Goal: Task Accomplishment & Management: Complete application form

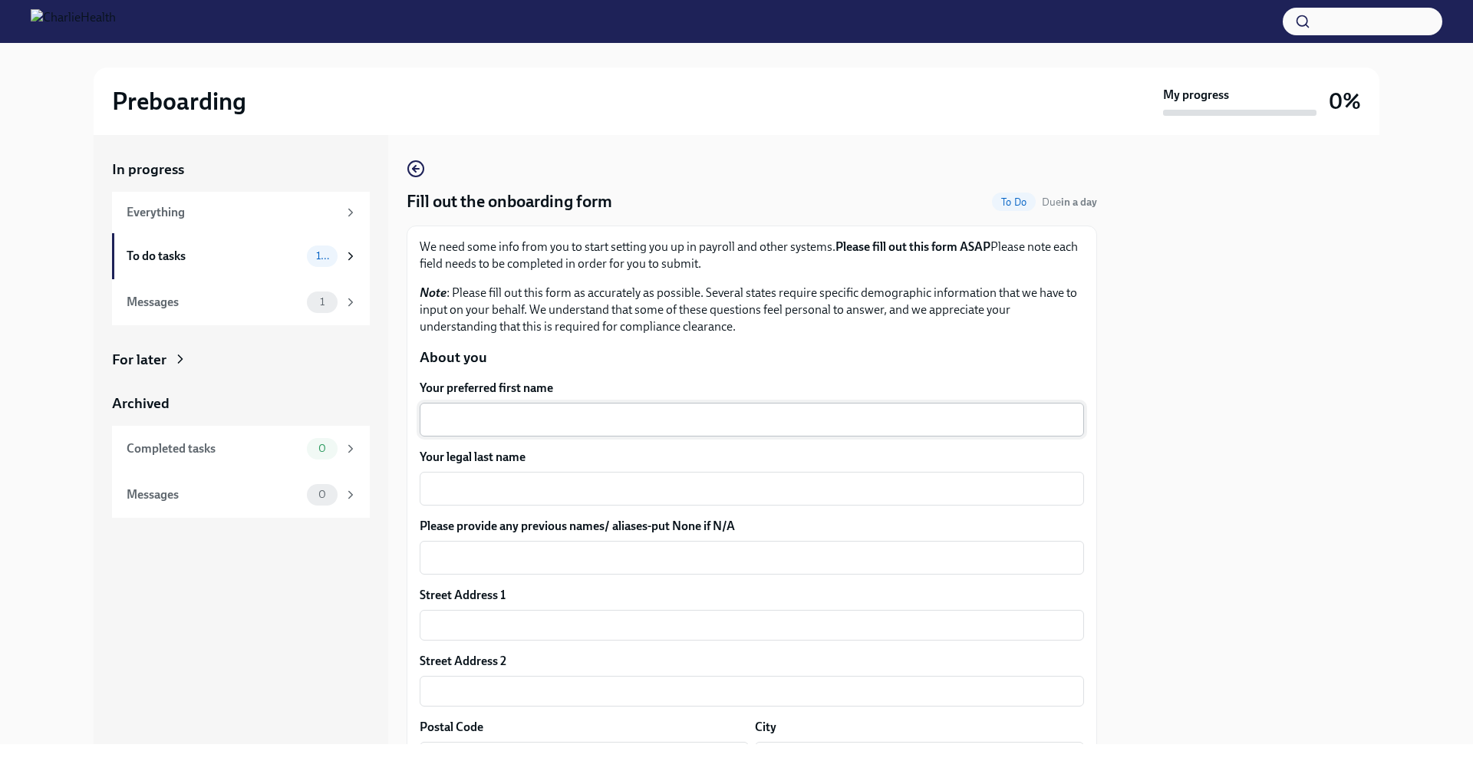
click at [589, 403] on div "Your preferred first name x ​" at bounding box center [752, 408] width 665 height 57
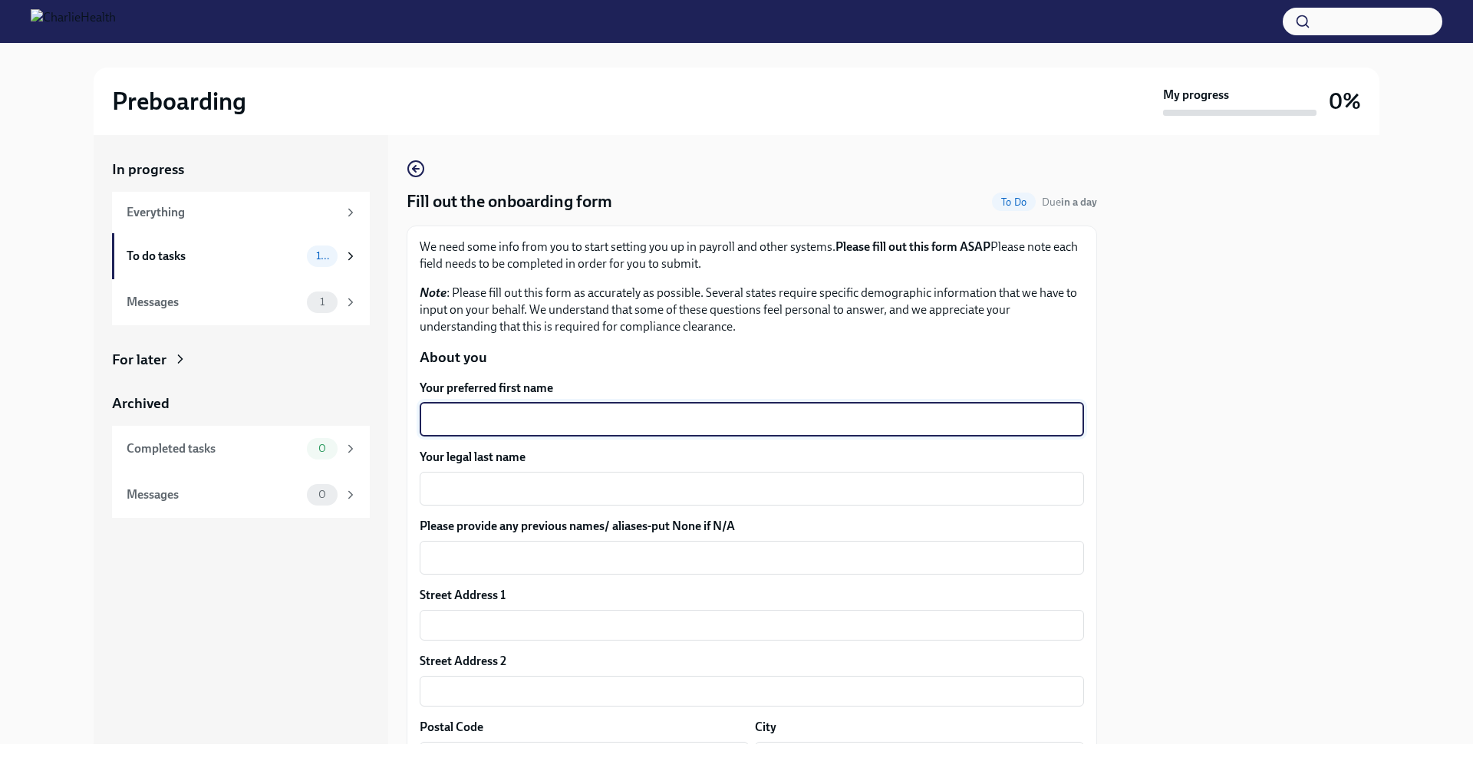
click at [585, 413] on textarea "Your preferred first name" at bounding box center [752, 420] width 646 height 18
type textarea "[PERSON_NAME]"
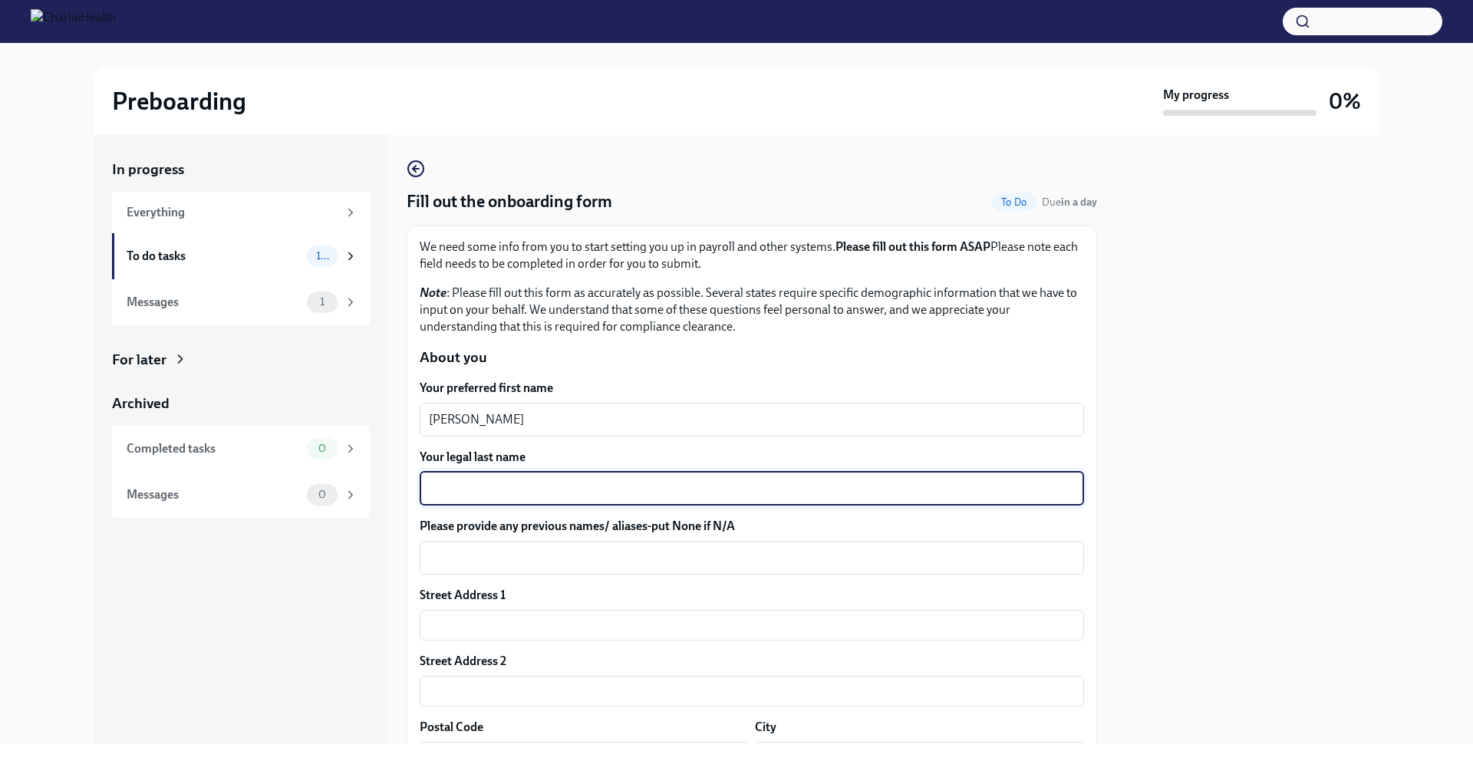
click at [536, 497] on textarea "Your legal last name" at bounding box center [752, 489] width 646 height 18
type textarea "[PERSON_NAME]"
click at [546, 549] on textarea "Please provide any previous names/ aliases-put None if N/A" at bounding box center [752, 558] width 646 height 18
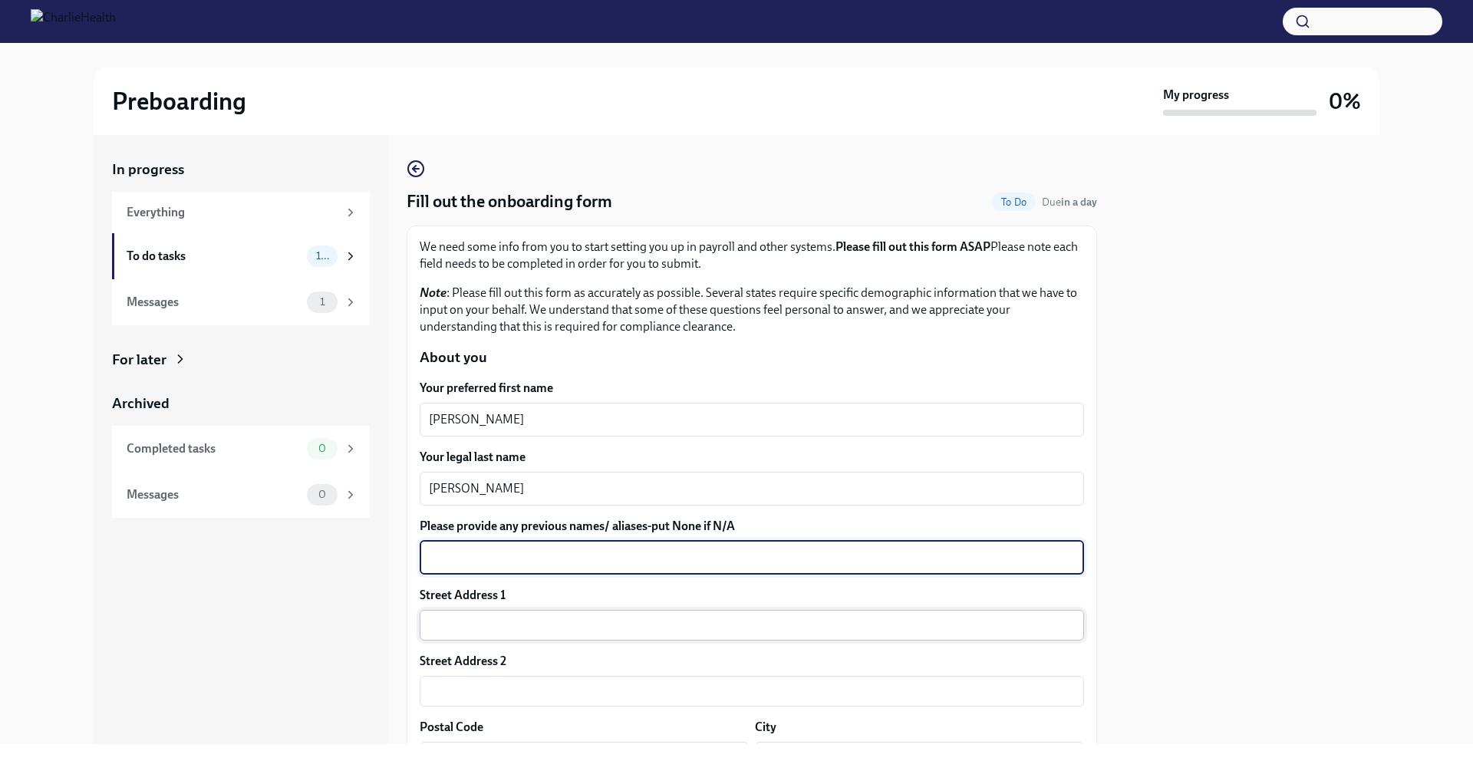
click at [529, 616] on input "text" at bounding box center [752, 625] width 665 height 31
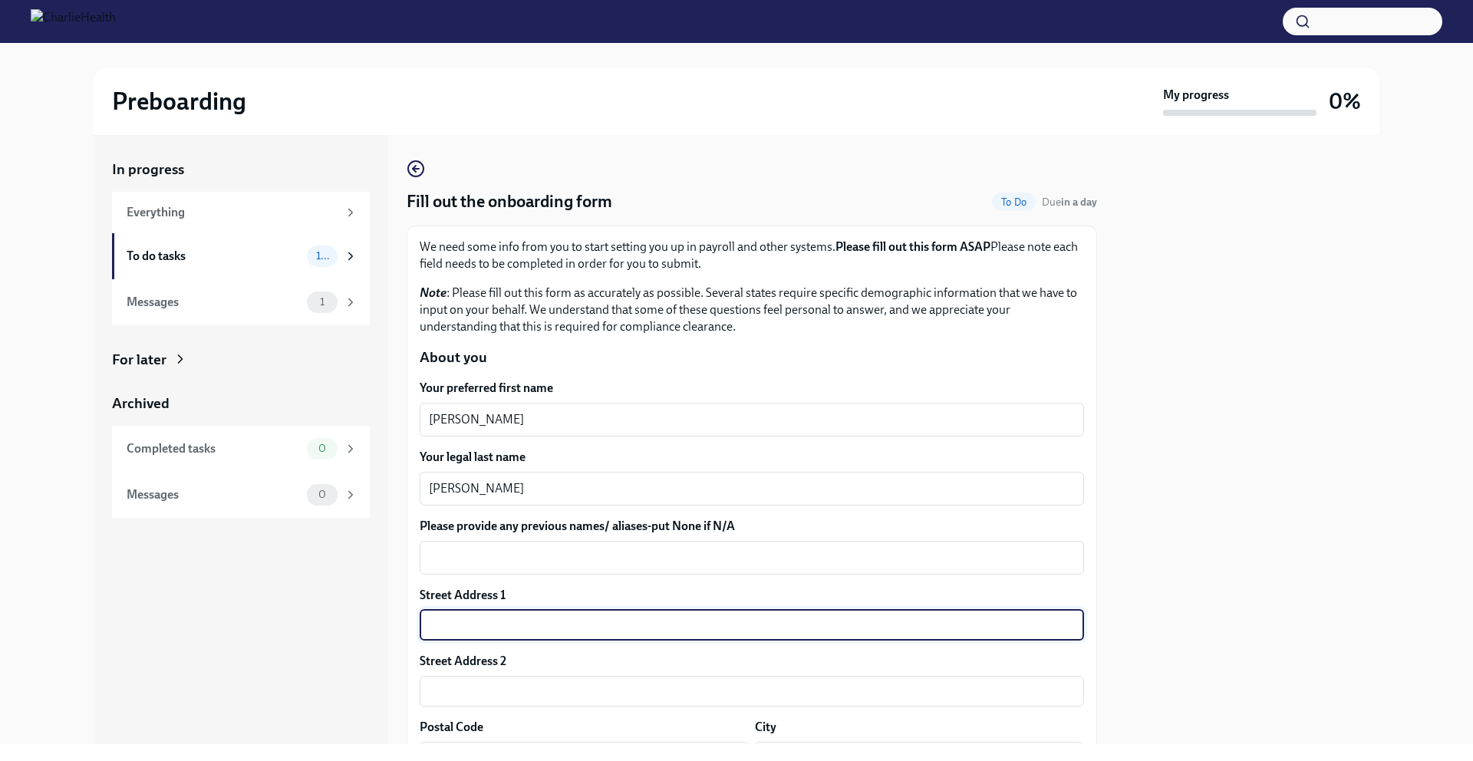
scroll to position [294, 0]
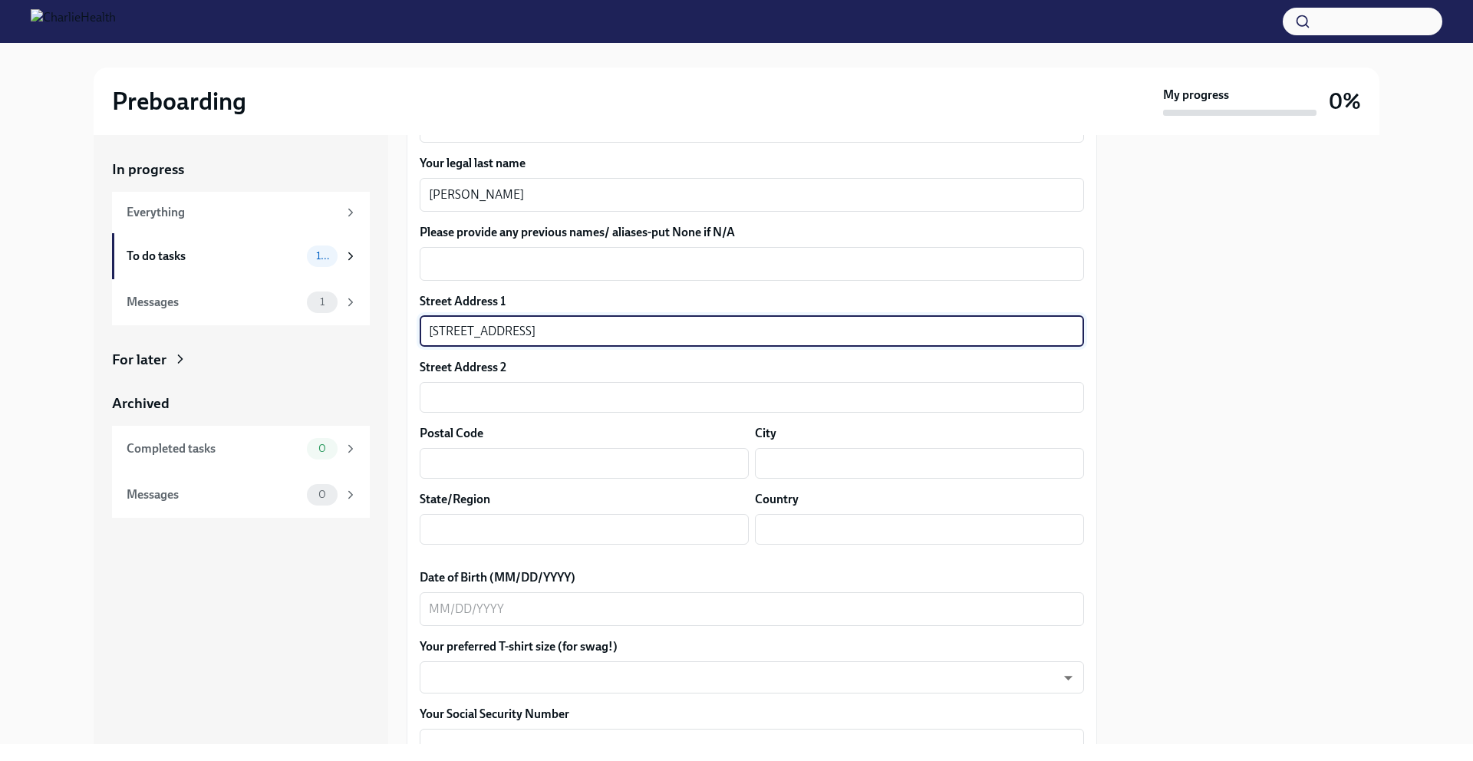
type input "[STREET_ADDRESS]"
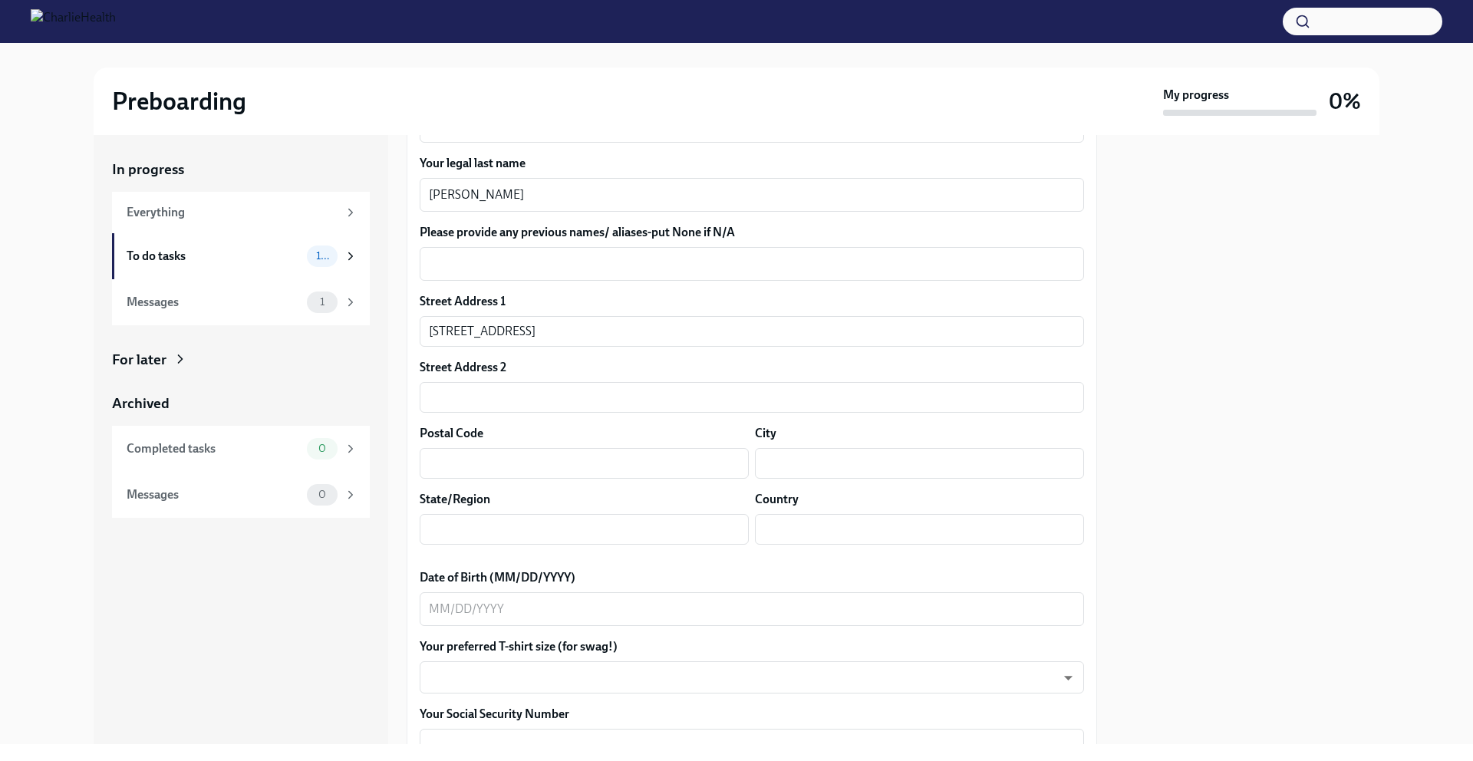
click at [792, 444] on div "City ​" at bounding box center [919, 452] width 329 height 54
click at [792, 446] on div "City ​" at bounding box center [919, 452] width 329 height 54
click at [792, 450] on input "text" at bounding box center [919, 463] width 329 height 31
type input "[GEOGRAPHIC_DATA]"
click at [826, 514] on input "text" at bounding box center [919, 529] width 329 height 31
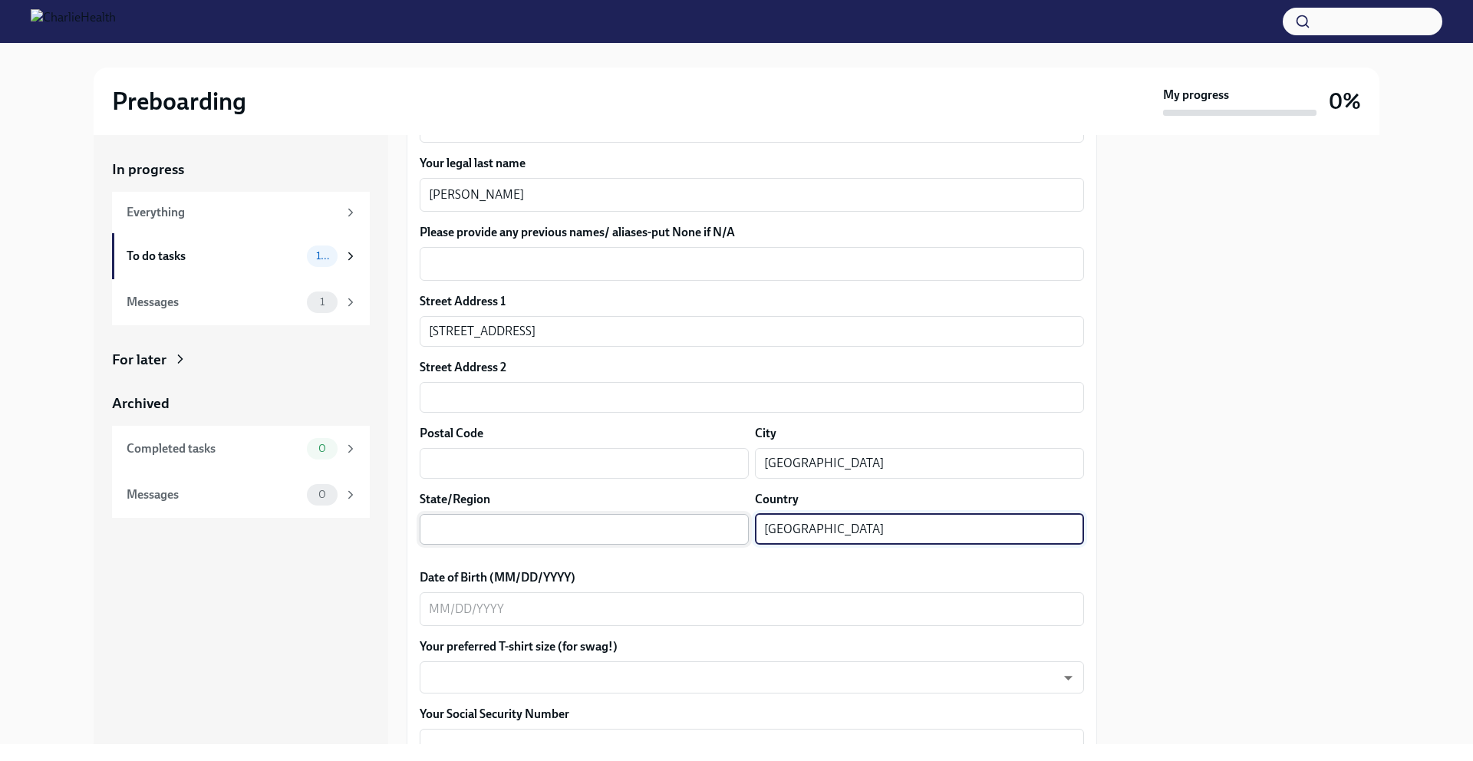
type input "[GEOGRAPHIC_DATA]"
click at [628, 519] on input "text" at bounding box center [584, 529] width 329 height 31
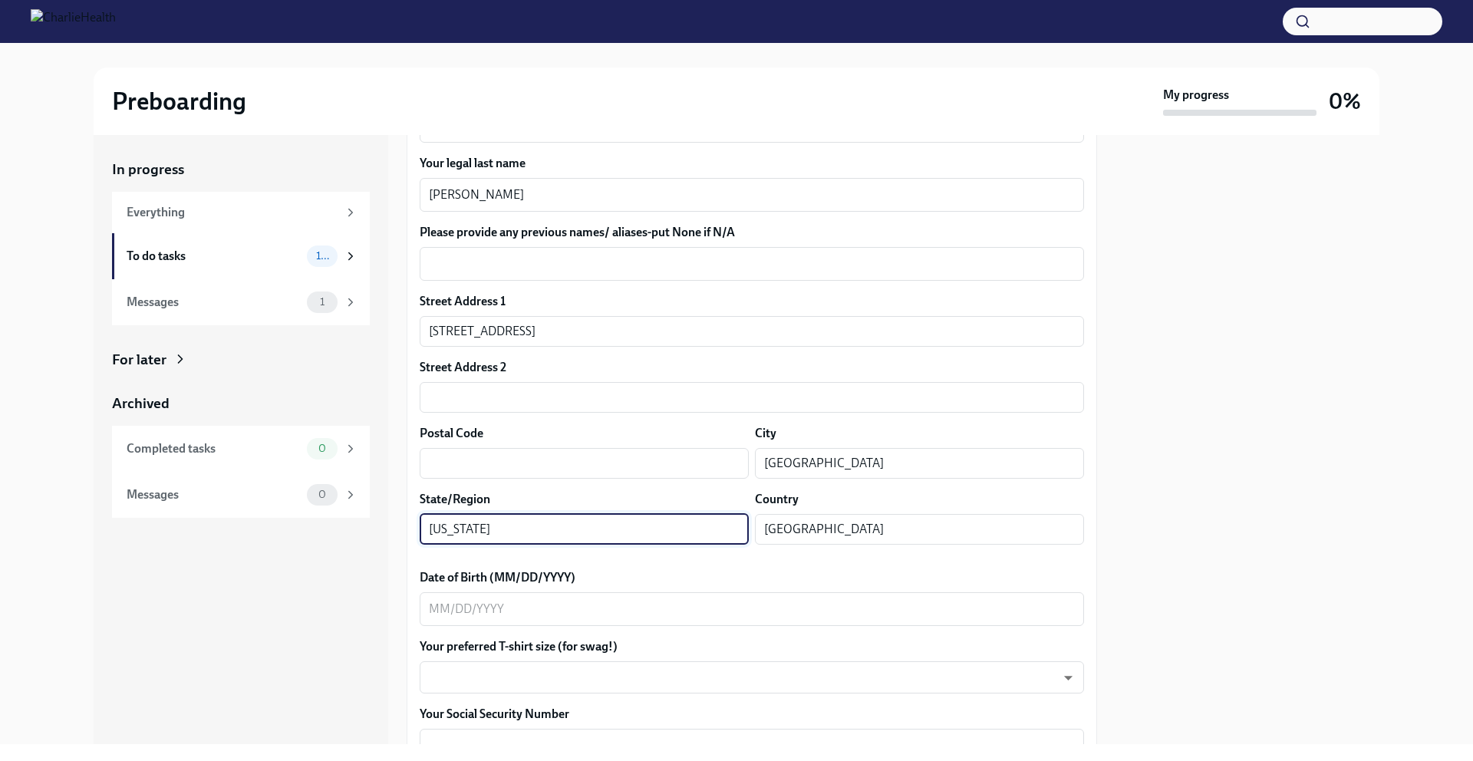
type input "[US_STATE]"
drag, startPoint x: 550, startPoint y: 447, endPoint x: 554, endPoint y: 454, distance: 7.9
click at [550, 447] on div "Postal Code ​" at bounding box center [584, 452] width 329 height 54
click at [557, 460] on input "text" at bounding box center [584, 463] width 329 height 31
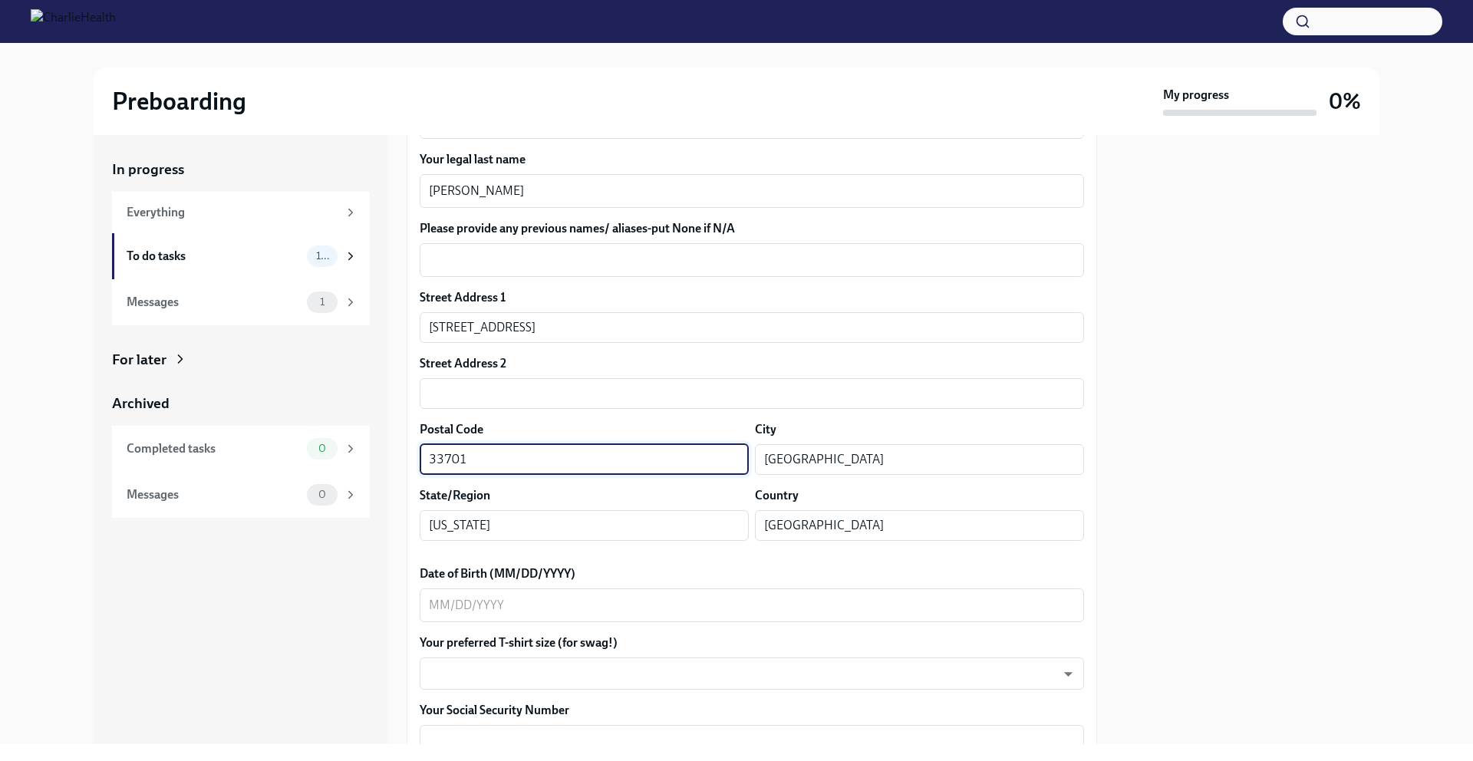
scroll to position [305, 0]
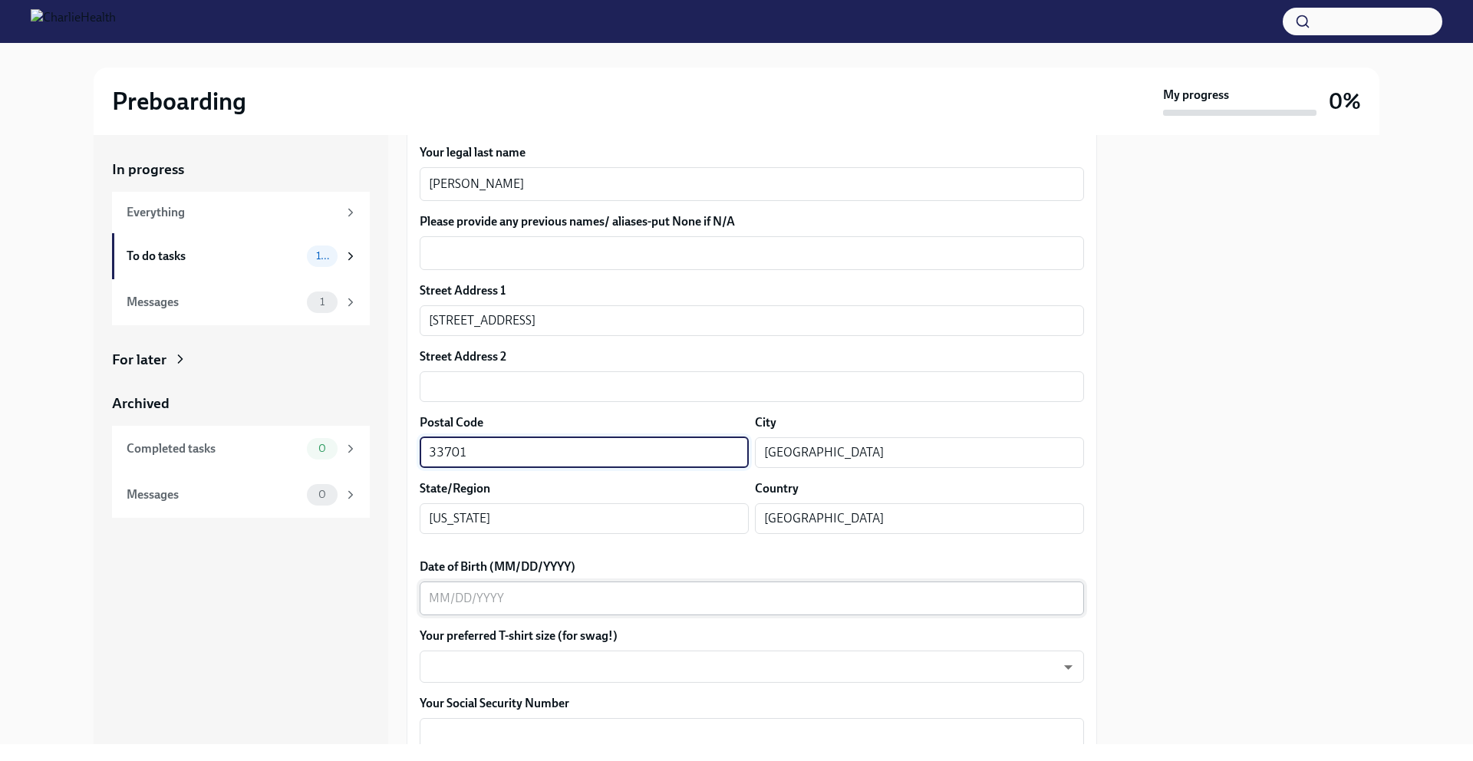
type input "33701"
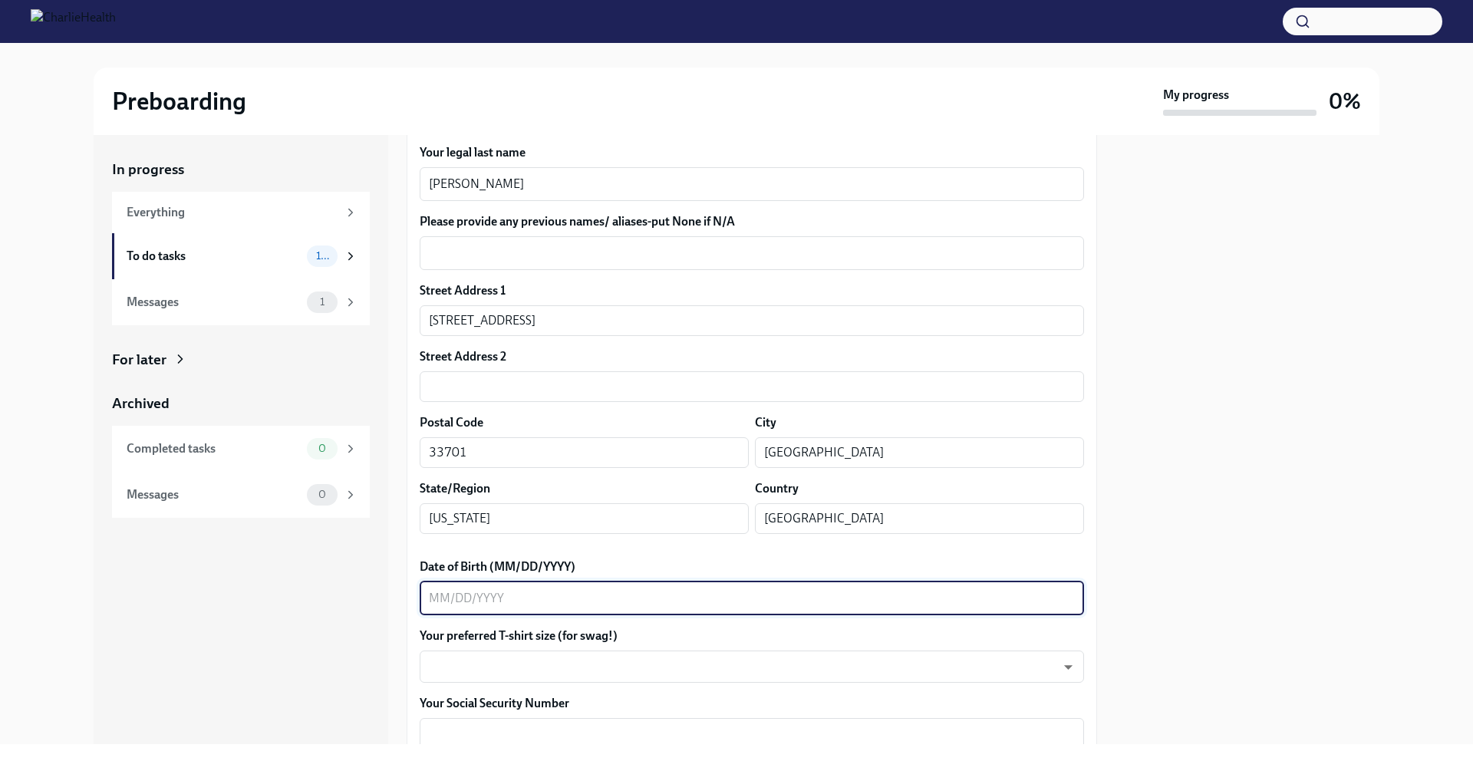
click at [563, 593] on textarea "Date of Birth (MM/DD/YYYY)" at bounding box center [752, 598] width 646 height 18
type textarea "[DATE]"
click at [536, 655] on body "Preboarding My progress 0% In progress Everything To do tasks 10 Messages 1 For…" at bounding box center [736, 380] width 1473 height 761
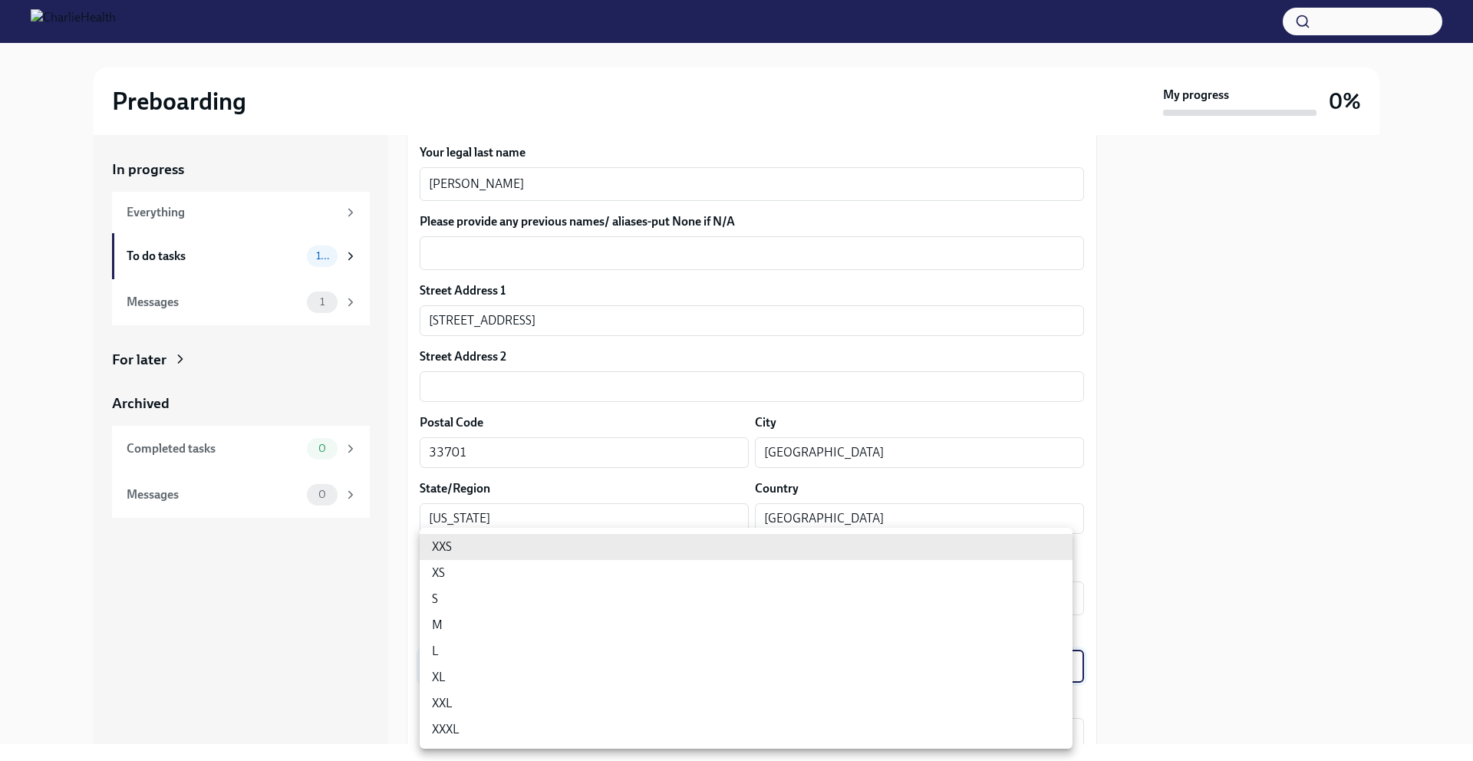
click at [533, 618] on li "M" at bounding box center [746, 625] width 653 height 26
type input "wd3N6mQyWZ"
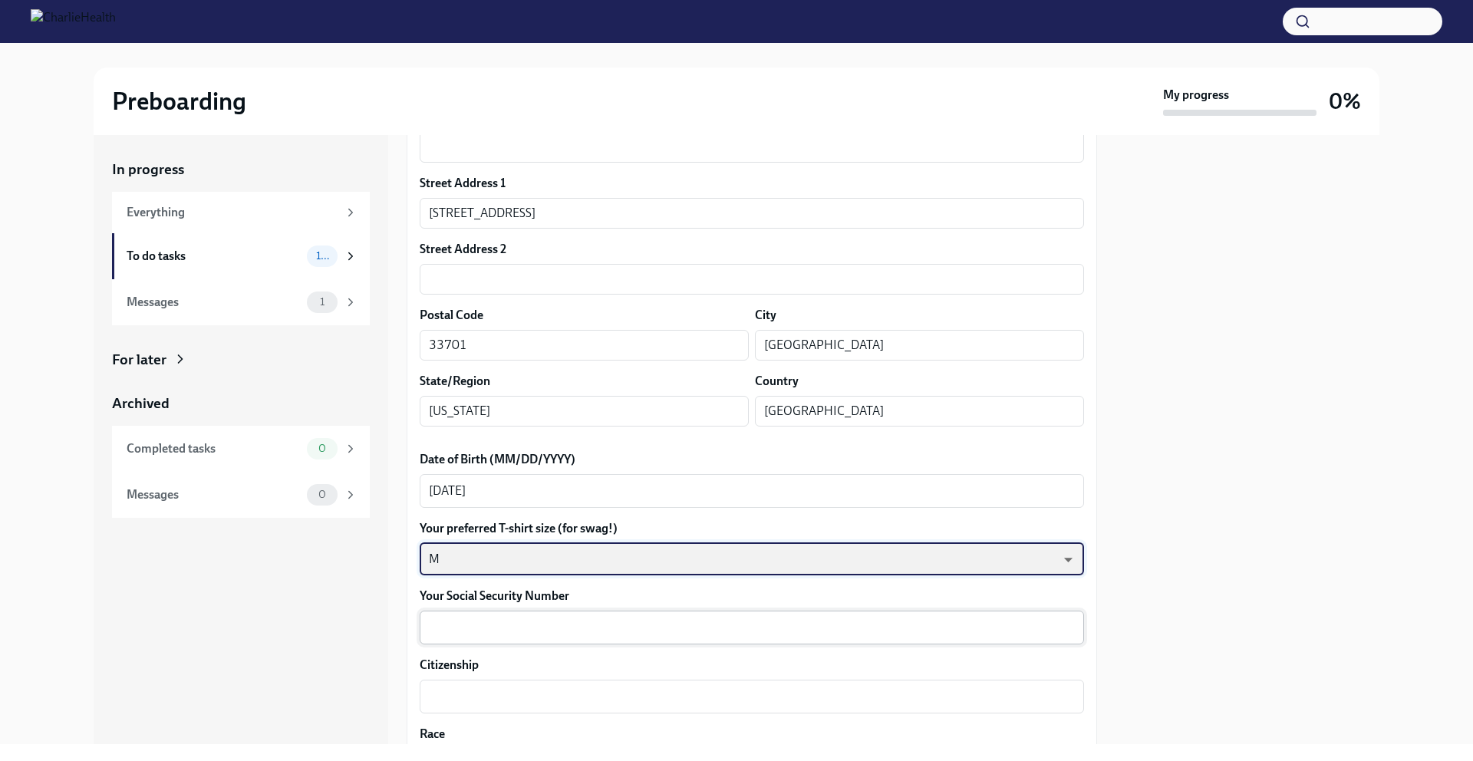
scroll to position [424, 0]
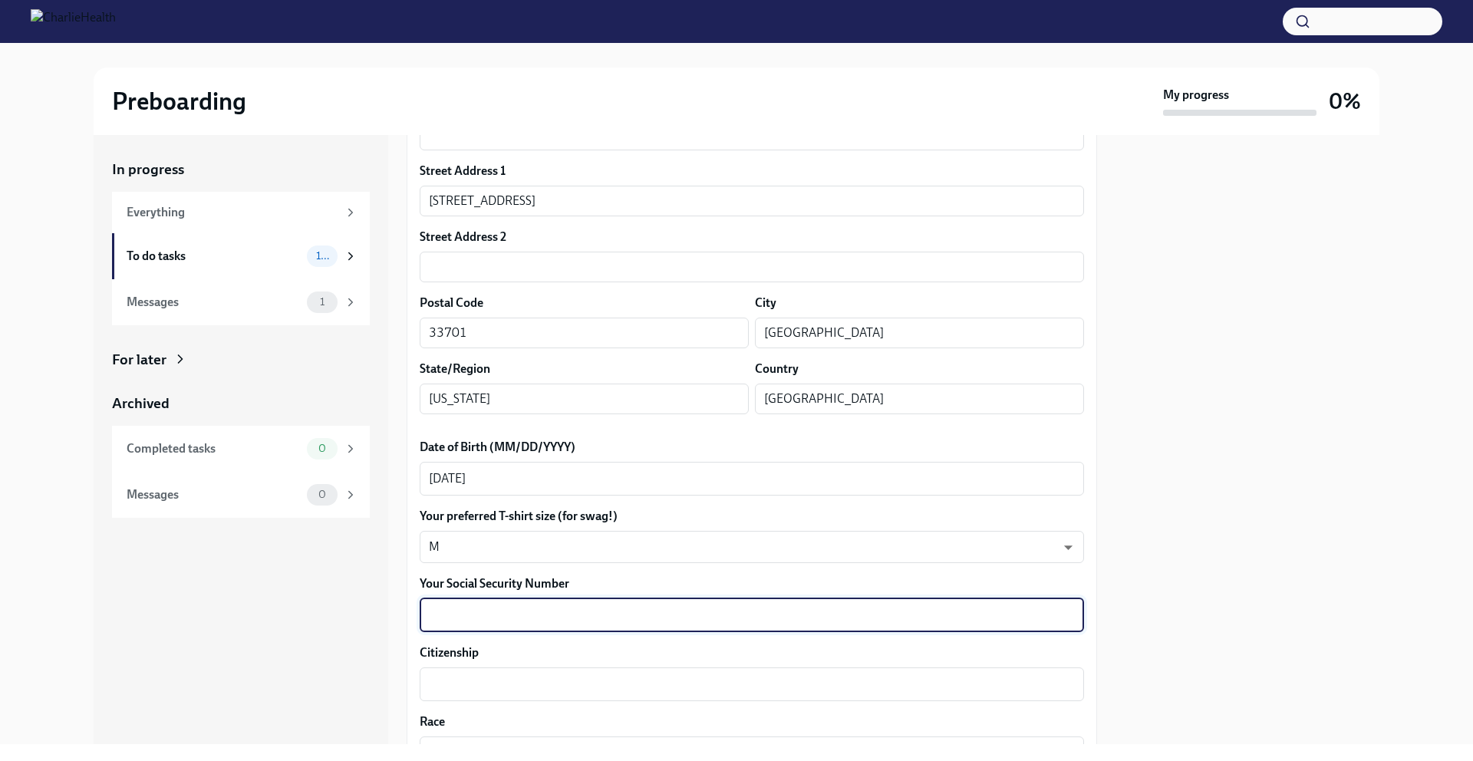
click at [527, 615] on textarea "Your Social Security Number" at bounding box center [752, 615] width 646 height 18
type textarea "603-17-0986"
click at [571, 692] on textarea "Citizenship" at bounding box center [752, 684] width 646 height 18
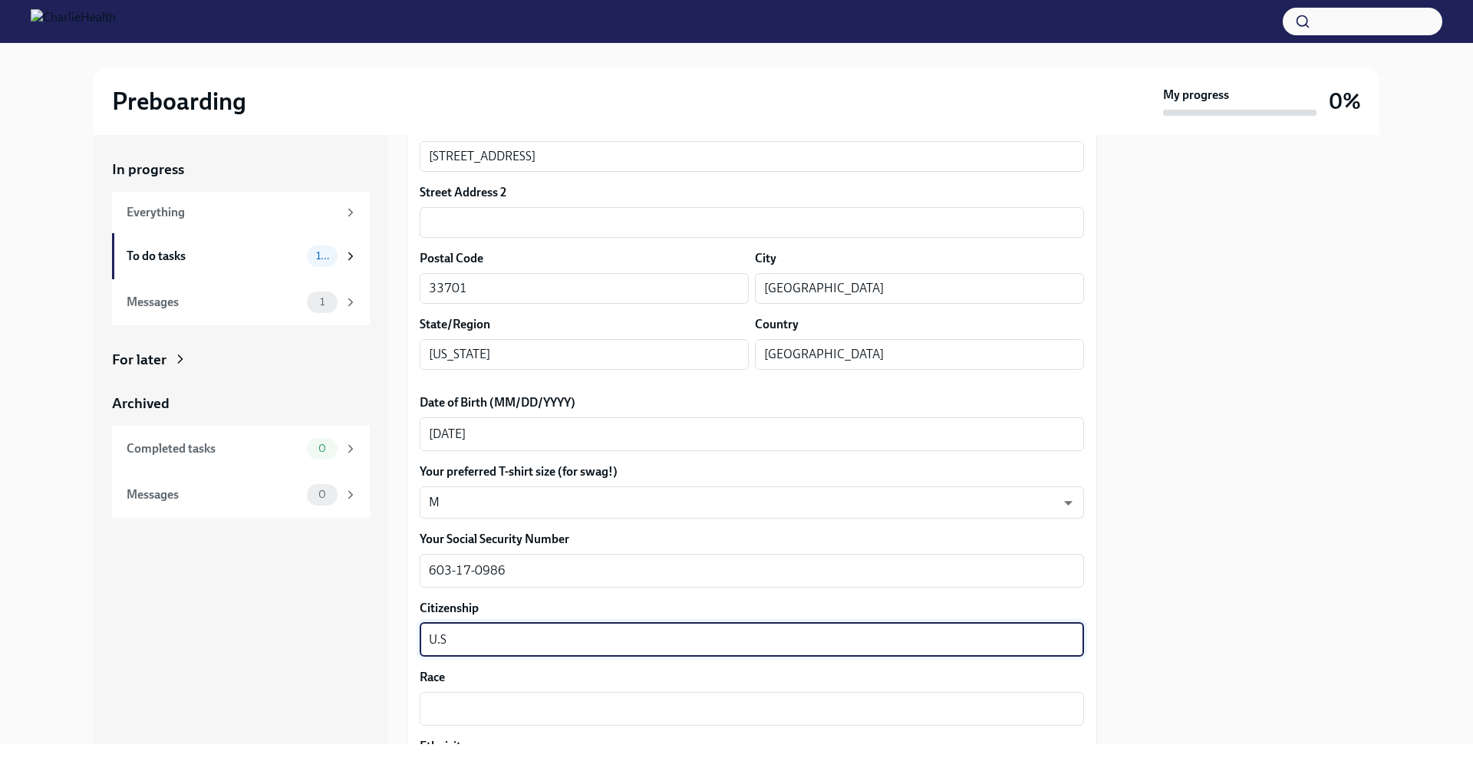
scroll to position [539, 0]
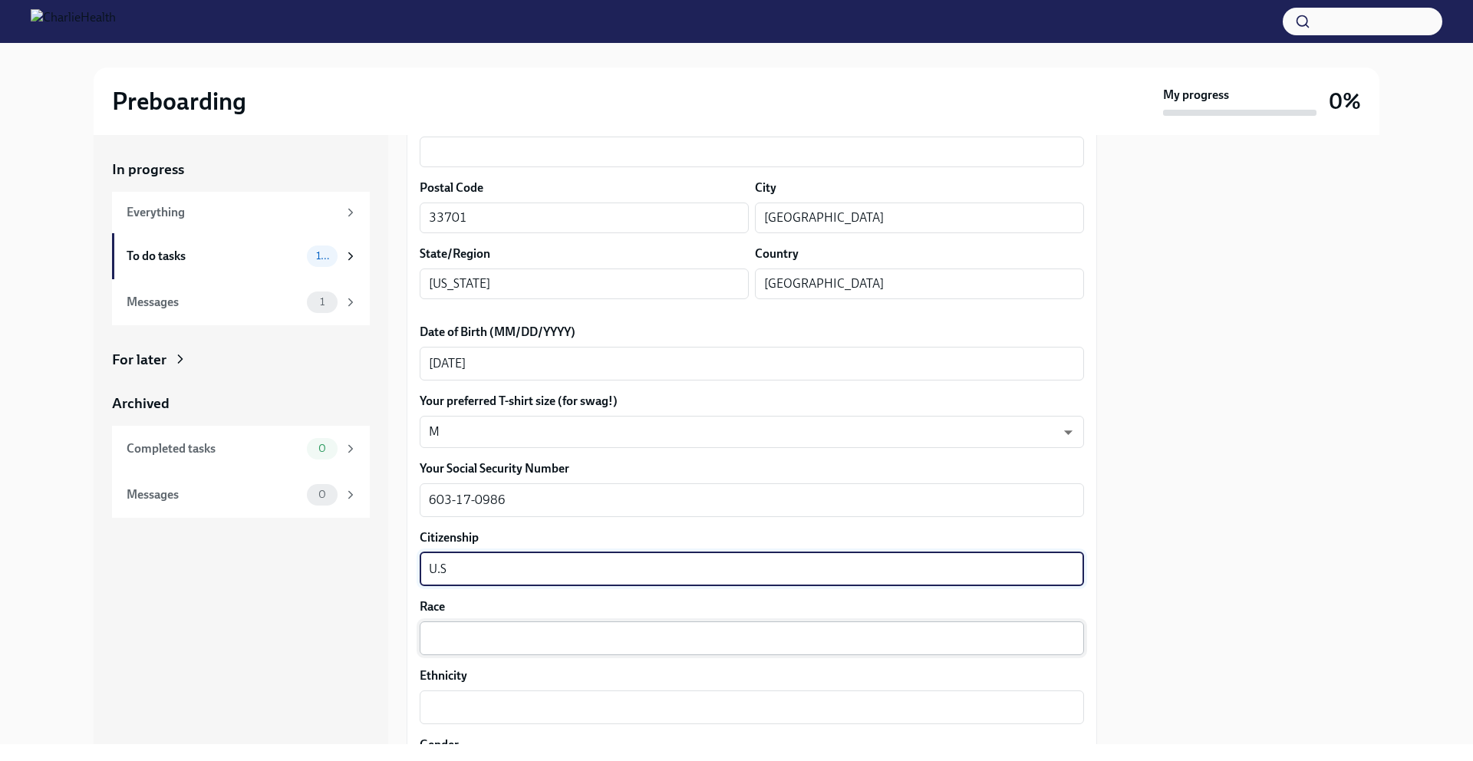
type textarea "U.S"
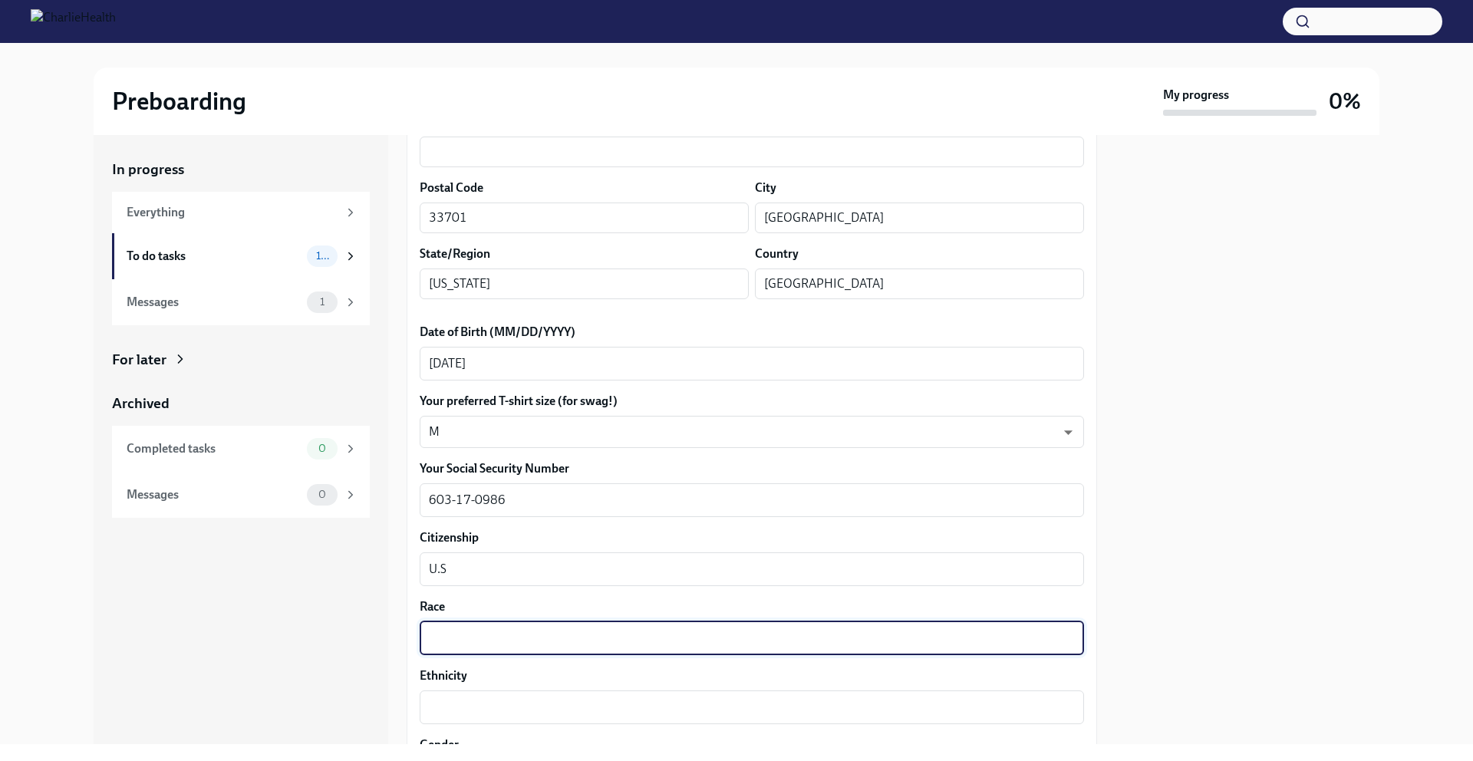
click at [547, 639] on textarea "Race" at bounding box center [752, 638] width 646 height 18
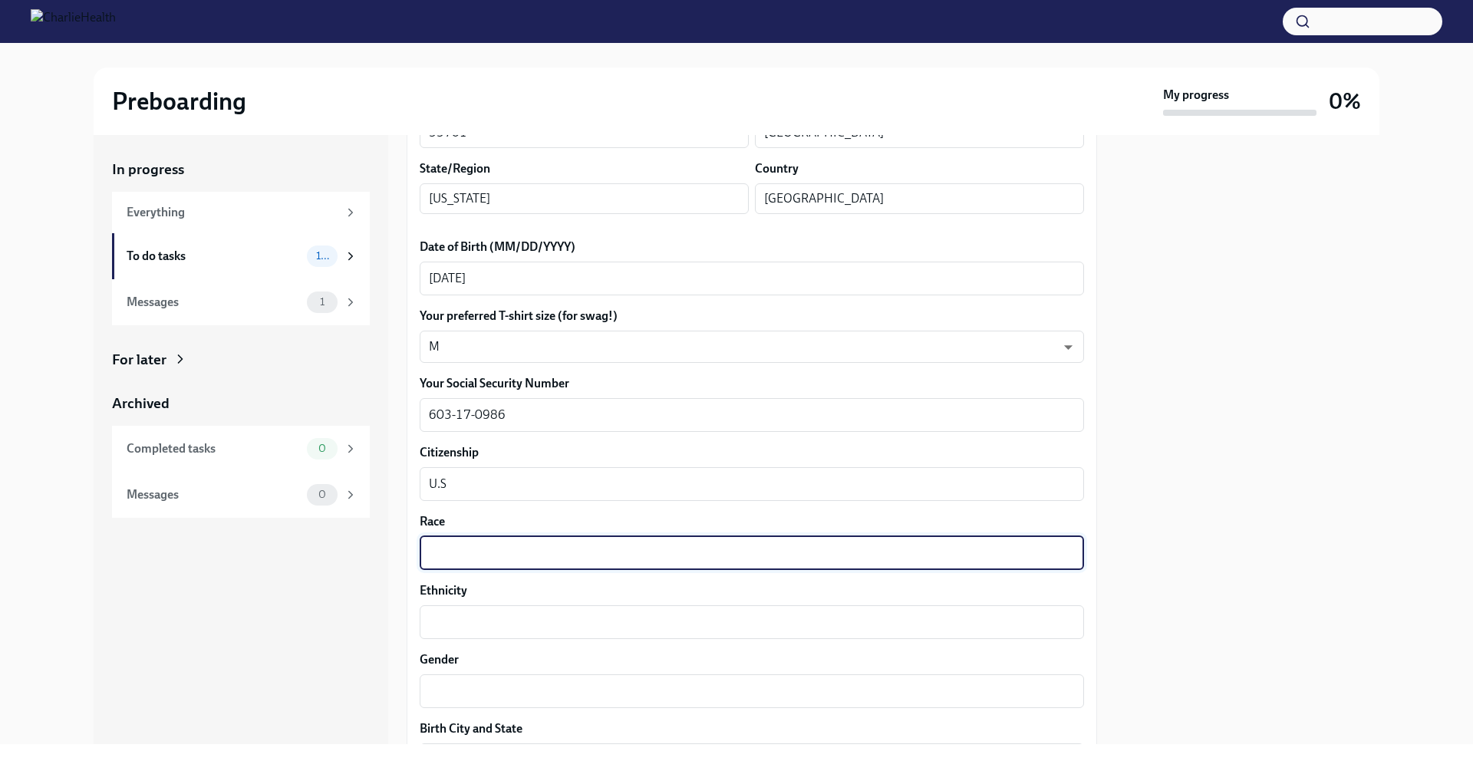
scroll to position [634, 0]
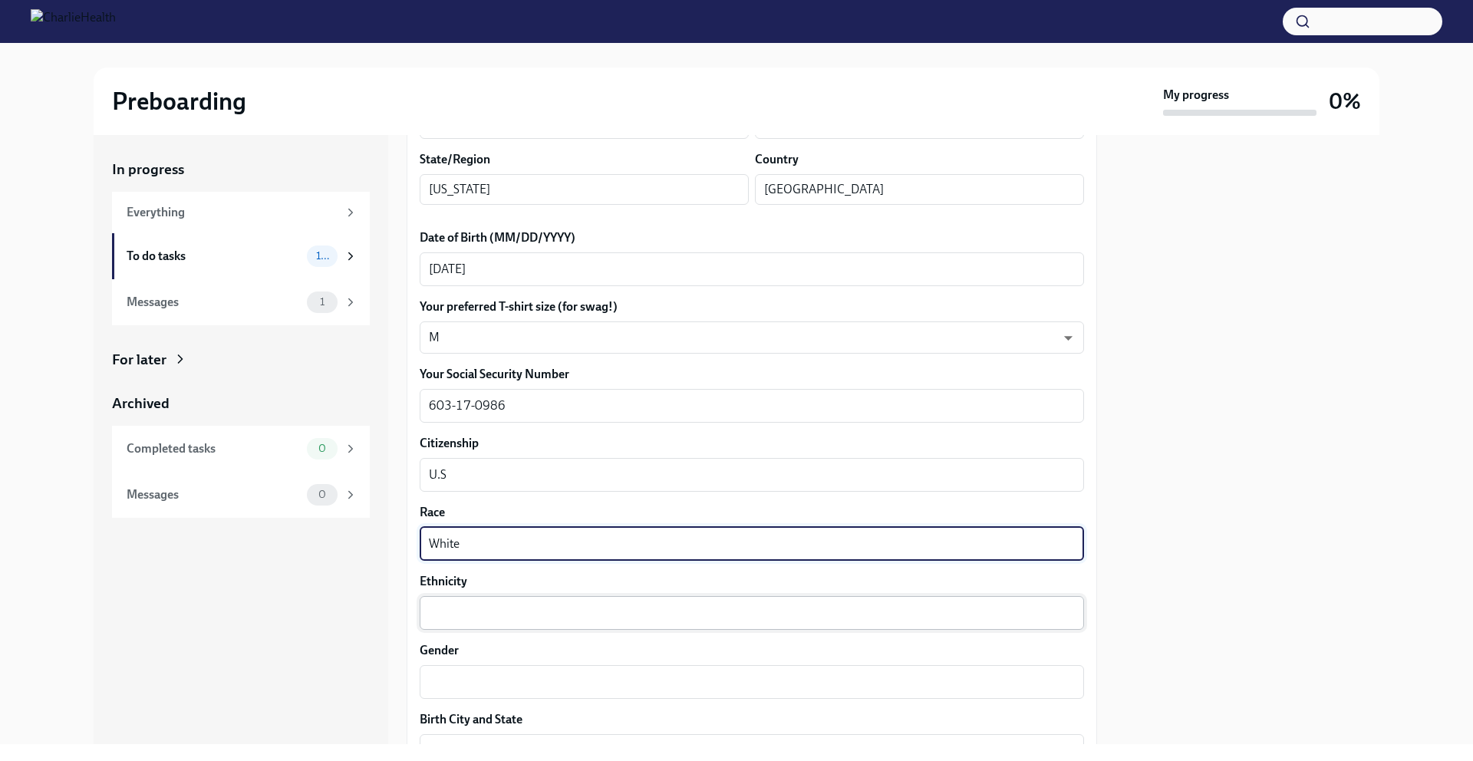
type textarea "White"
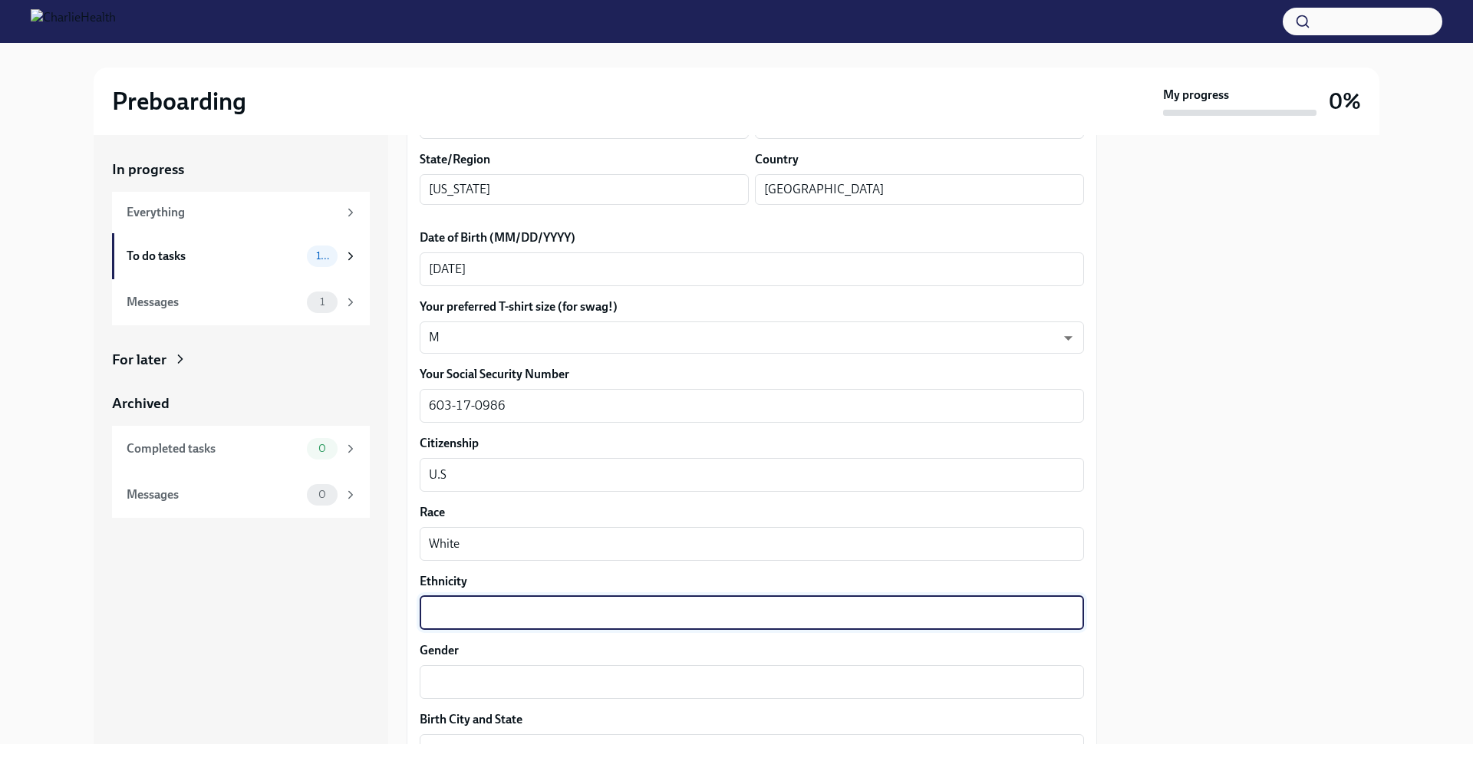
click at [513, 612] on textarea "Ethnicity" at bounding box center [752, 613] width 646 height 18
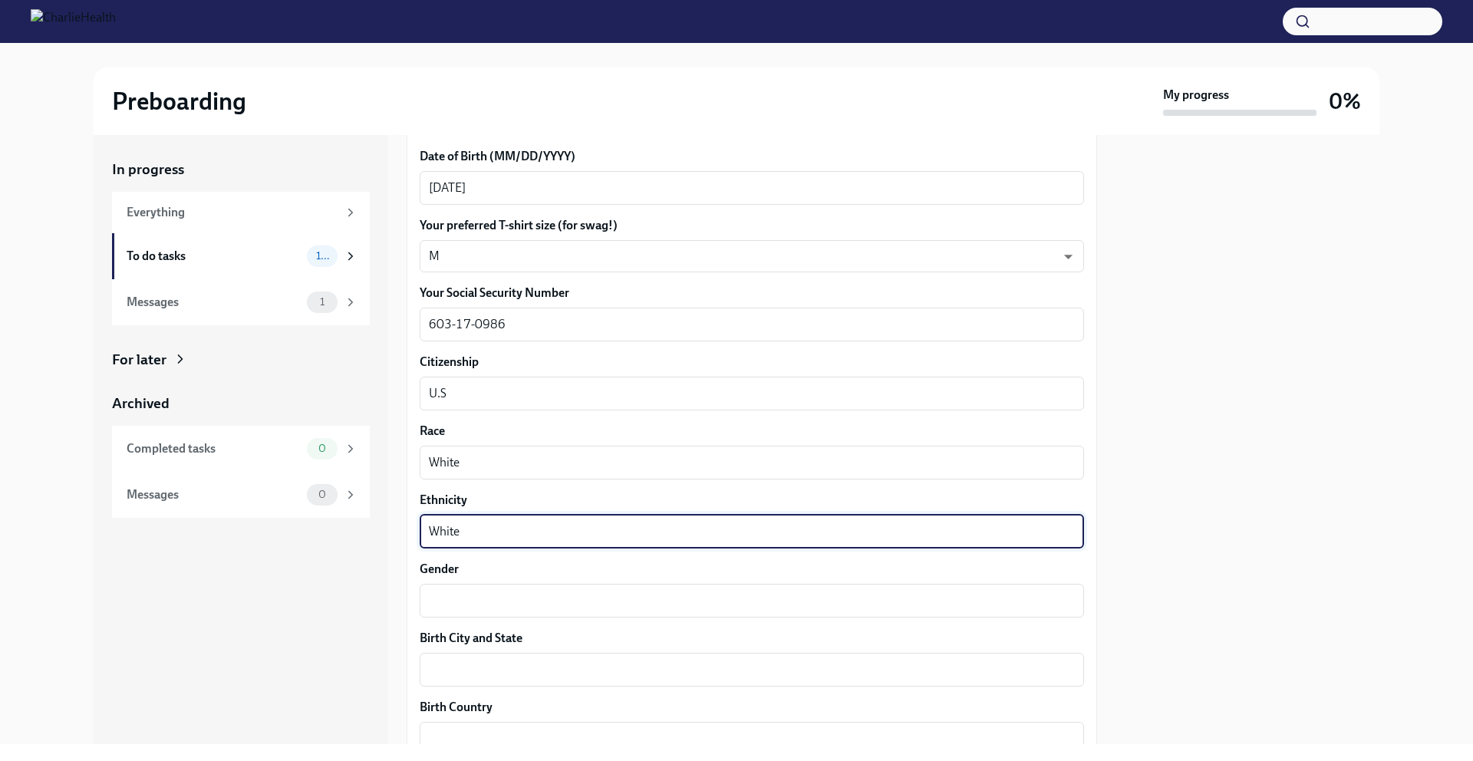
scroll to position [779, 0]
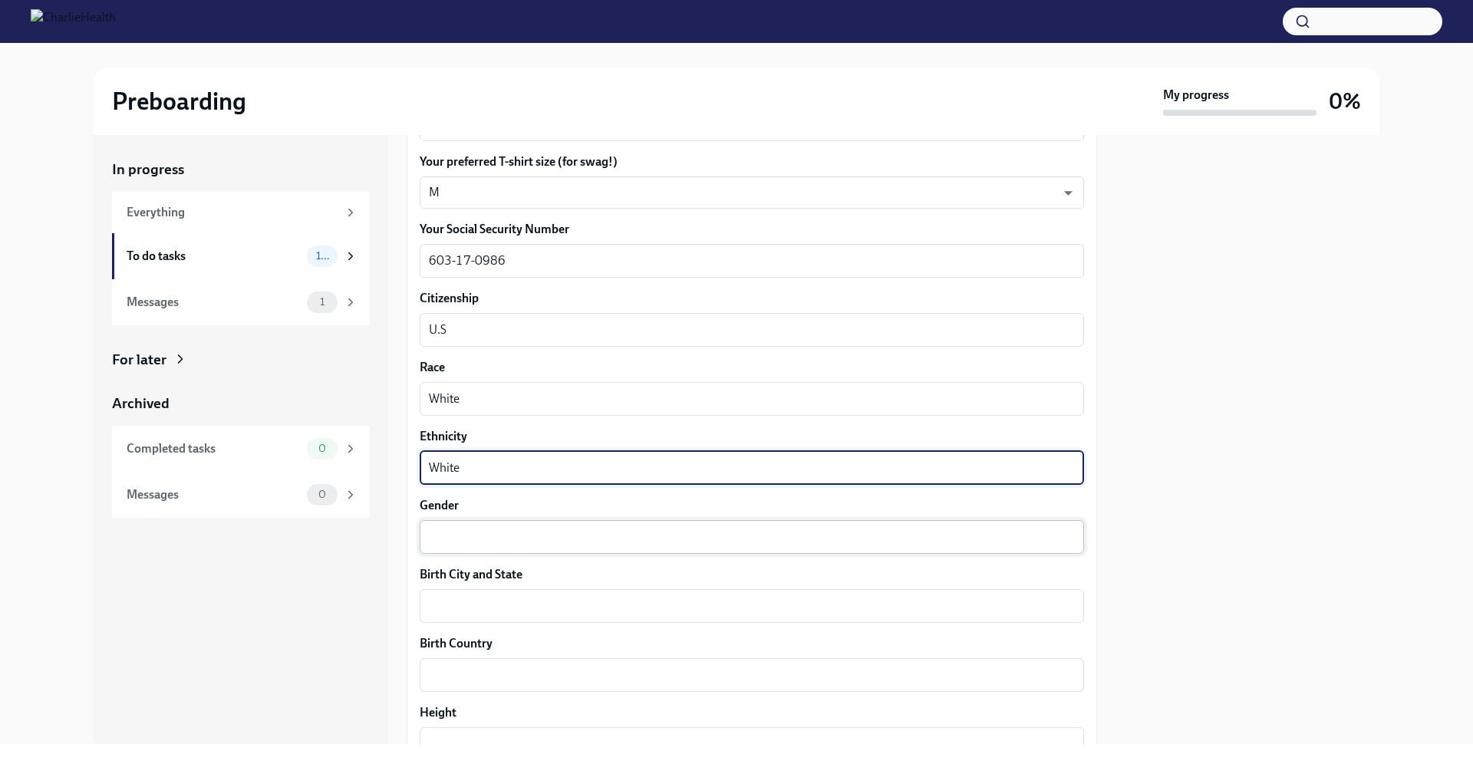
type textarea "White"
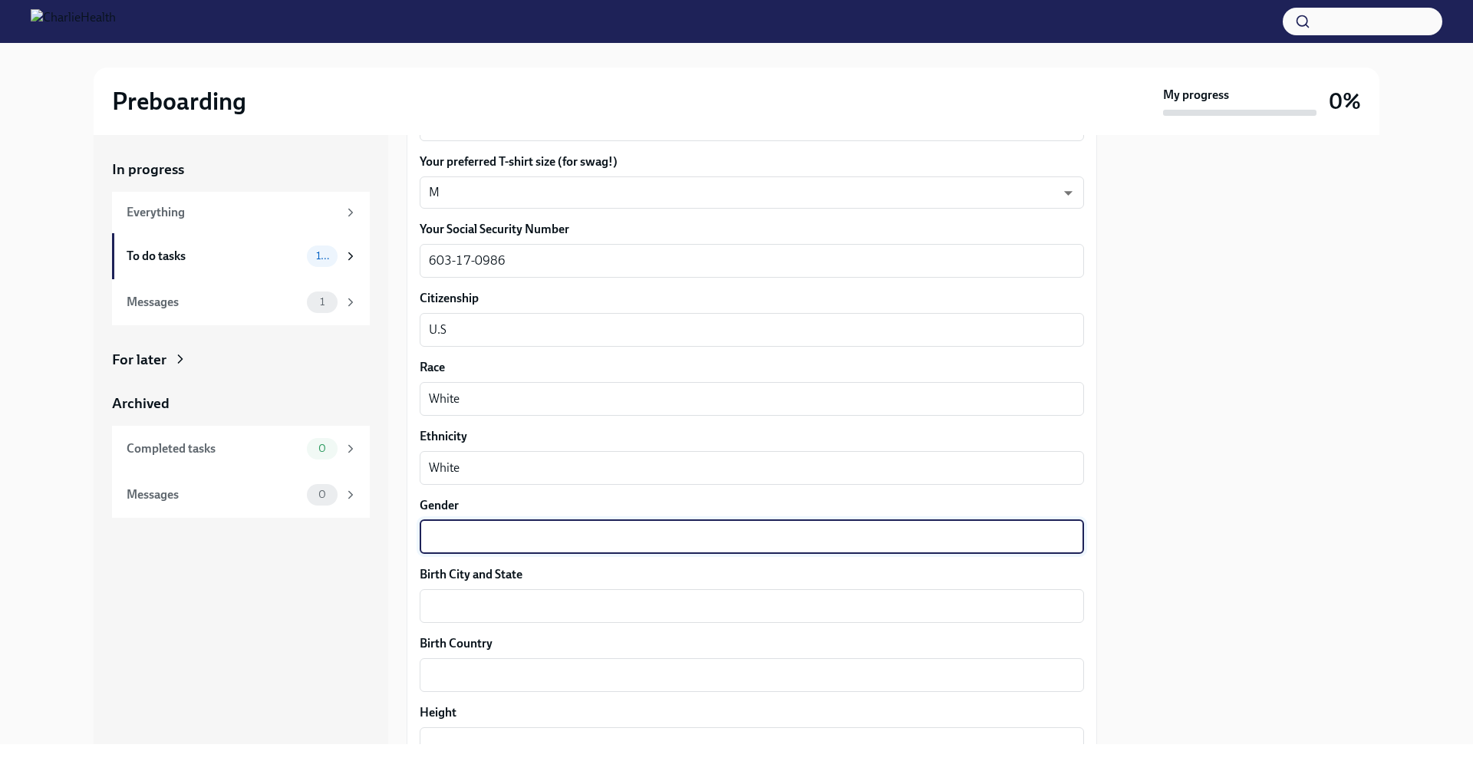
click at [506, 533] on textarea "Gender" at bounding box center [752, 537] width 646 height 18
type textarea "[DEMOGRAPHIC_DATA]"
click at [517, 600] on textarea "Birth City and State" at bounding box center [752, 606] width 646 height 18
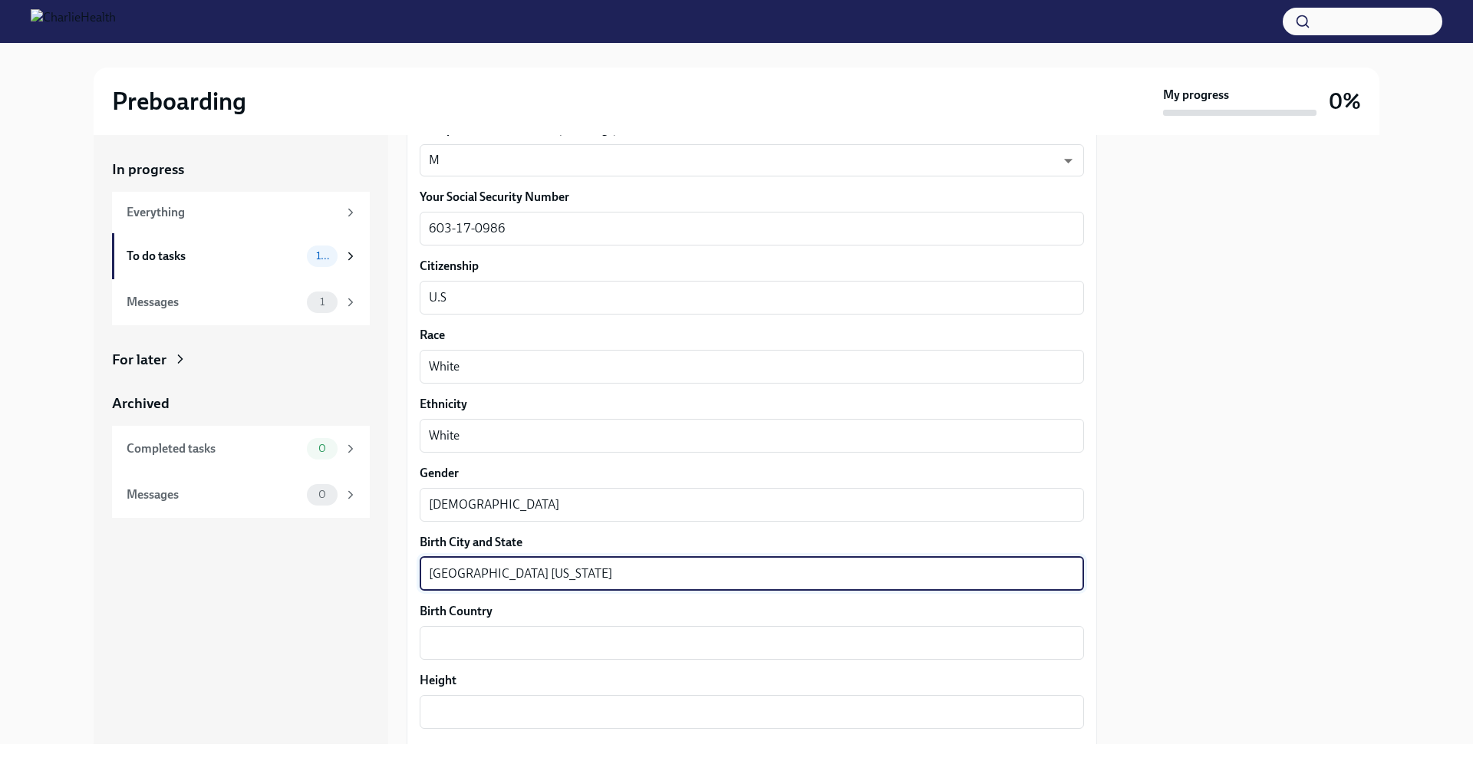
scroll to position [836, 0]
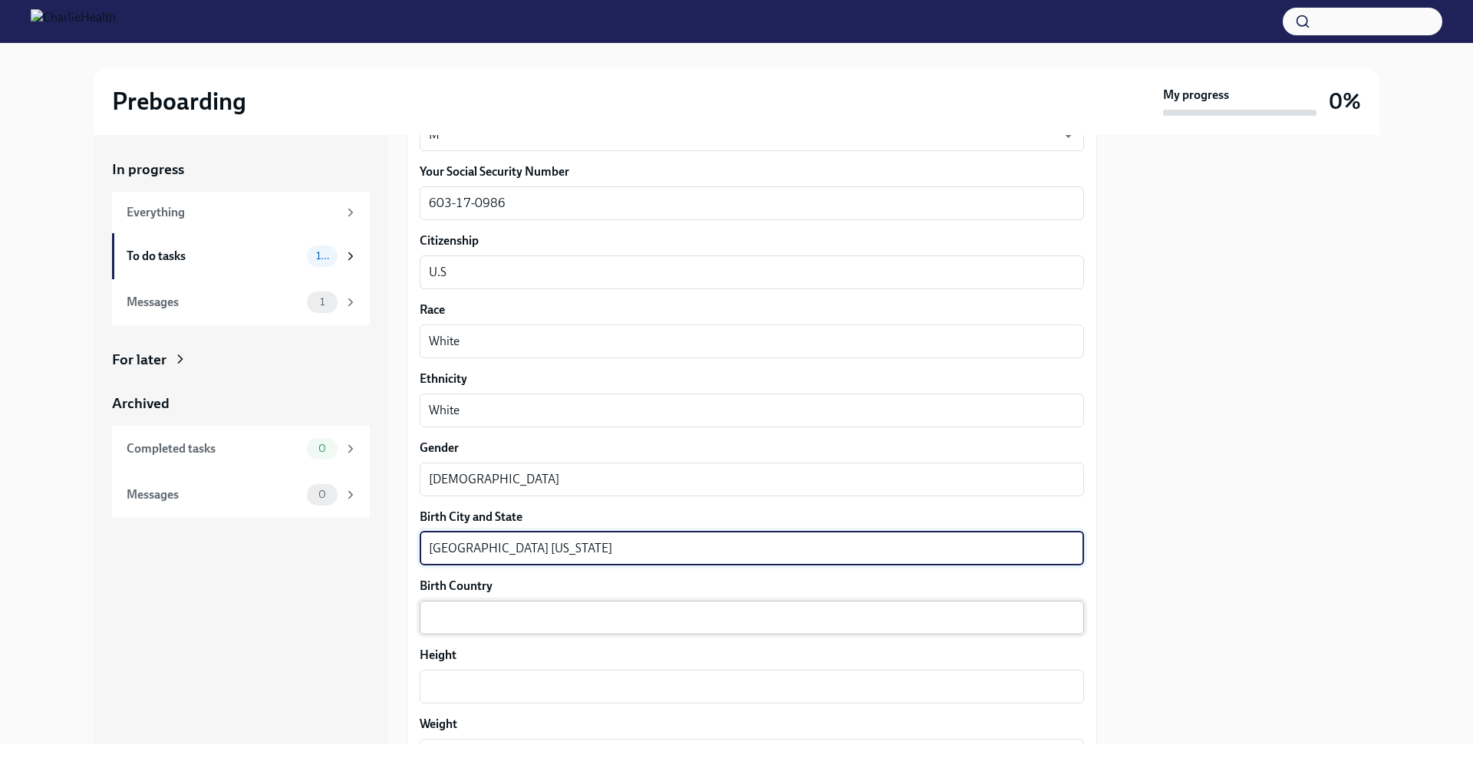
type textarea "[GEOGRAPHIC_DATA] [US_STATE]"
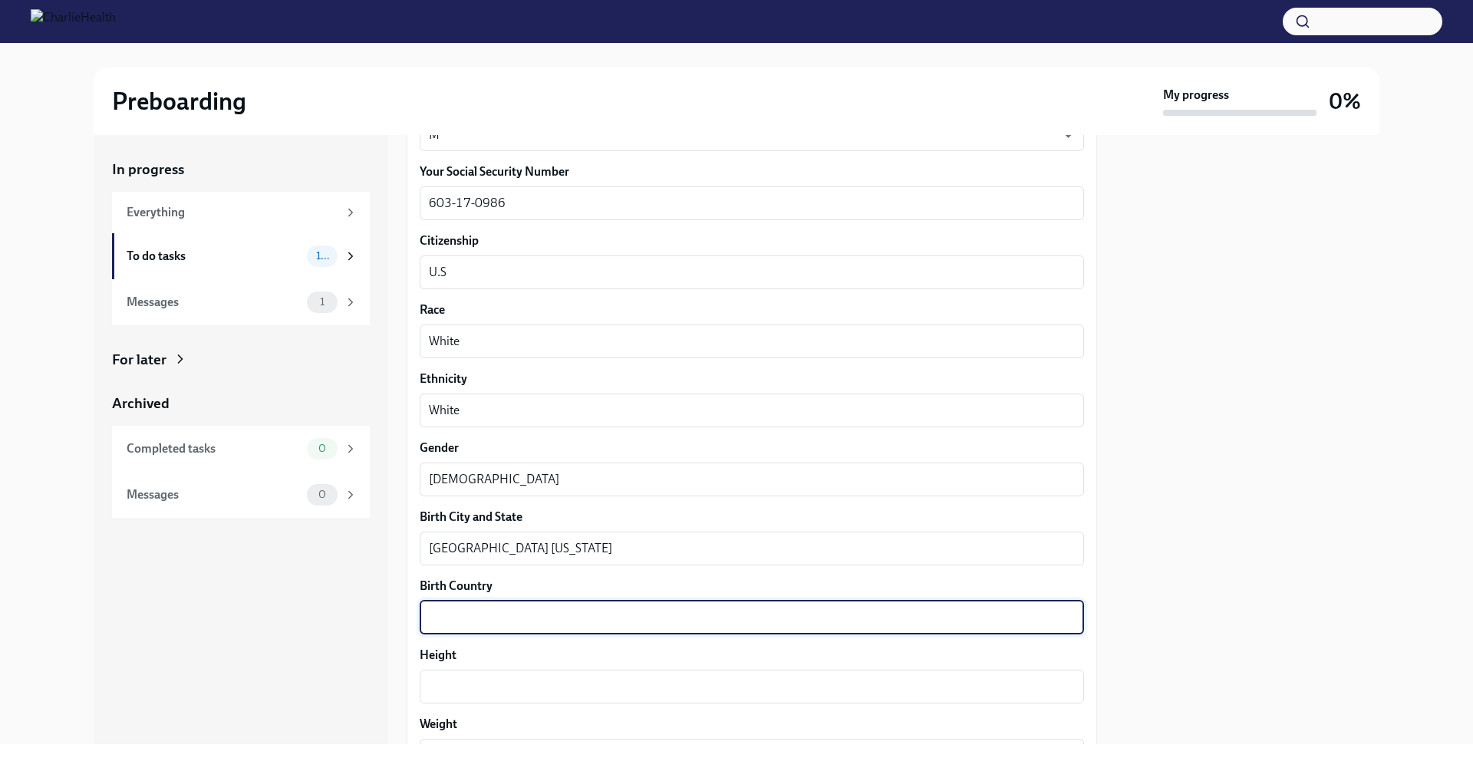
click at [553, 625] on textarea "Birth Country" at bounding box center [752, 618] width 646 height 18
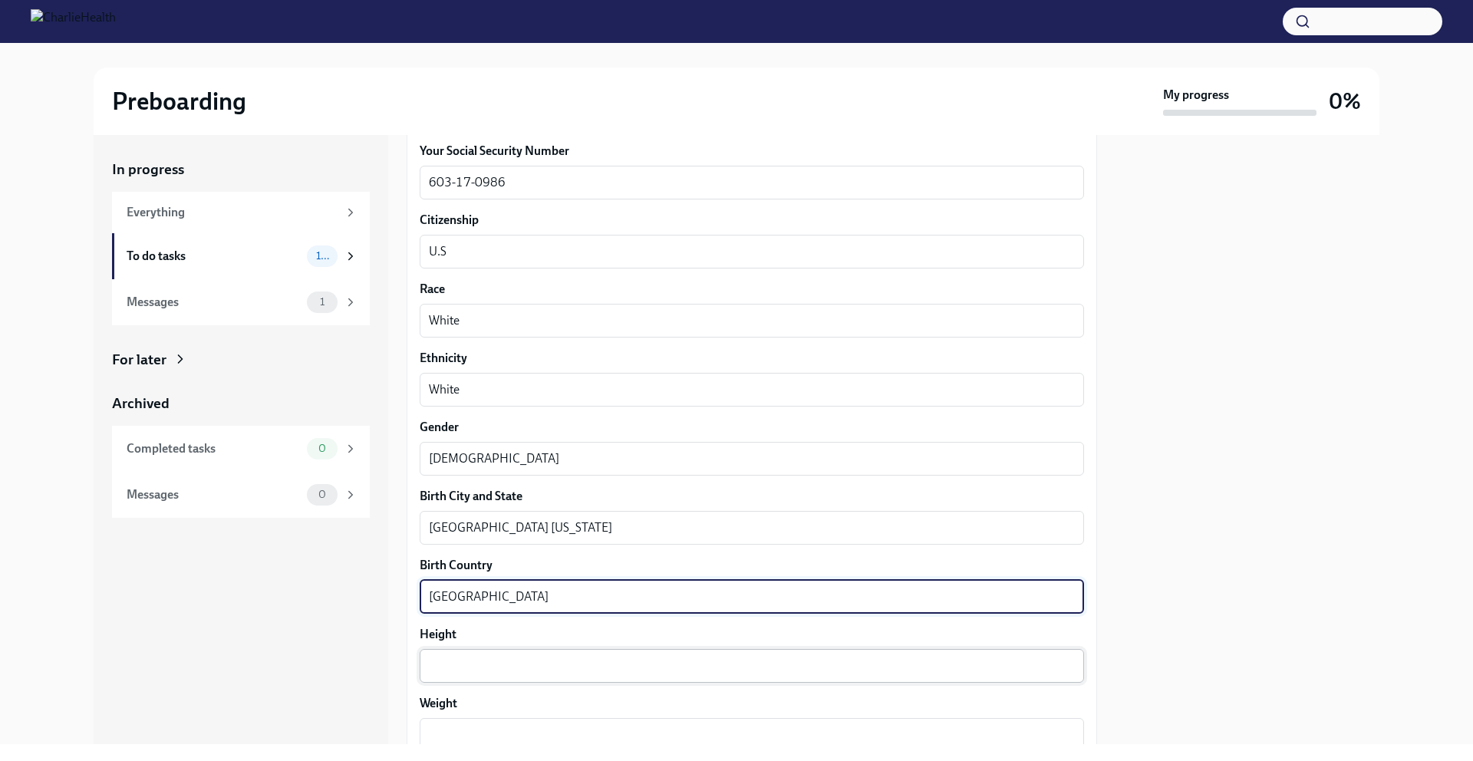
scroll to position [864, 0]
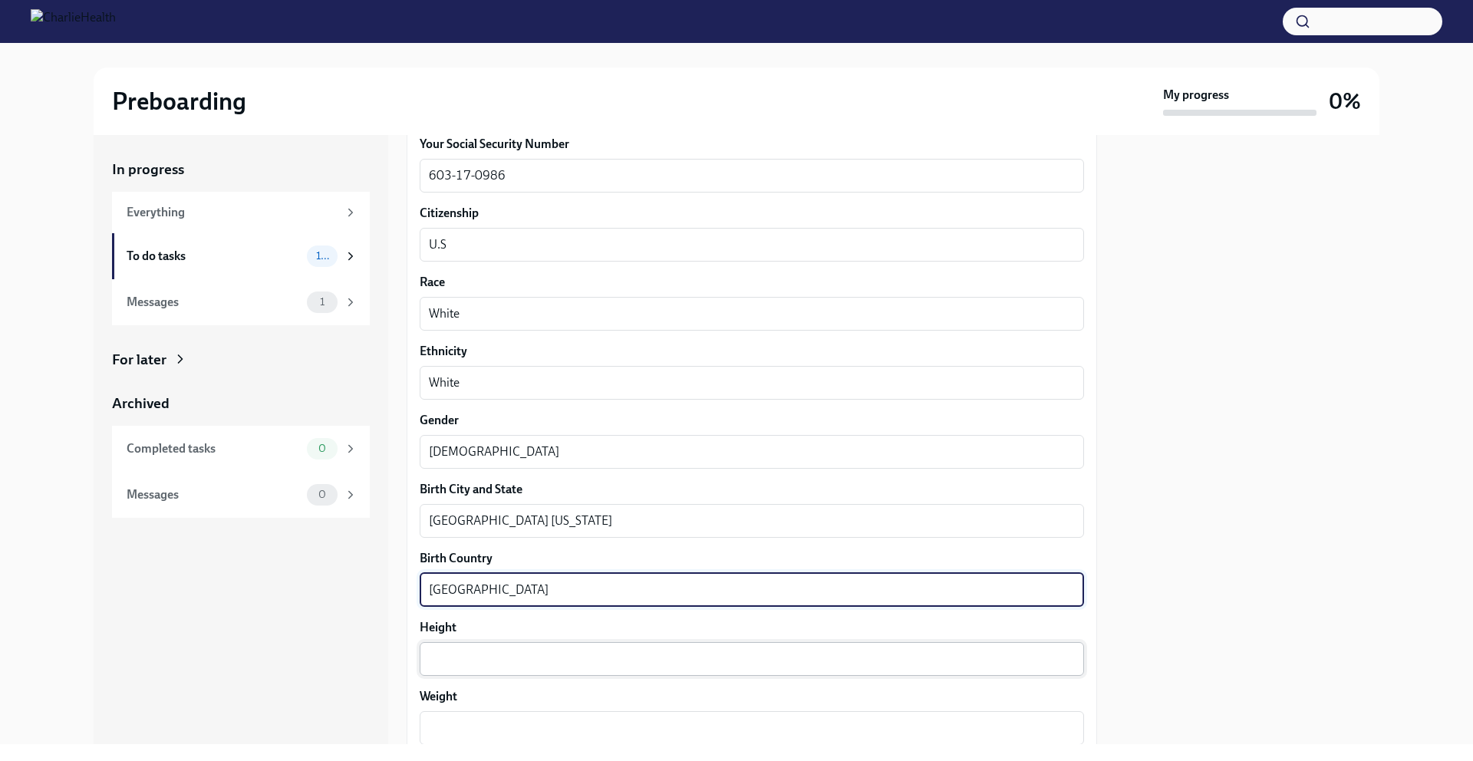
type textarea "[GEOGRAPHIC_DATA]"
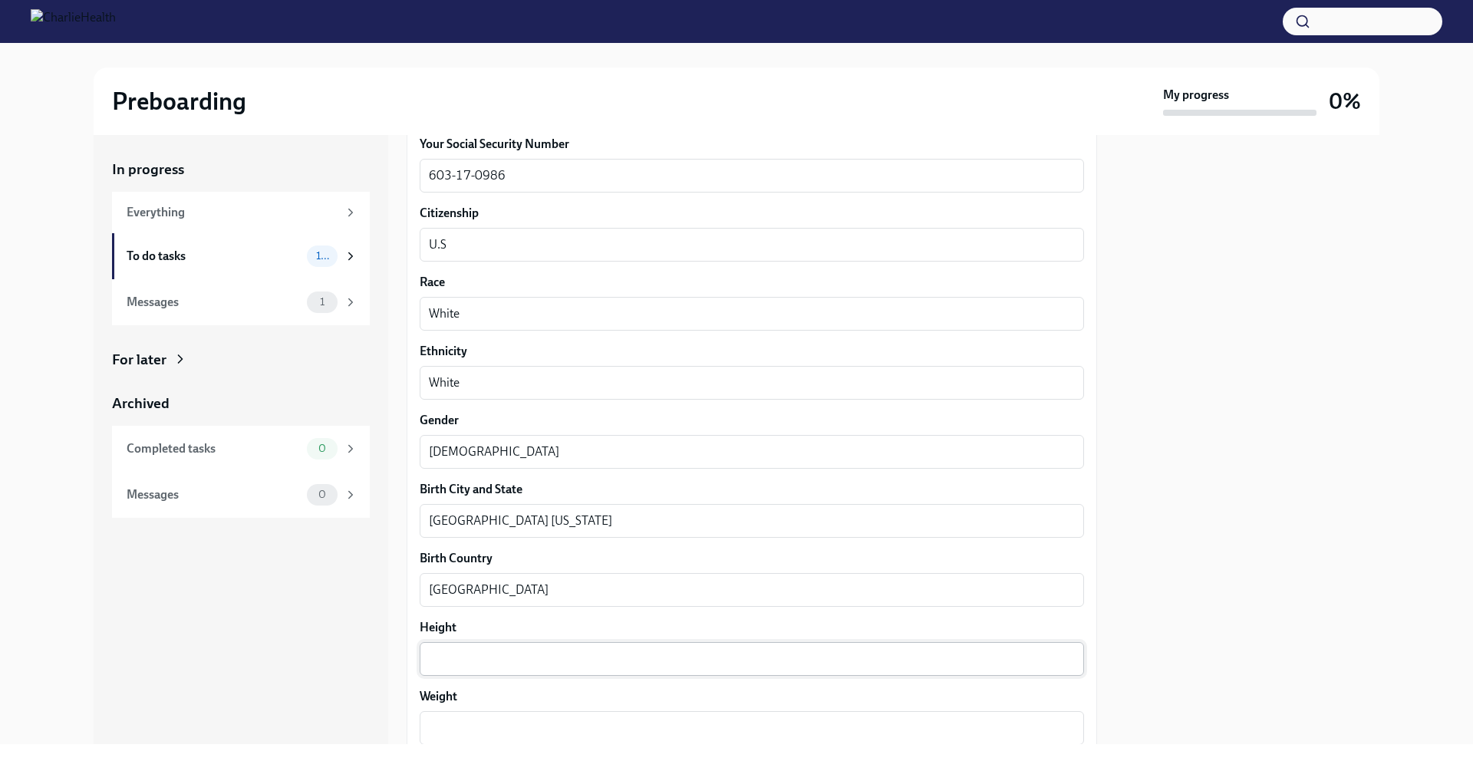
click at [544, 648] on div "x ​" at bounding box center [752, 659] width 665 height 34
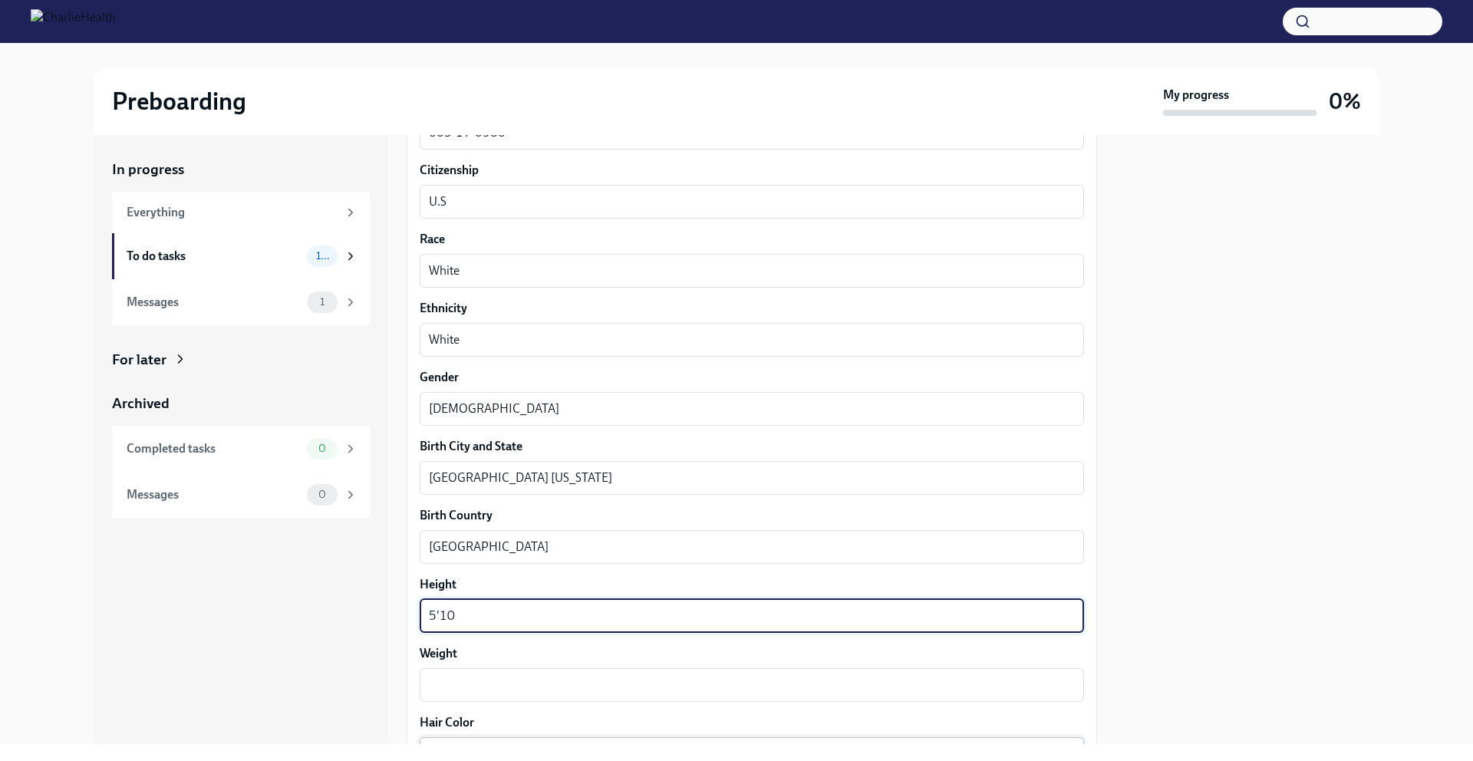
scroll to position [999, 0]
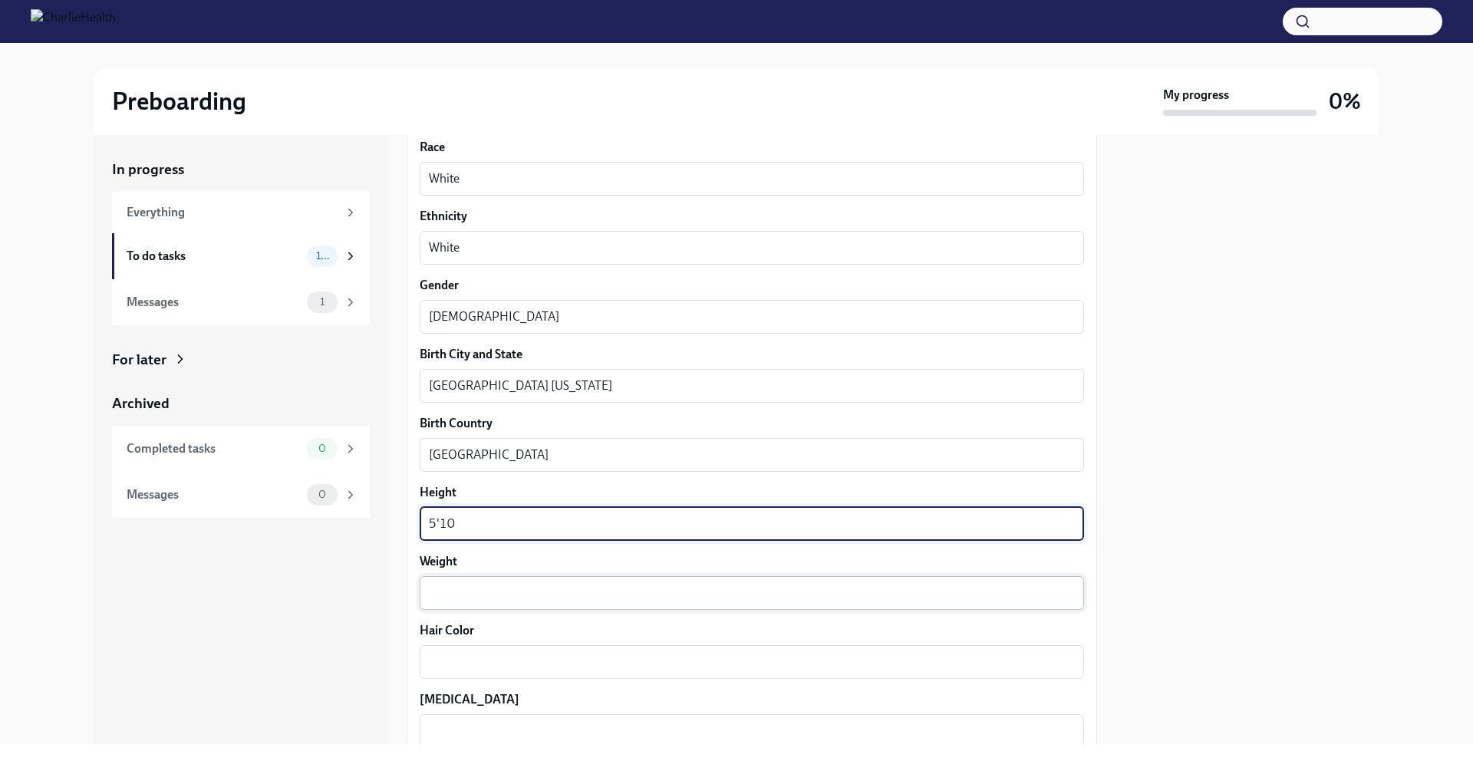
type textarea "5'10"
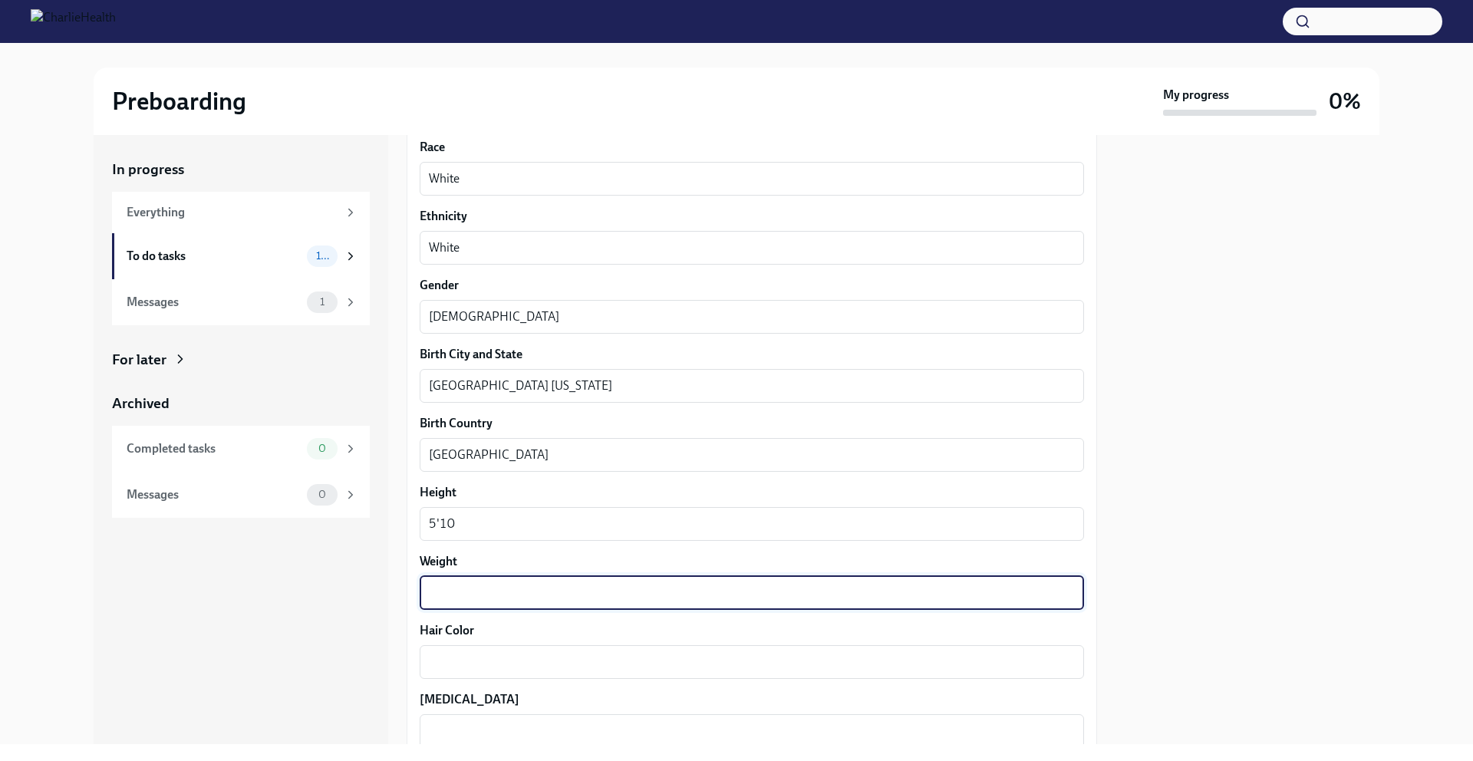
click at [535, 589] on textarea "Weight" at bounding box center [752, 593] width 646 height 18
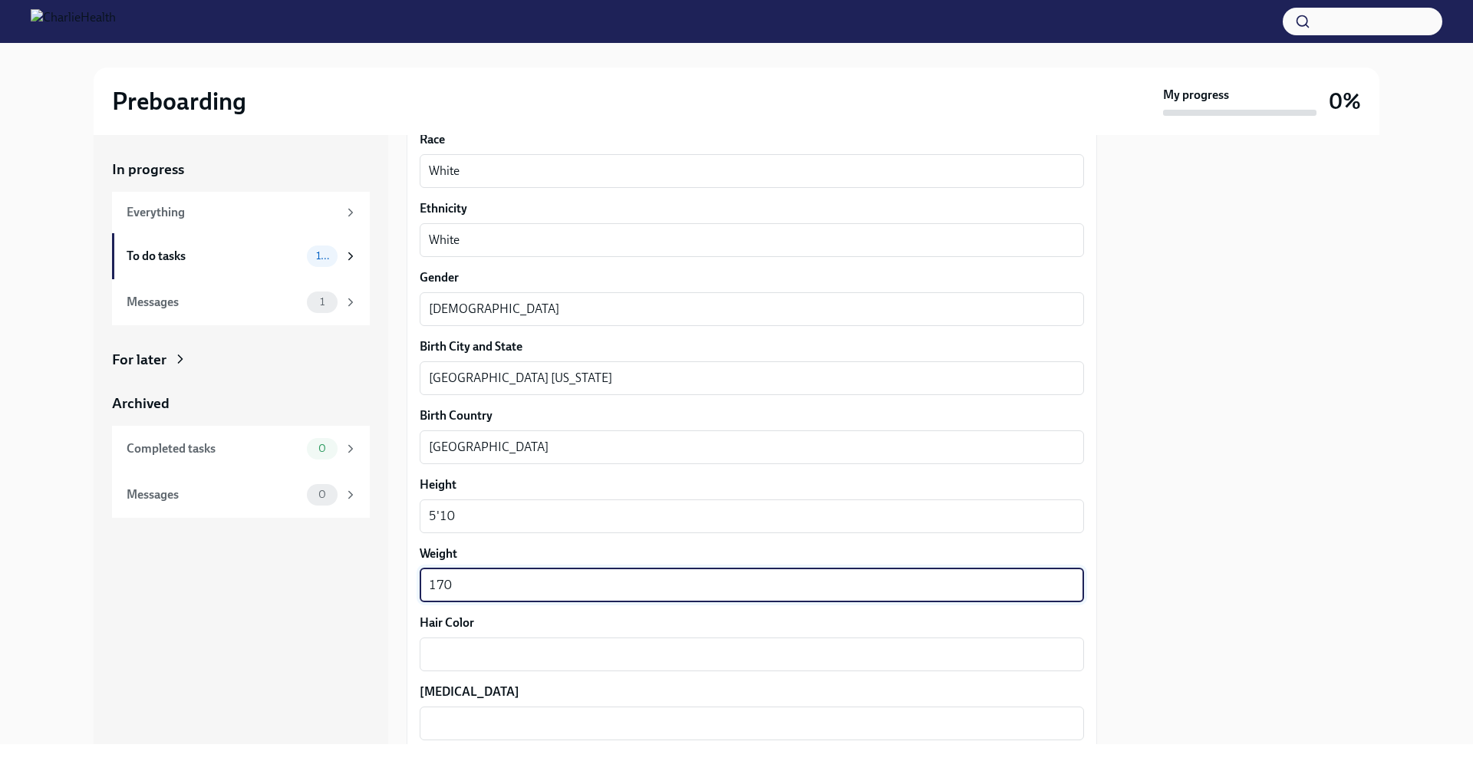
scroll to position [1019, 0]
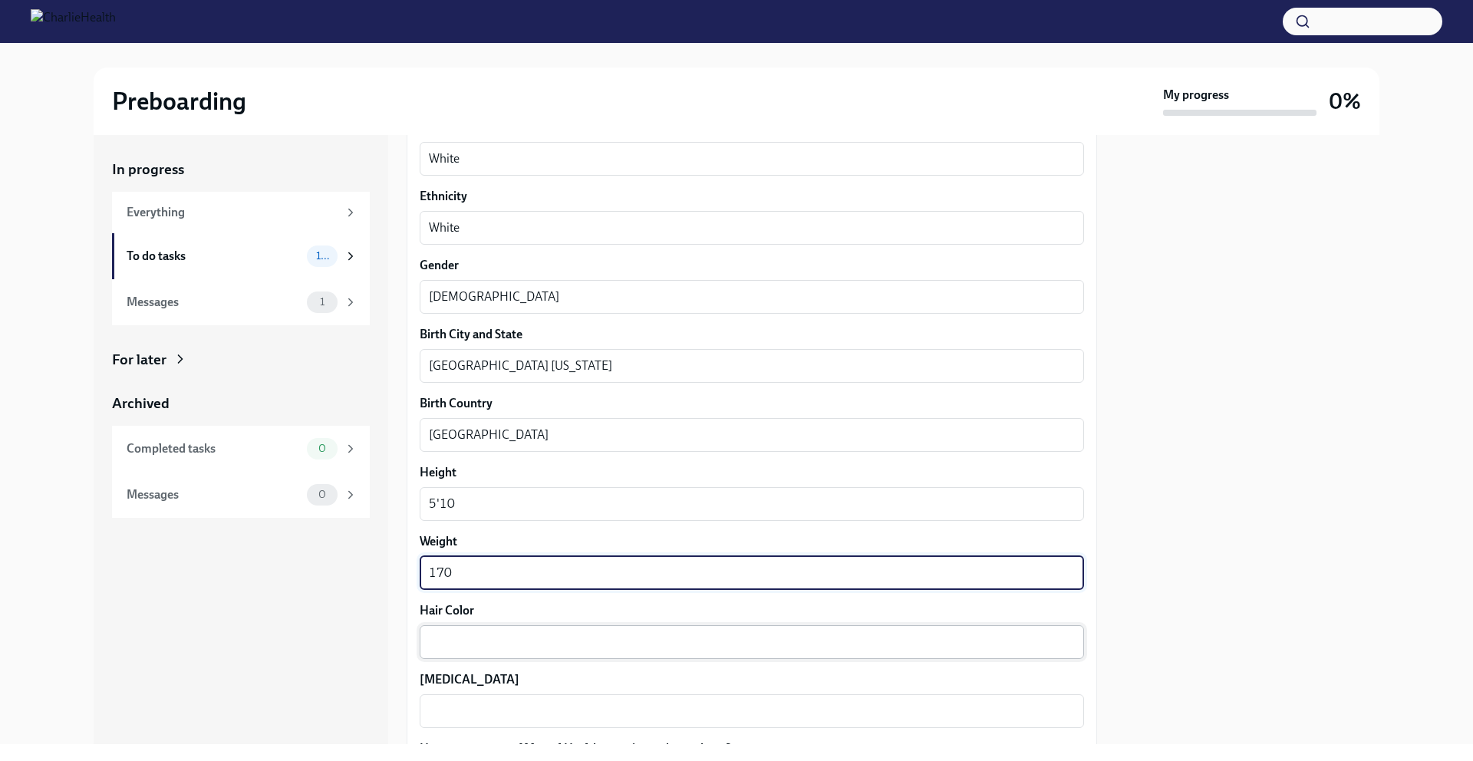
type textarea "170"
click at [534, 625] on div "x ​" at bounding box center [752, 642] width 665 height 34
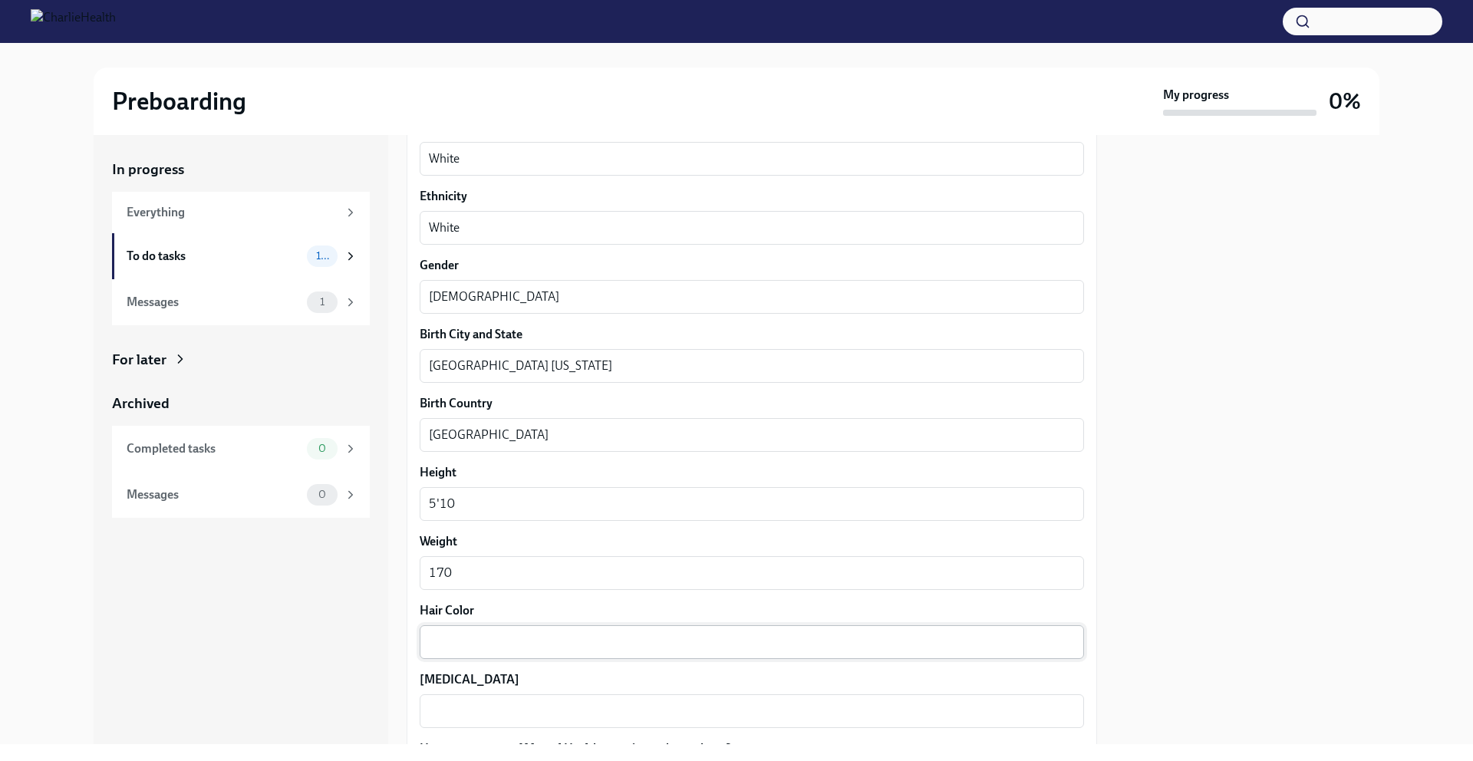
click at [537, 629] on div "x ​" at bounding box center [752, 642] width 665 height 34
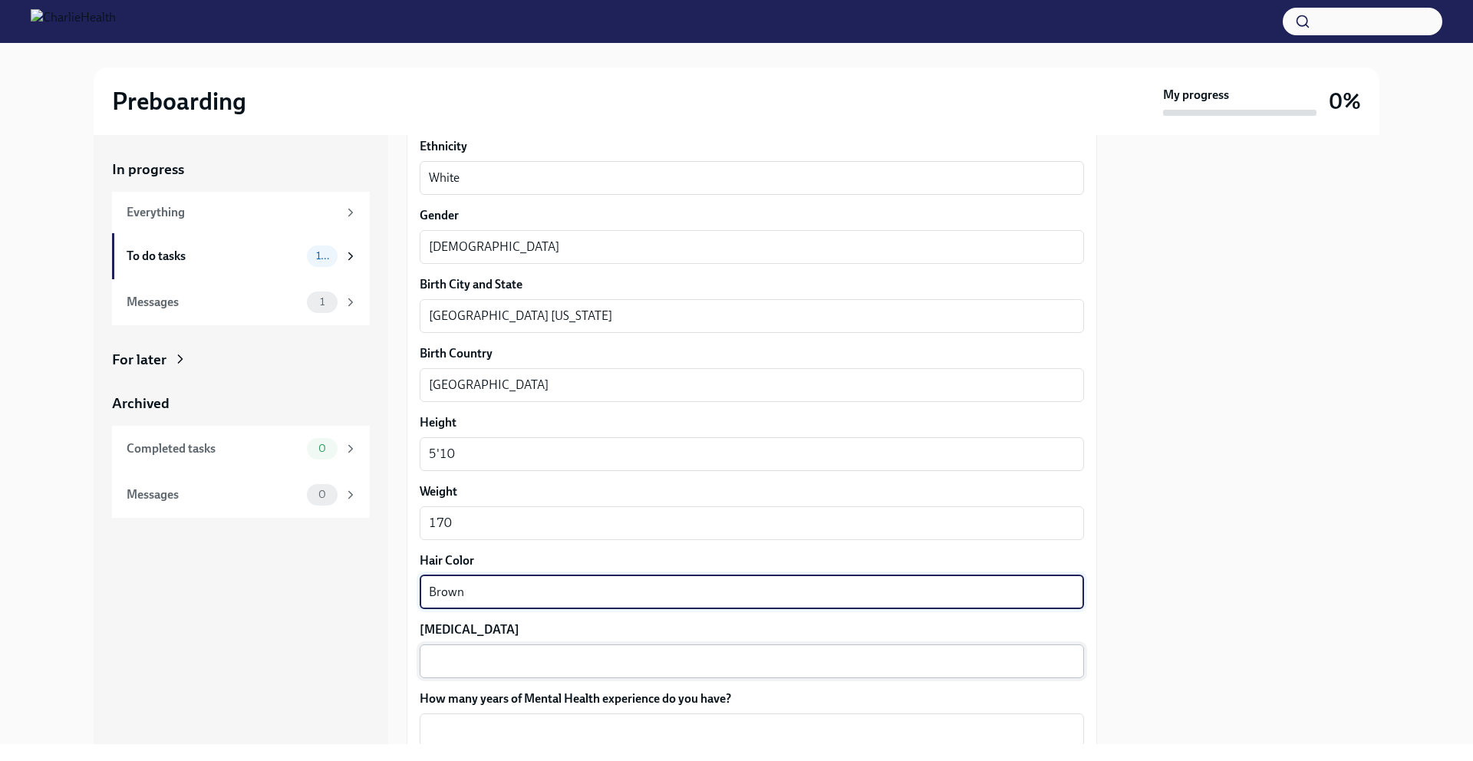
scroll to position [1070, 0]
type textarea "Brown"
click at [529, 648] on div "x ​" at bounding box center [752, 661] width 665 height 34
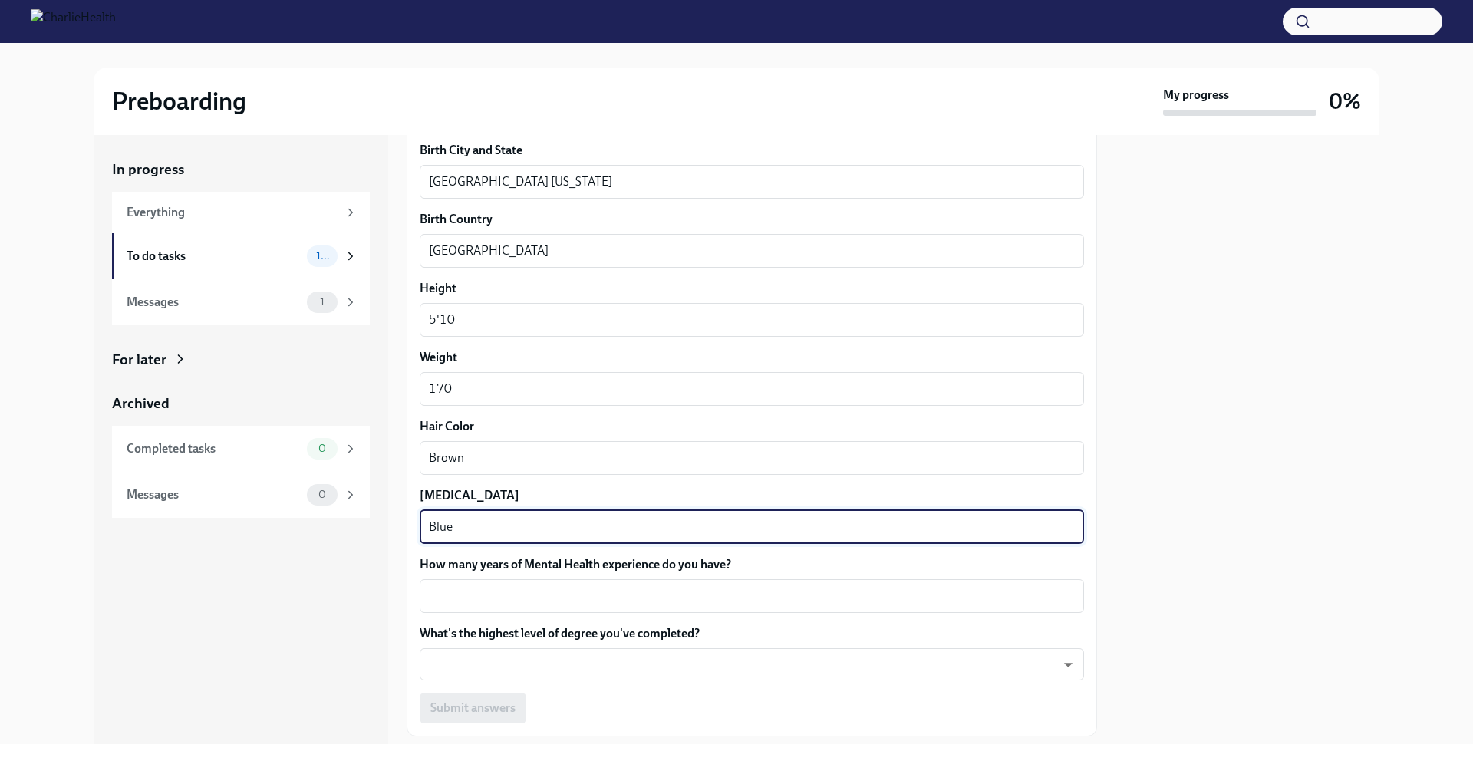
scroll to position [1206, 0]
type textarea "Blue"
click at [474, 600] on textarea "How many years of Mental Health experience do you have?" at bounding box center [752, 594] width 646 height 18
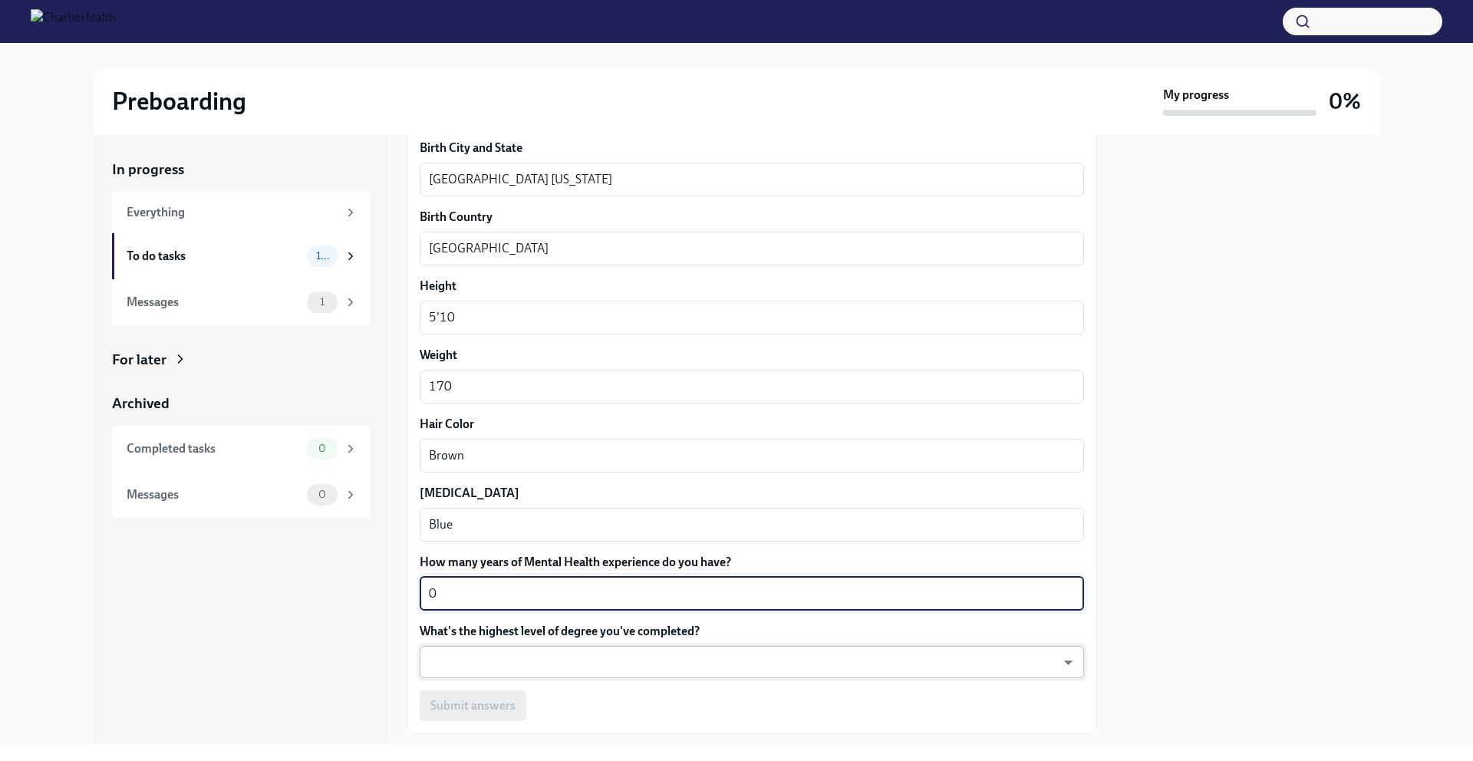
type textarea "0"
click at [507, 670] on body "Preboarding My progress 0% In progress Everything To do tasks 10 Messages 1 For…" at bounding box center [736, 380] width 1473 height 761
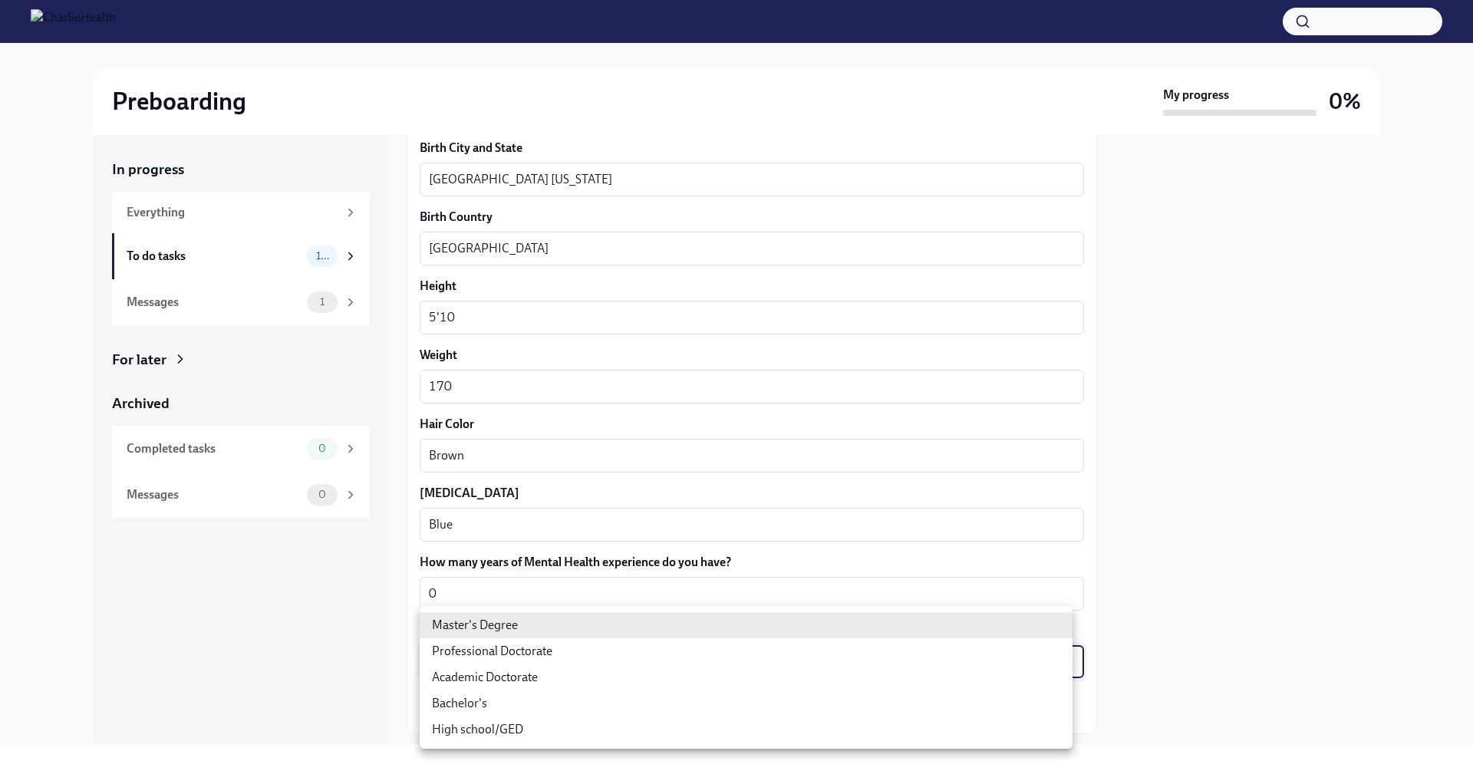
click at [604, 695] on li "Bachelor's" at bounding box center [746, 704] width 653 height 26
type input "oQxEXK86X"
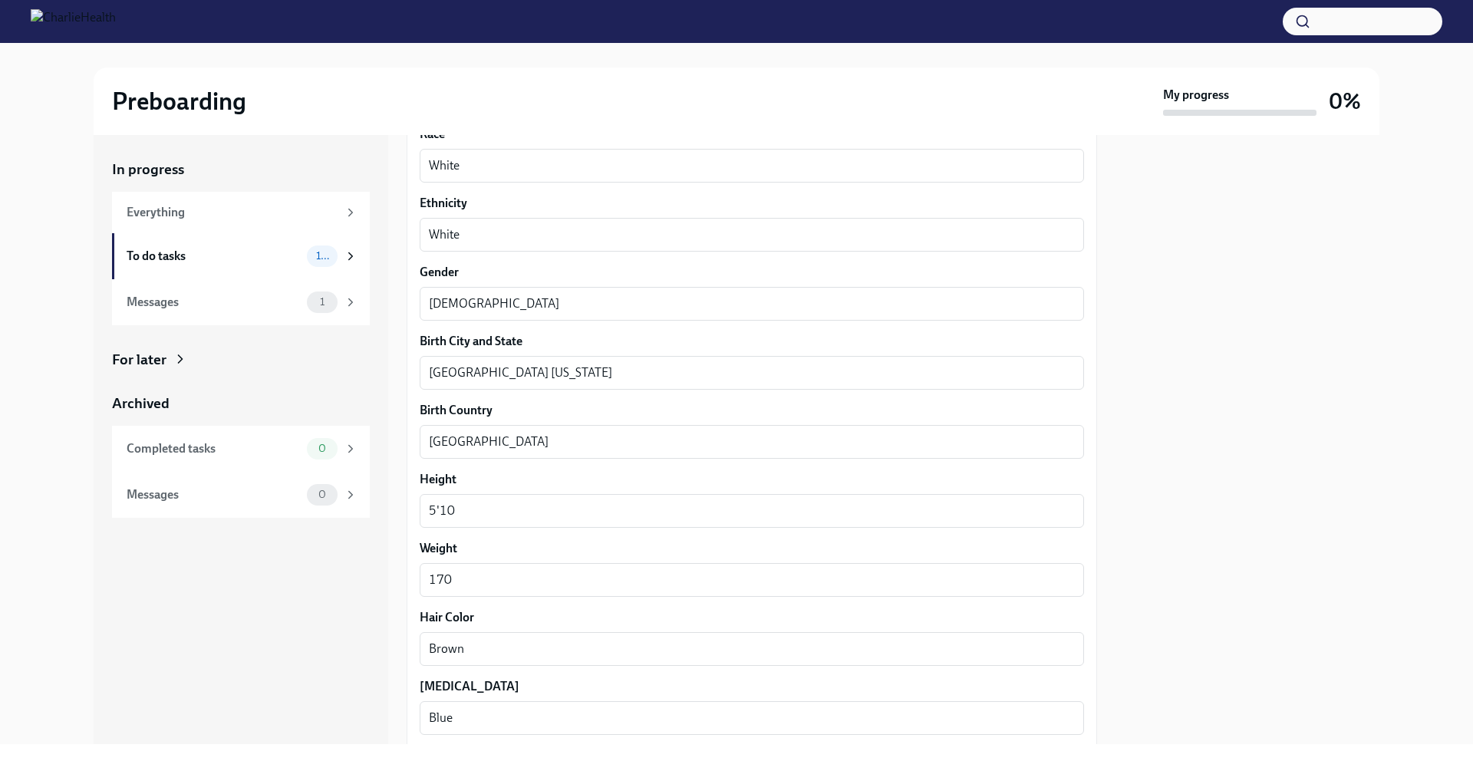
scroll to position [1294, 0]
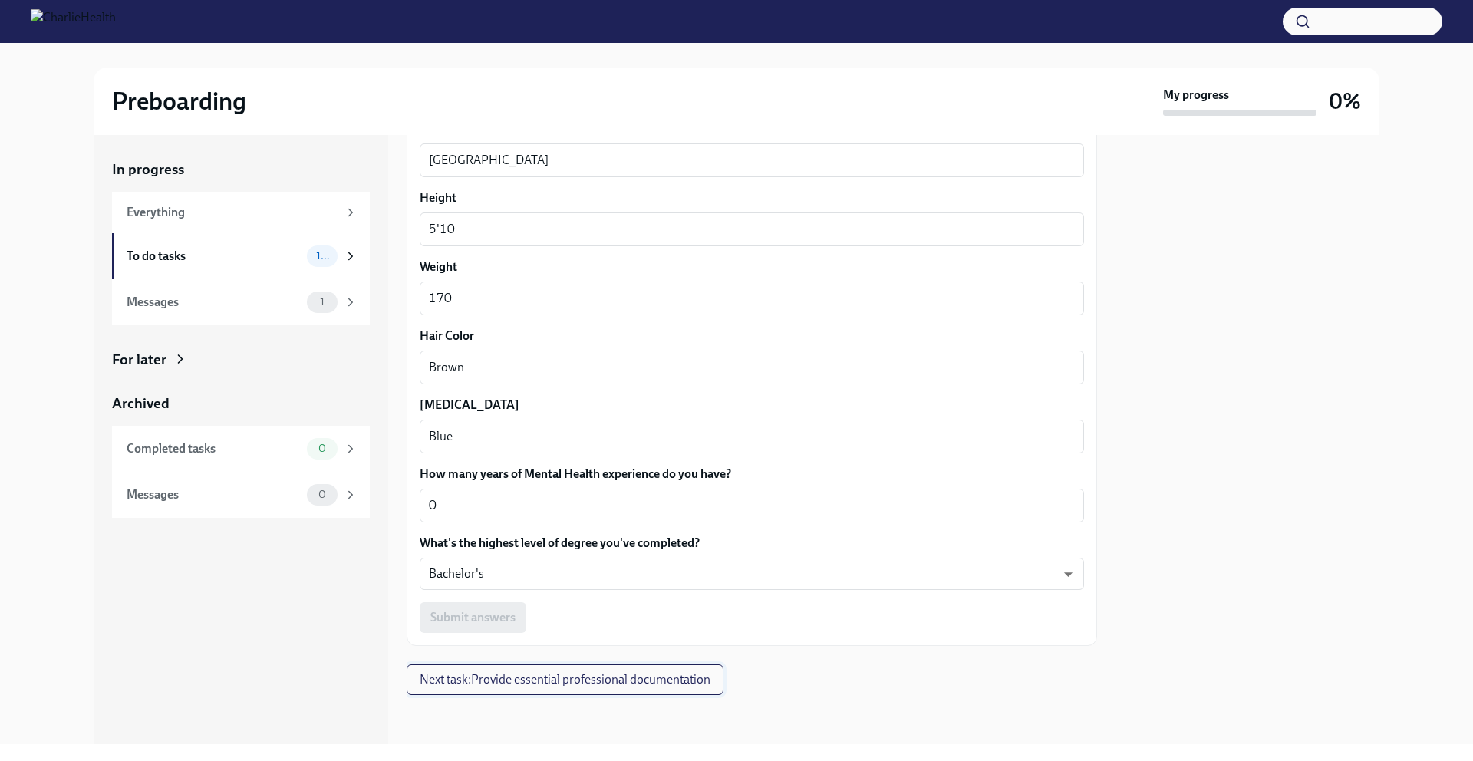
click at [500, 686] on span "Next task : Provide essential professional documentation" at bounding box center [565, 679] width 291 height 15
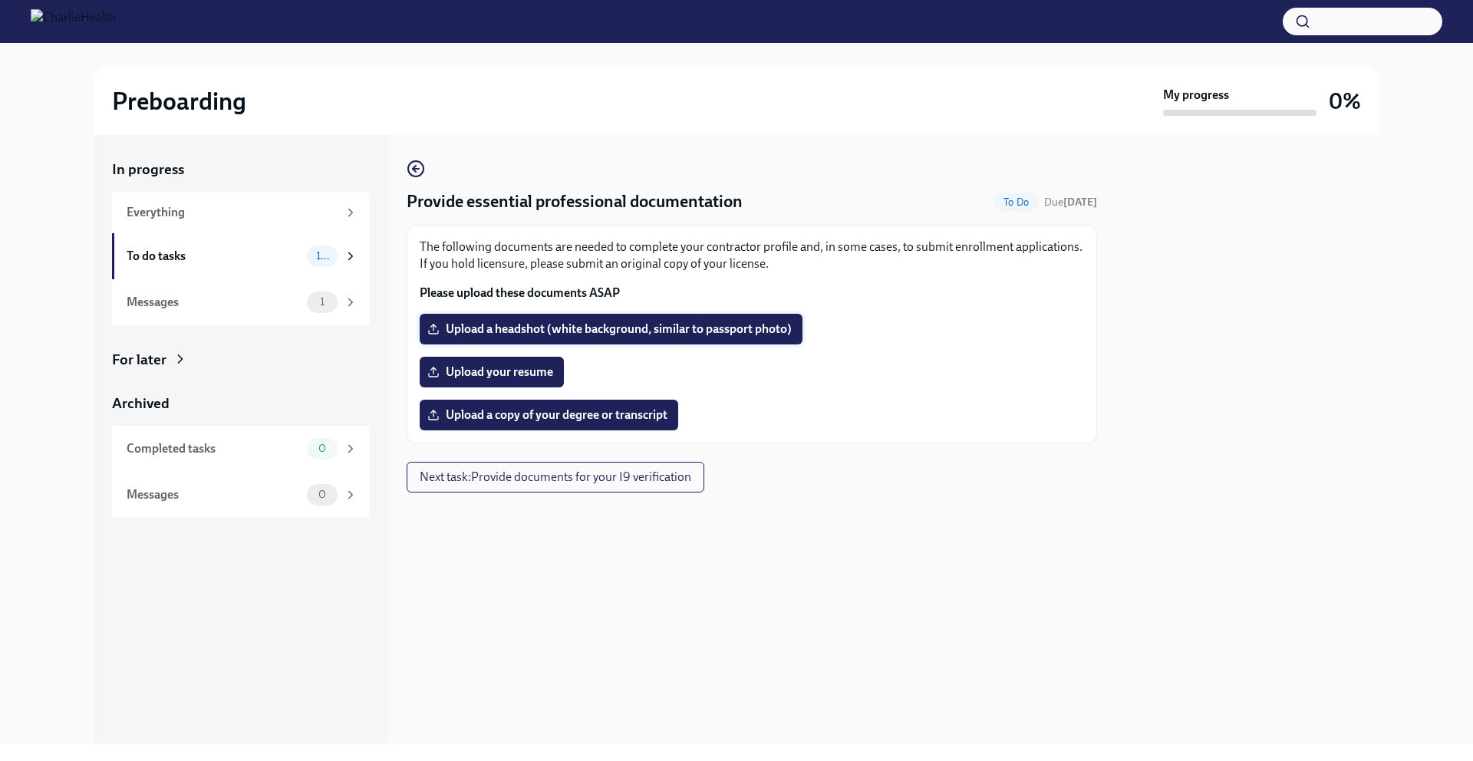
click at [500, 328] on span "Upload a headshot (white background, similar to passport photo)" at bounding box center [611, 329] width 361 height 15
click at [0, 0] on input "Upload a headshot (white background, similar to passport photo)" at bounding box center [0, 0] width 0 height 0
click at [174, 209] on div "Everything" at bounding box center [232, 212] width 211 height 17
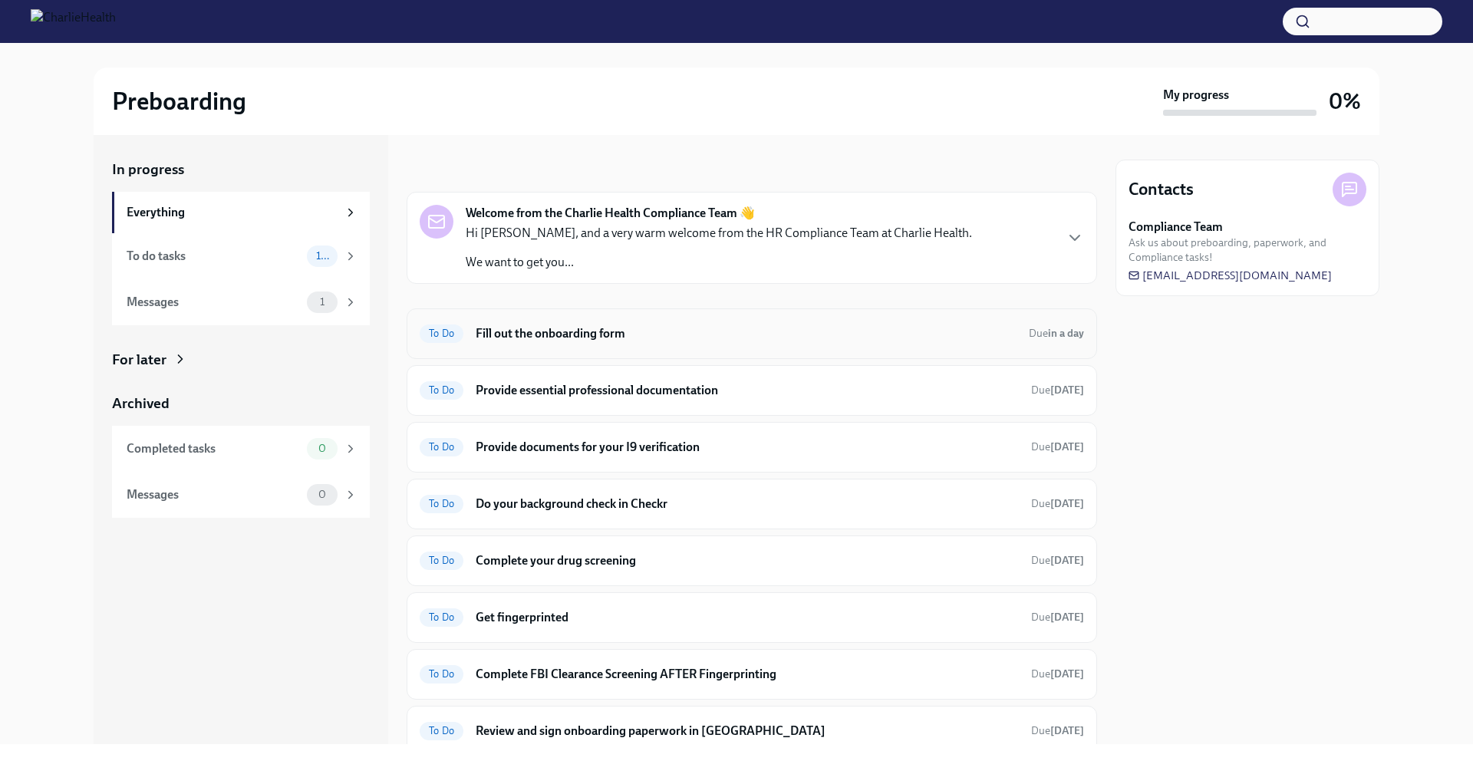
click at [450, 331] on span "To Do" at bounding box center [442, 334] width 44 height 12
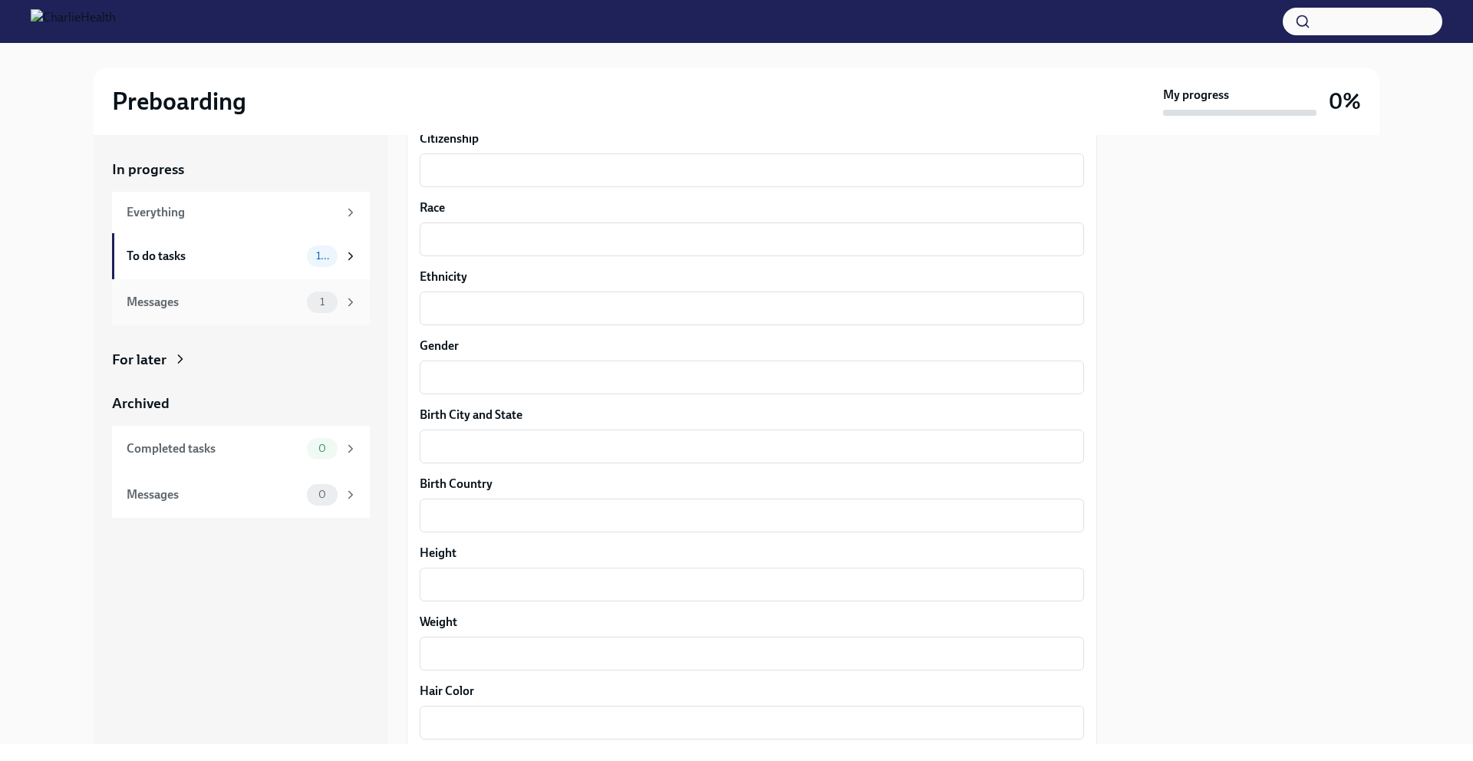
scroll to position [859, 0]
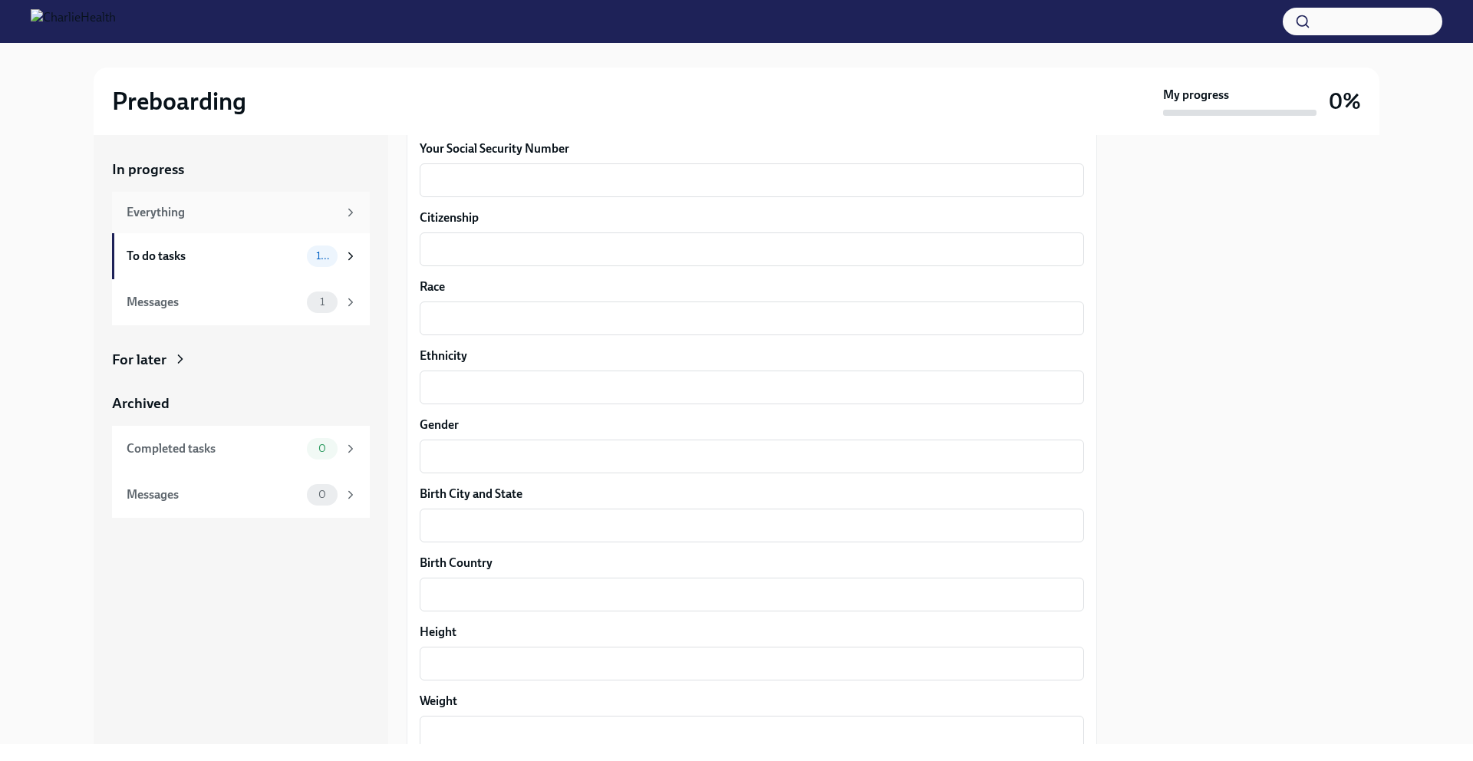
click at [232, 226] on div "Everything" at bounding box center [241, 212] width 258 height 41
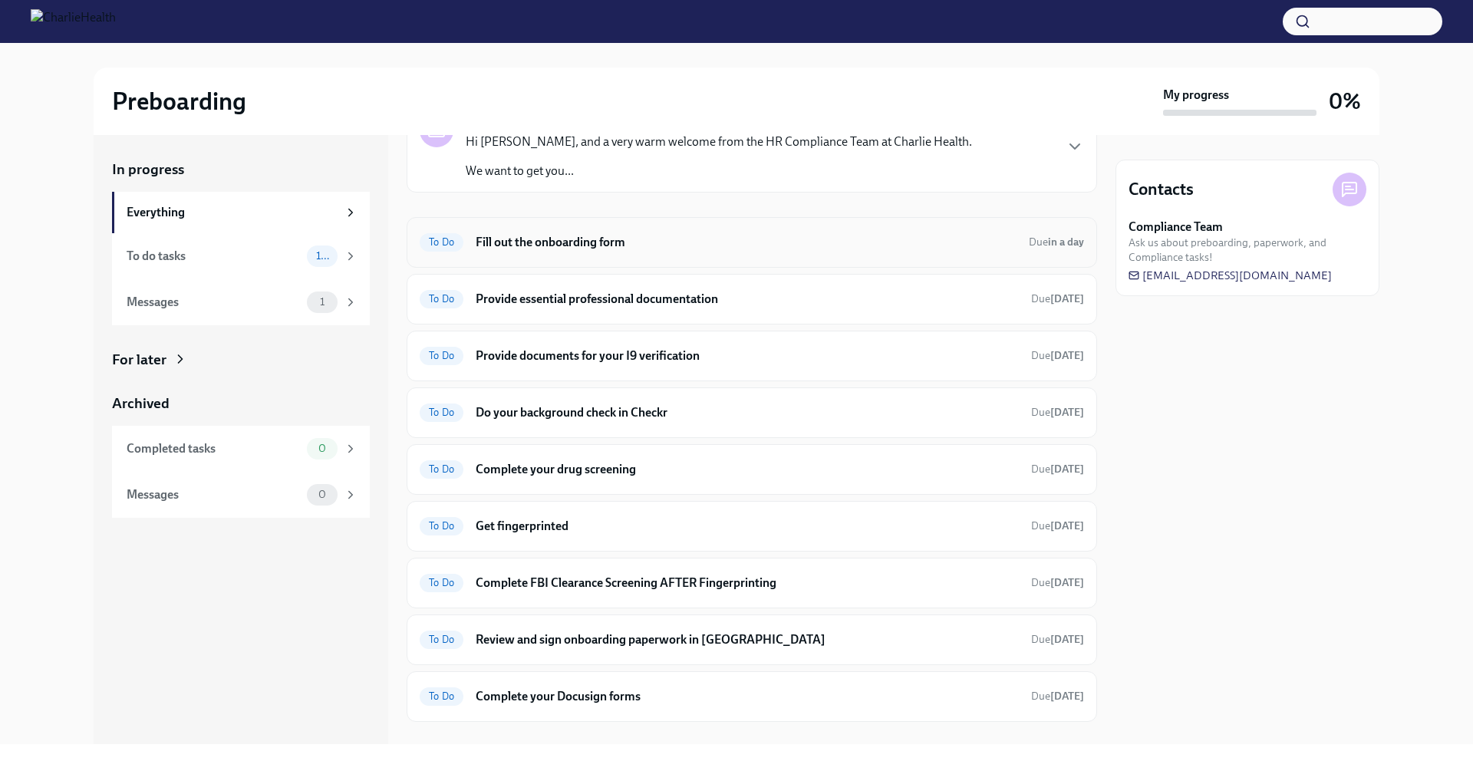
scroll to position [88, 0]
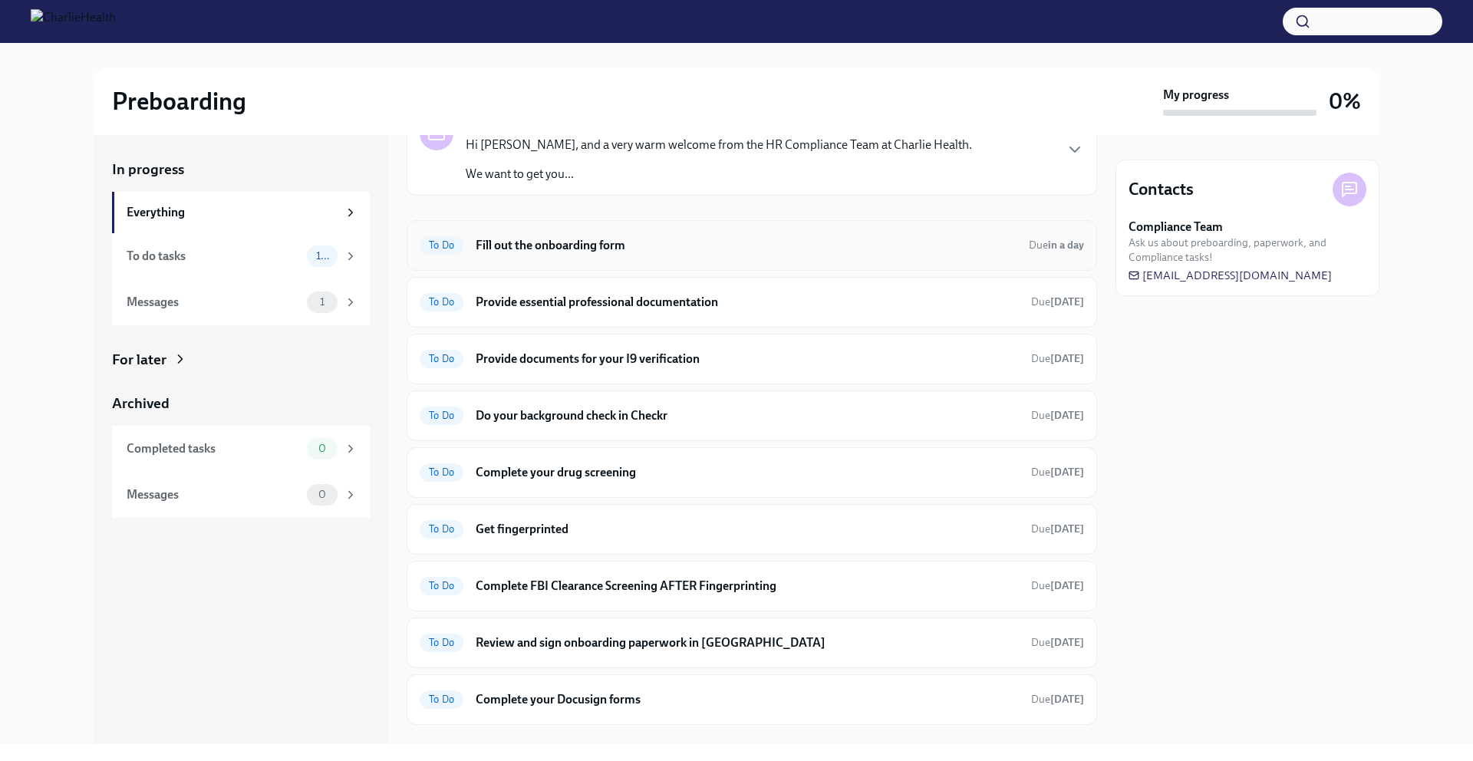
click at [477, 246] on h6 "Fill out the onboarding form" at bounding box center [746, 245] width 541 height 17
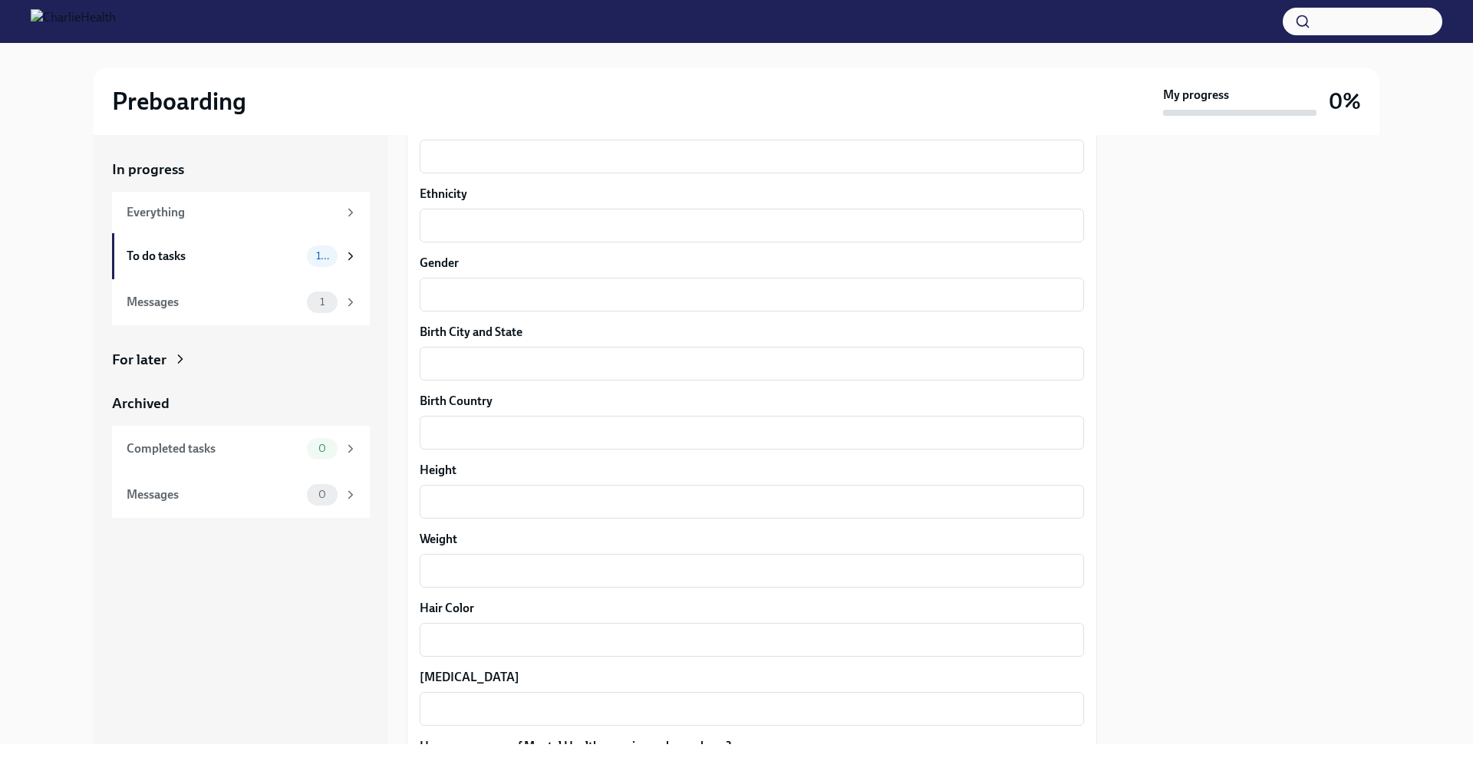
scroll to position [1294, 0]
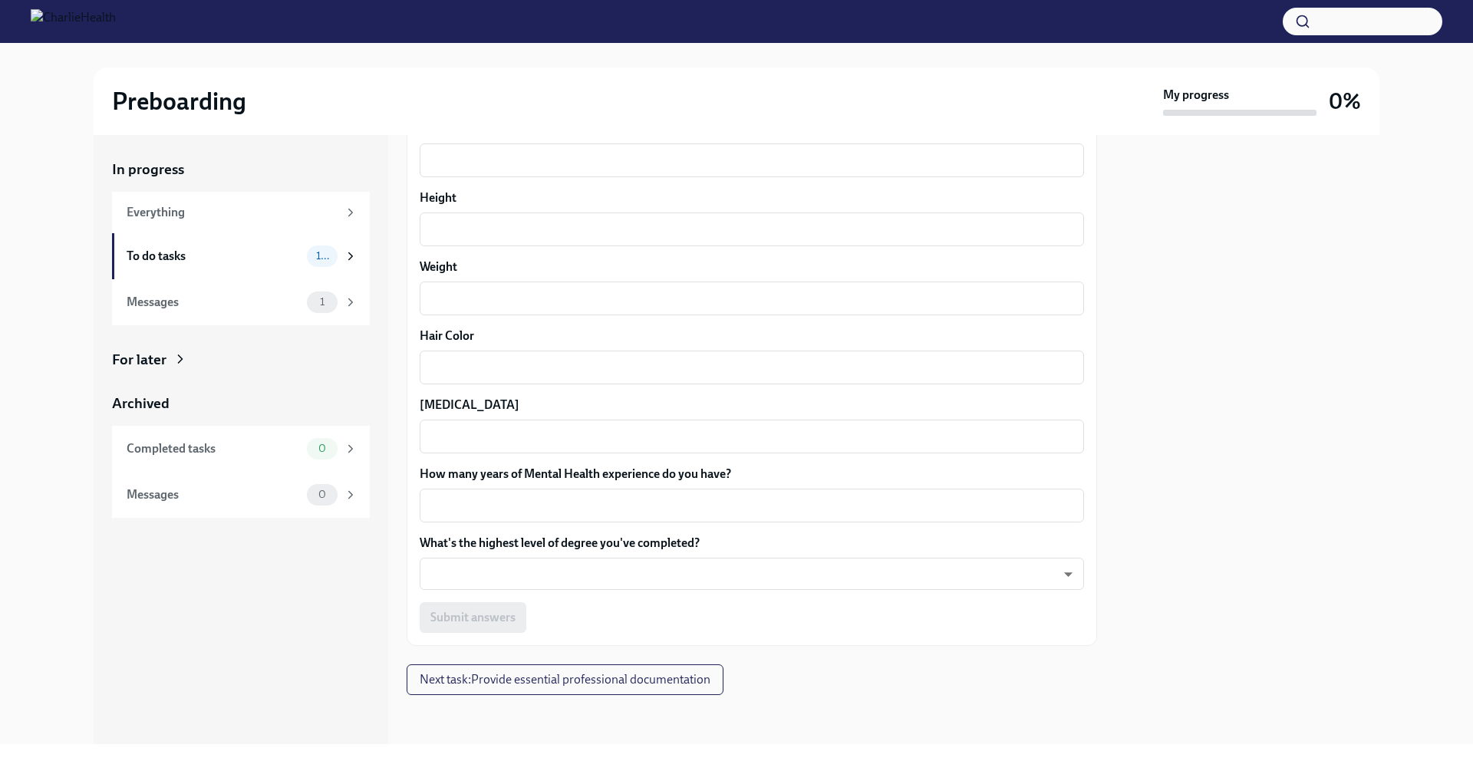
click at [511, 617] on div "Submit answers" at bounding box center [752, 617] width 665 height 31
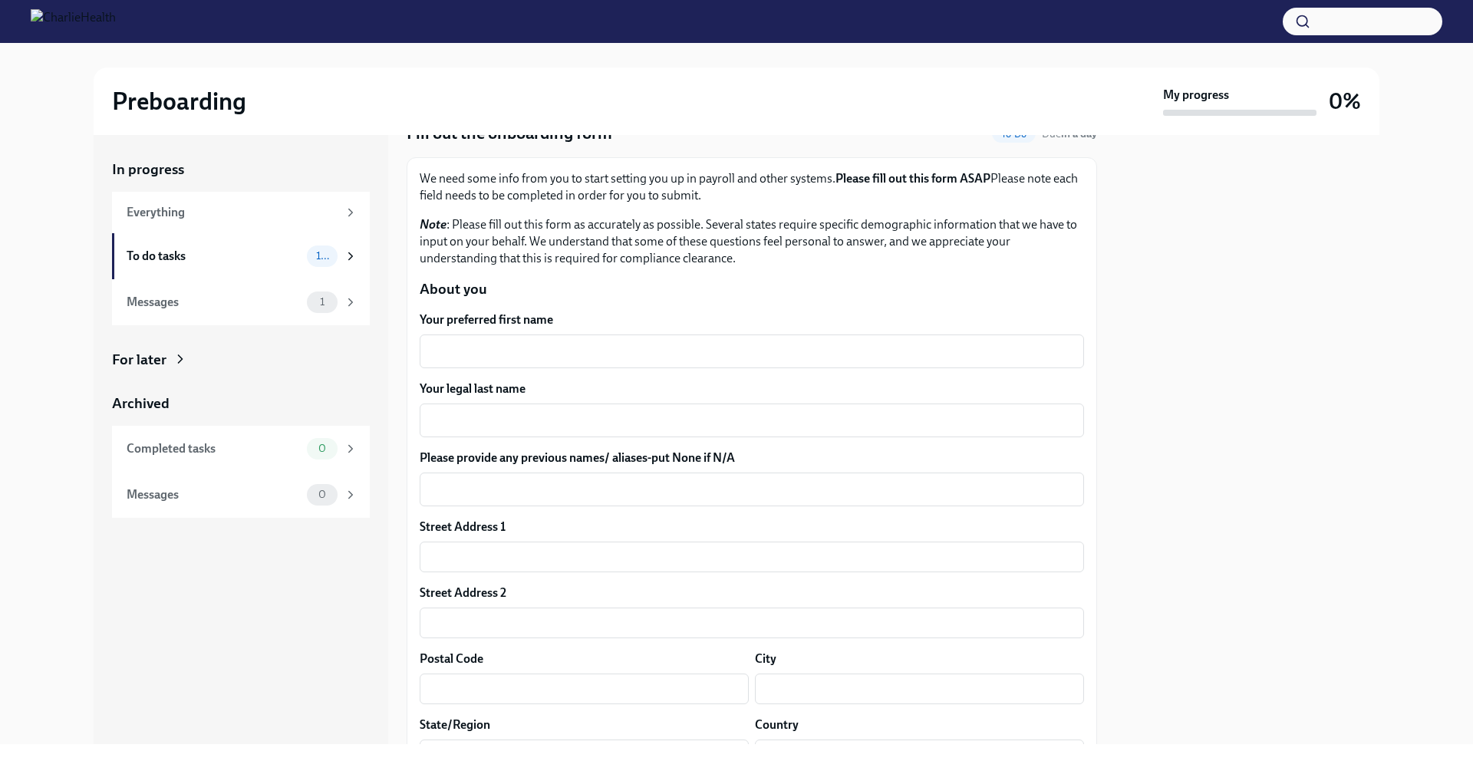
scroll to position [0, 0]
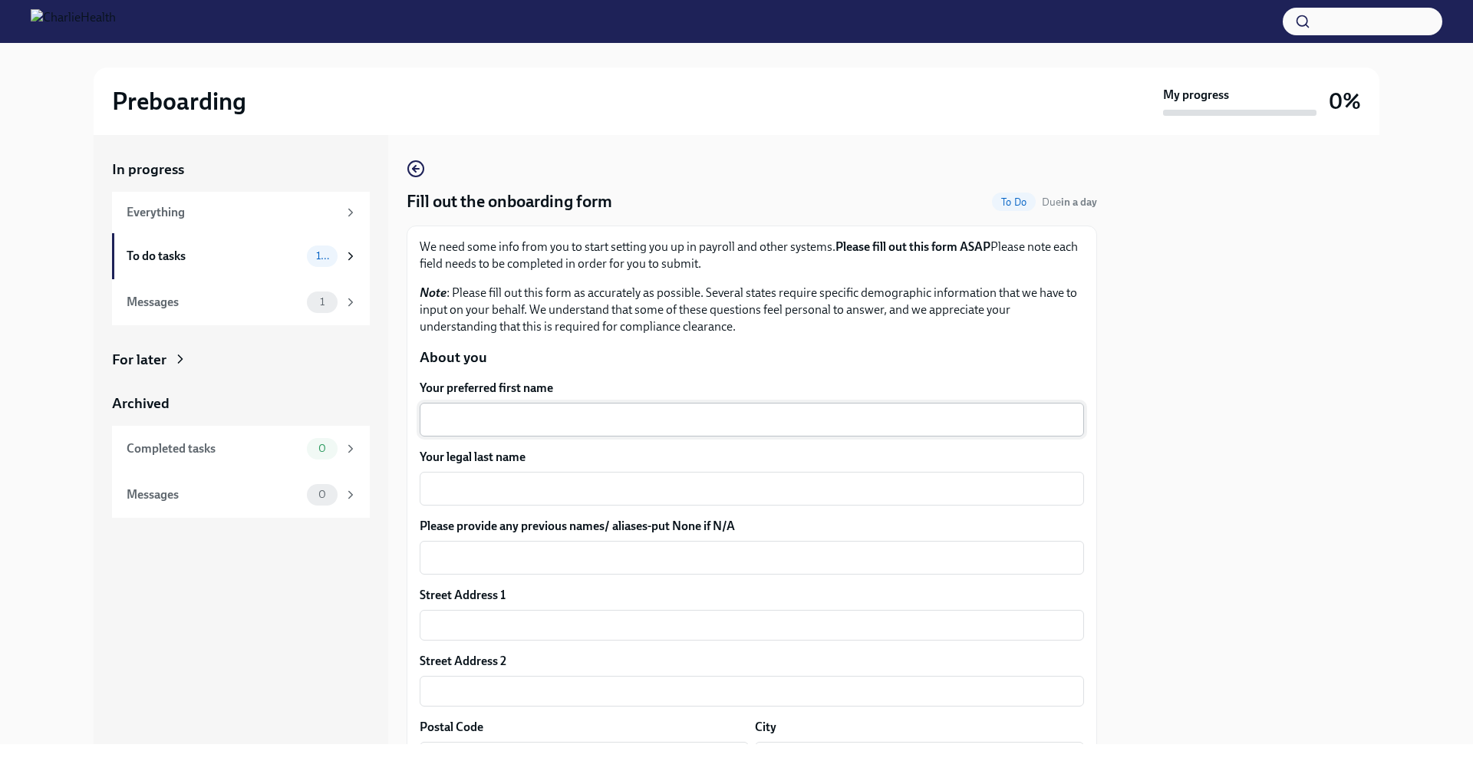
click at [519, 415] on textarea "Your preferred first name" at bounding box center [752, 420] width 646 height 18
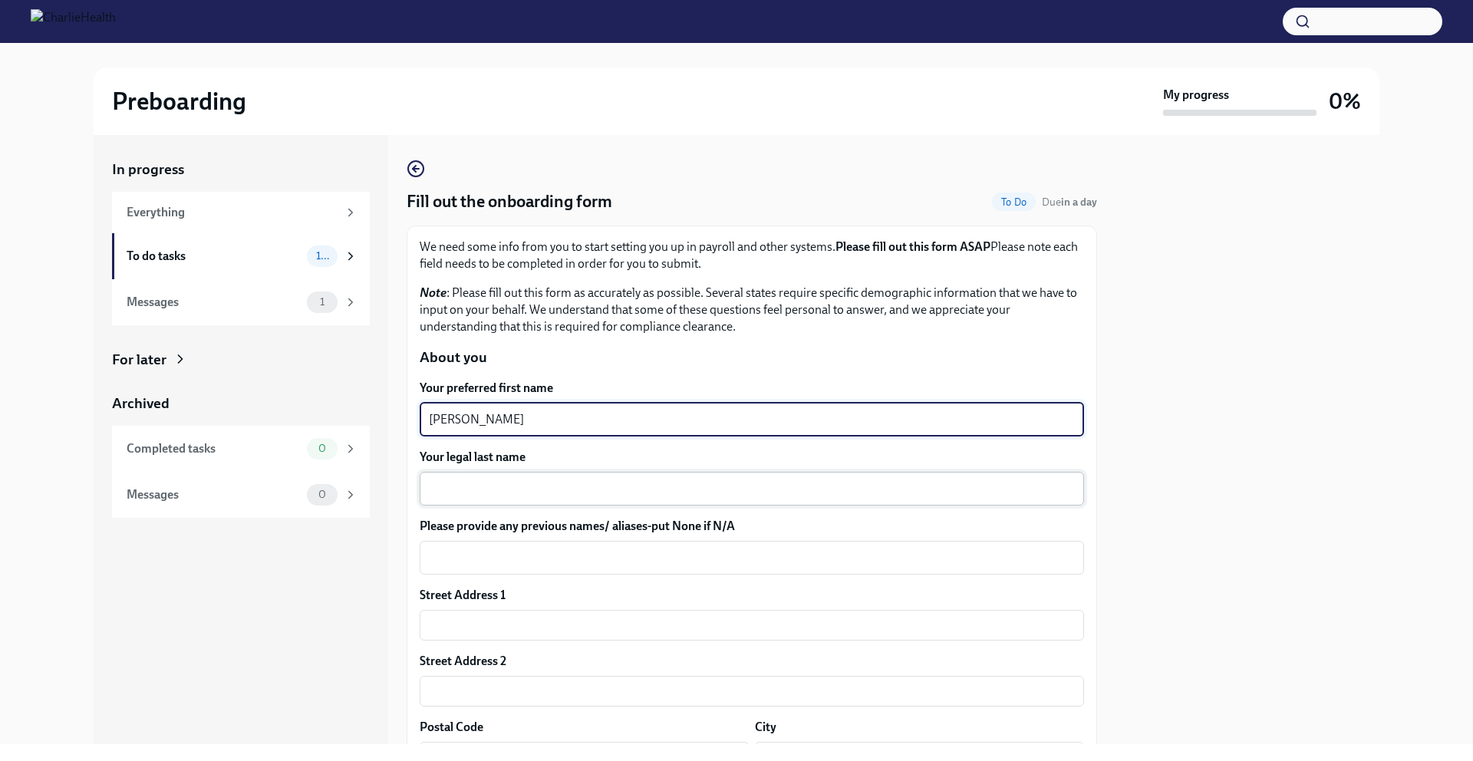
type textarea "[PERSON_NAME]"
click at [578, 481] on textarea "Your legal last name" at bounding box center [752, 489] width 646 height 18
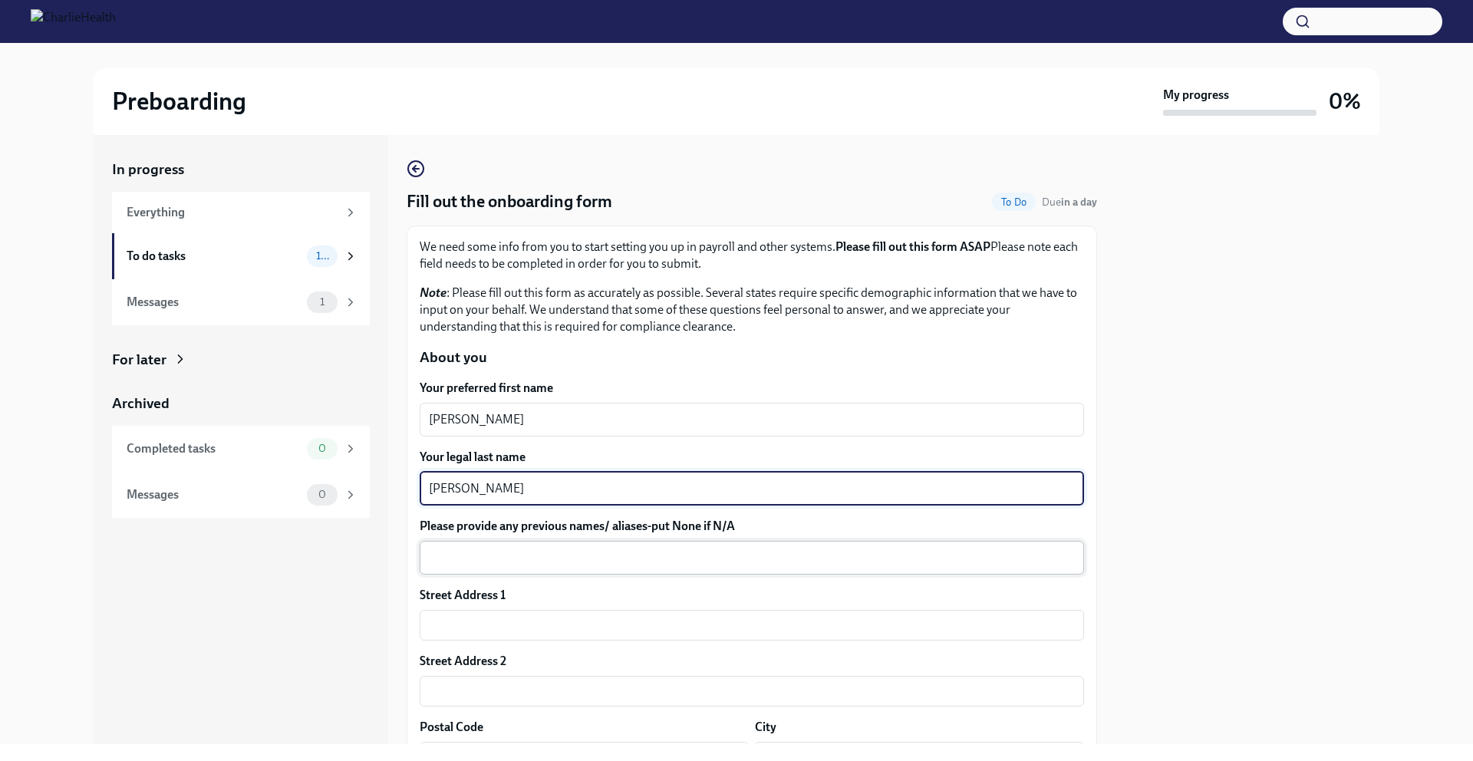
type textarea "[PERSON_NAME]"
click at [577, 551] on textarea "Please provide any previous names/ aliases-put None if N/A" at bounding box center [752, 558] width 646 height 18
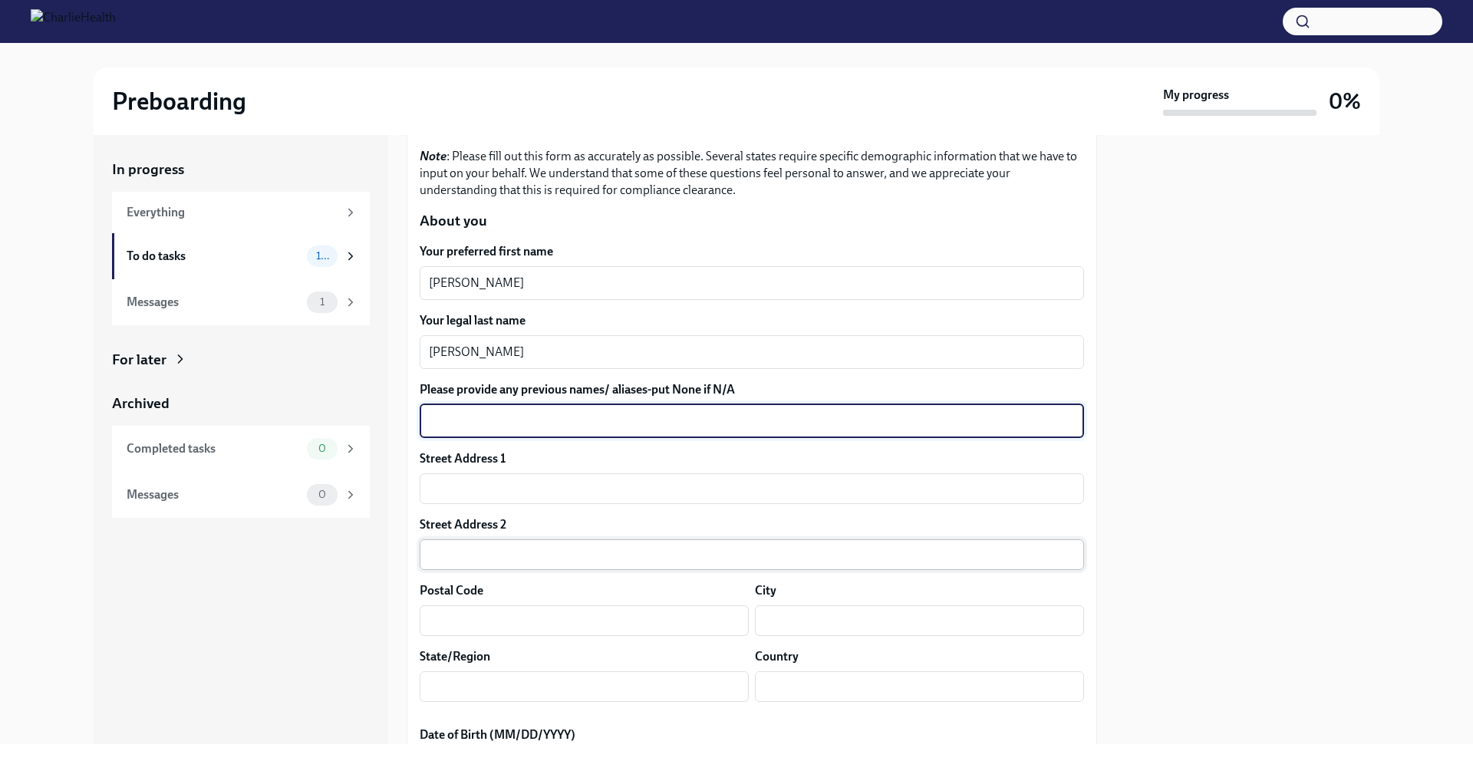
scroll to position [137, 0]
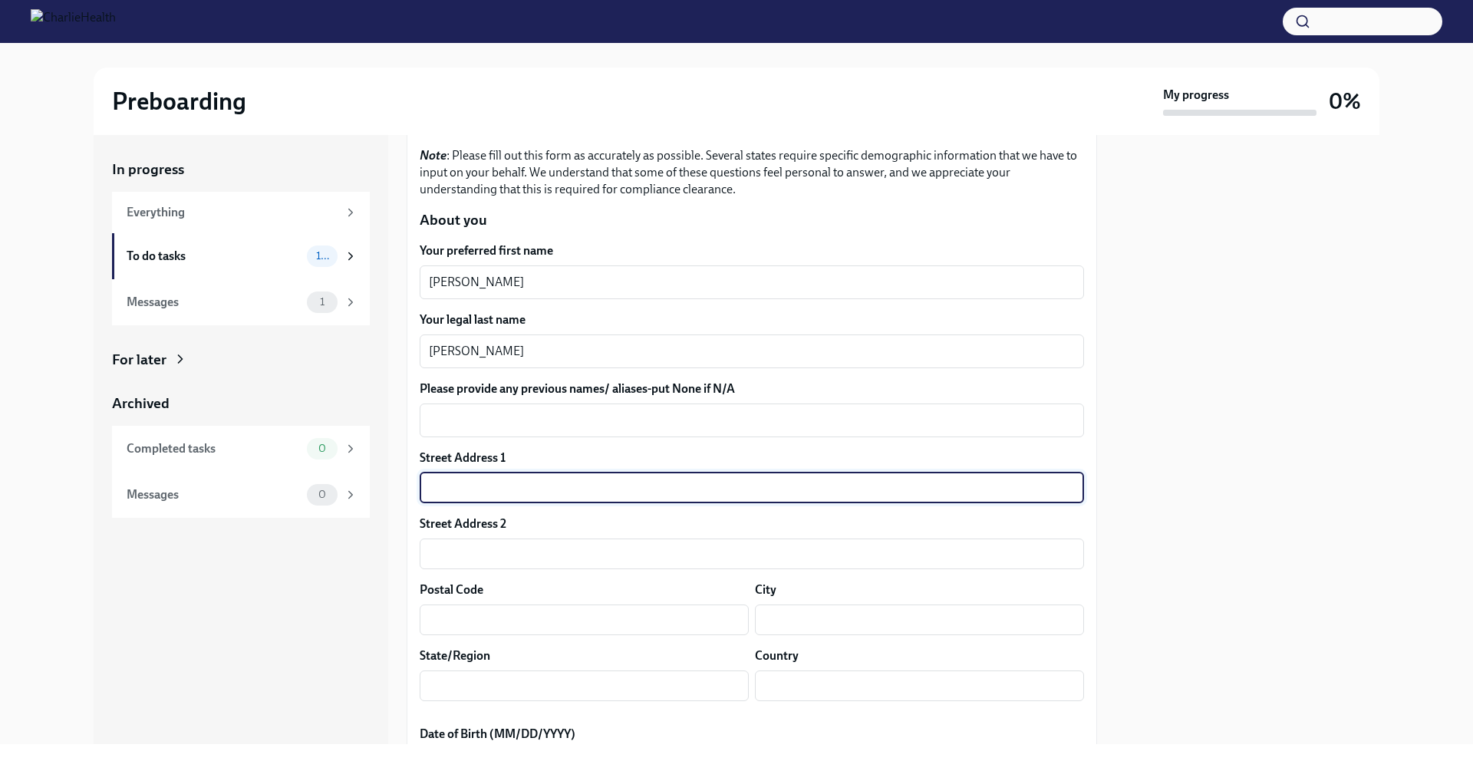
click at [525, 495] on input "text" at bounding box center [752, 488] width 665 height 31
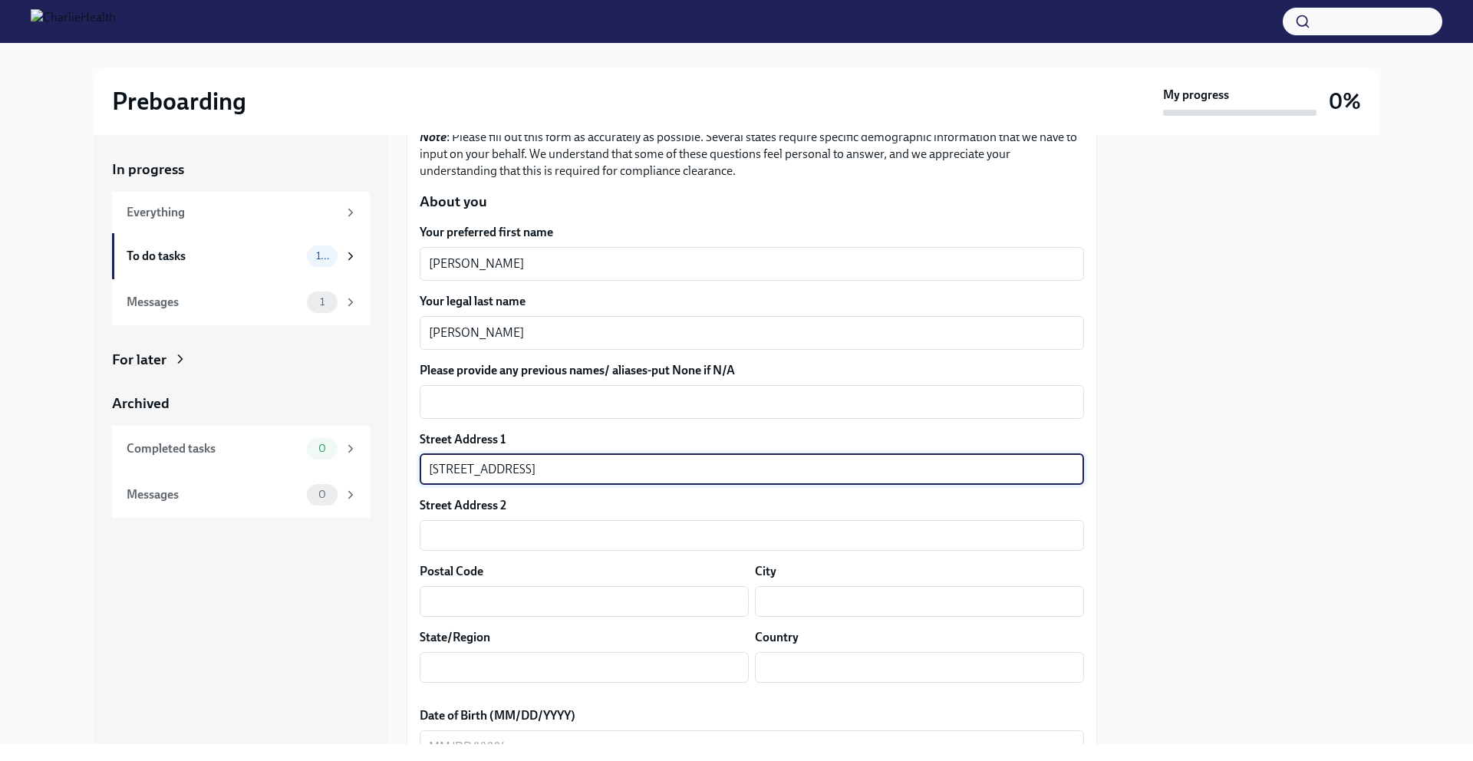
scroll to position [157, 0]
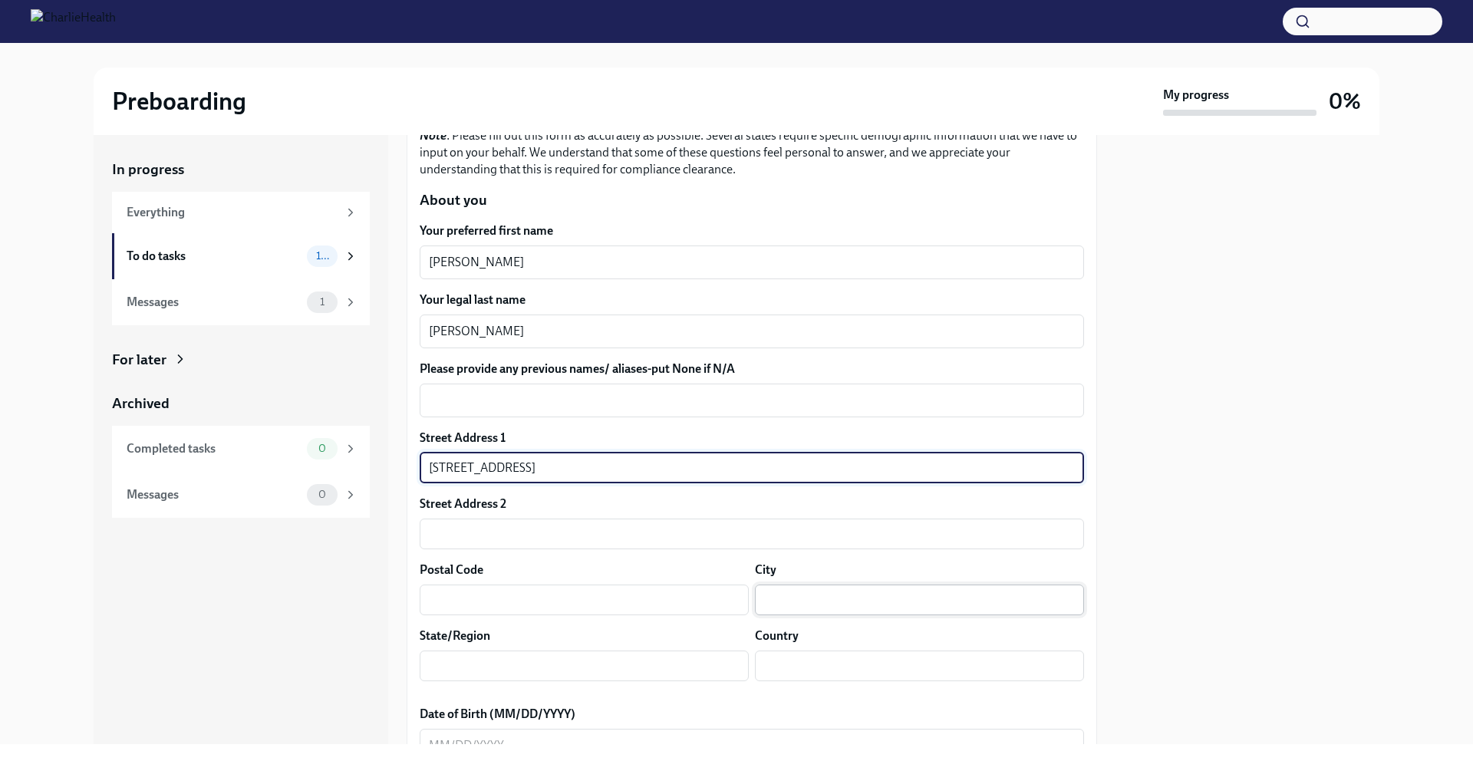
type input "[STREET_ADDRESS]"
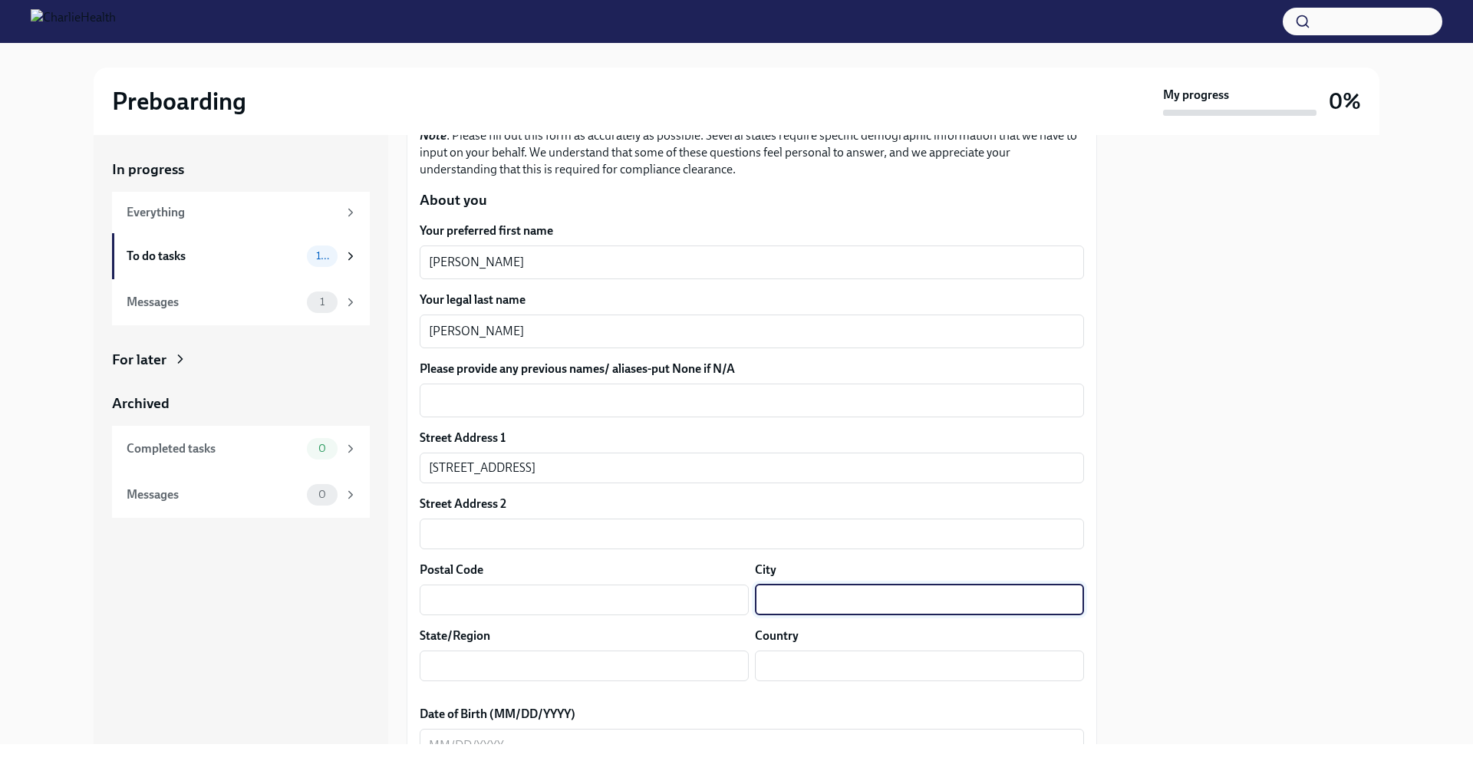
click at [771, 612] on input "text" at bounding box center [919, 600] width 329 height 31
type input "[GEOGRAPHIC_DATA]"
click at [605, 589] on input "text" at bounding box center [584, 600] width 329 height 31
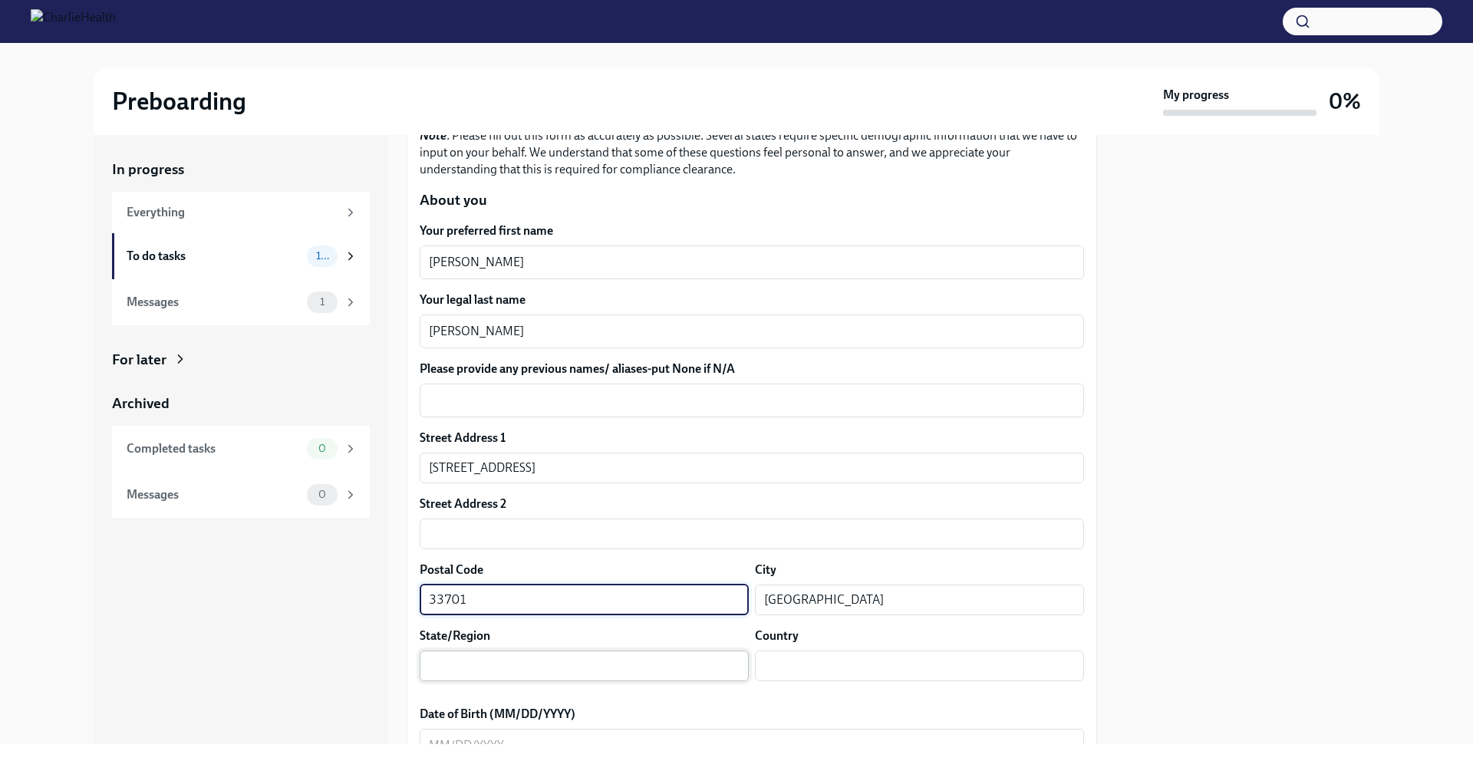
type input "33701"
click at [595, 671] on input "text" at bounding box center [584, 666] width 329 height 31
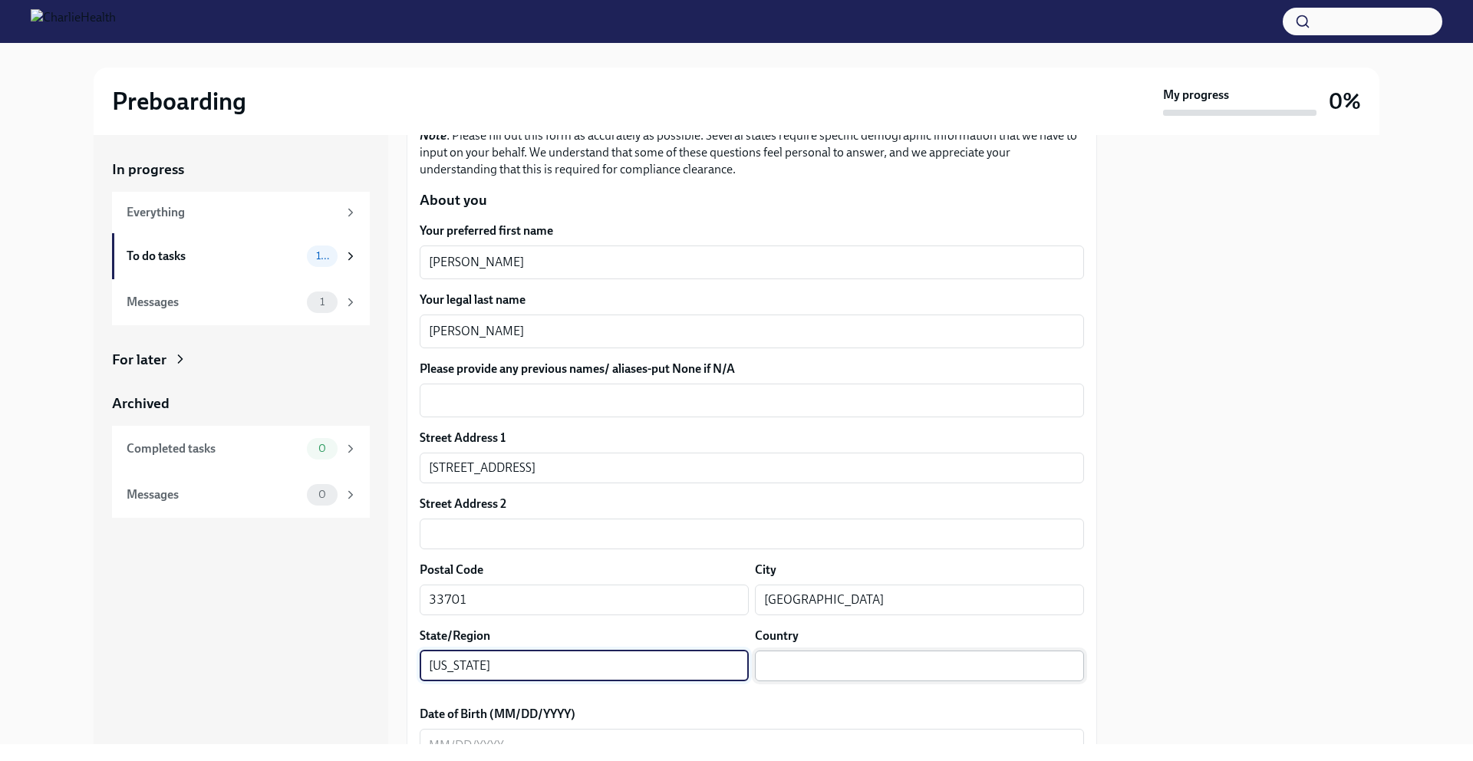
type input "[US_STATE]"
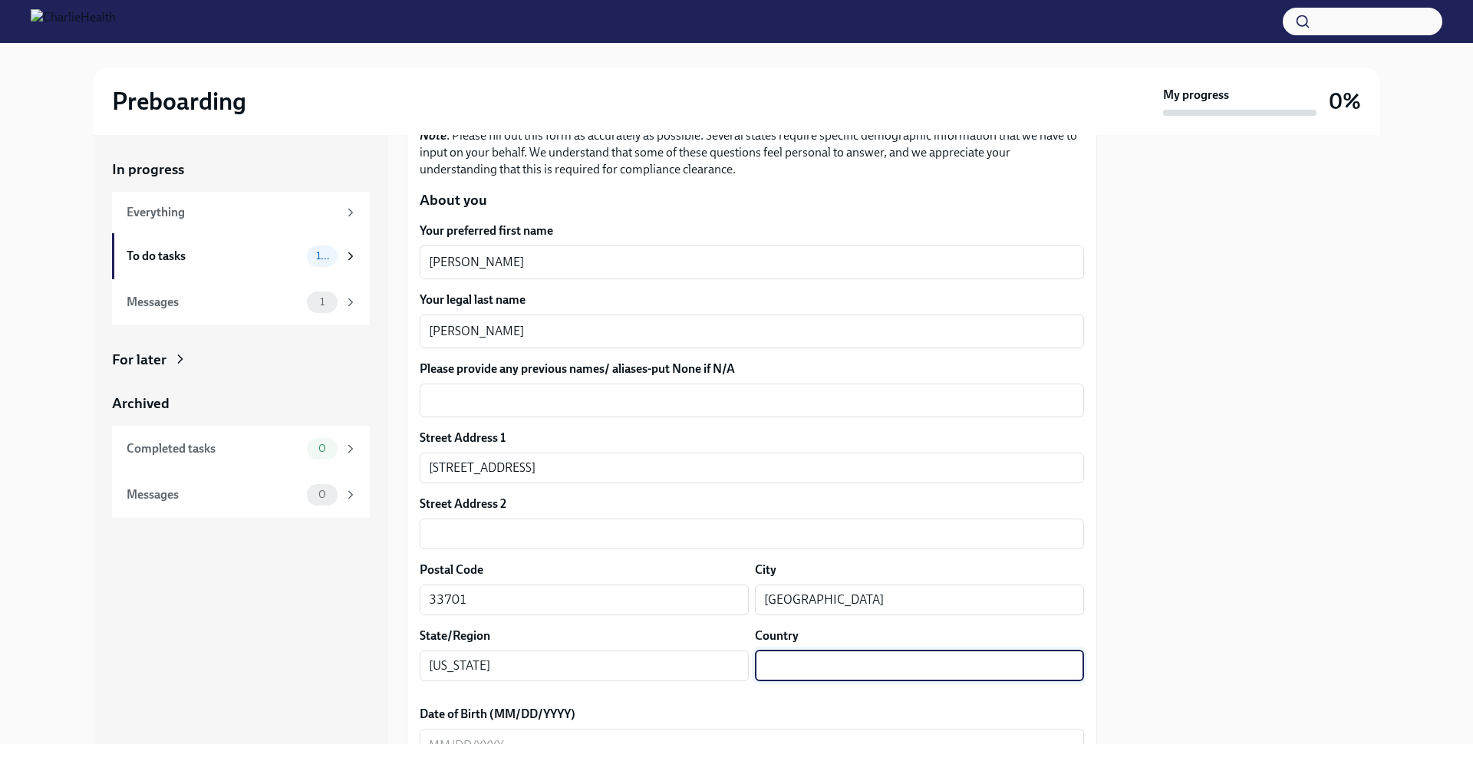
click at [761, 666] on input "text" at bounding box center [919, 666] width 329 height 31
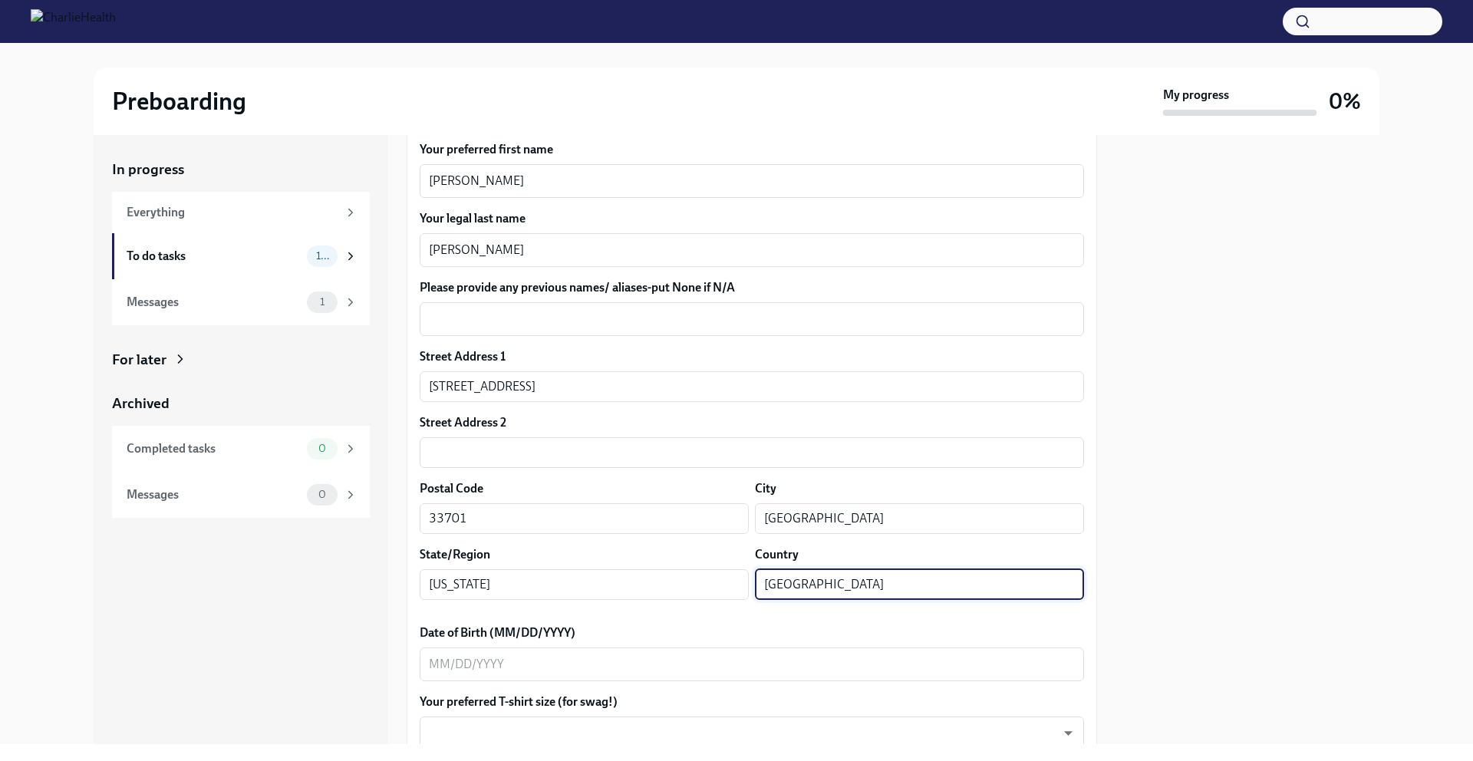
scroll to position [435, 0]
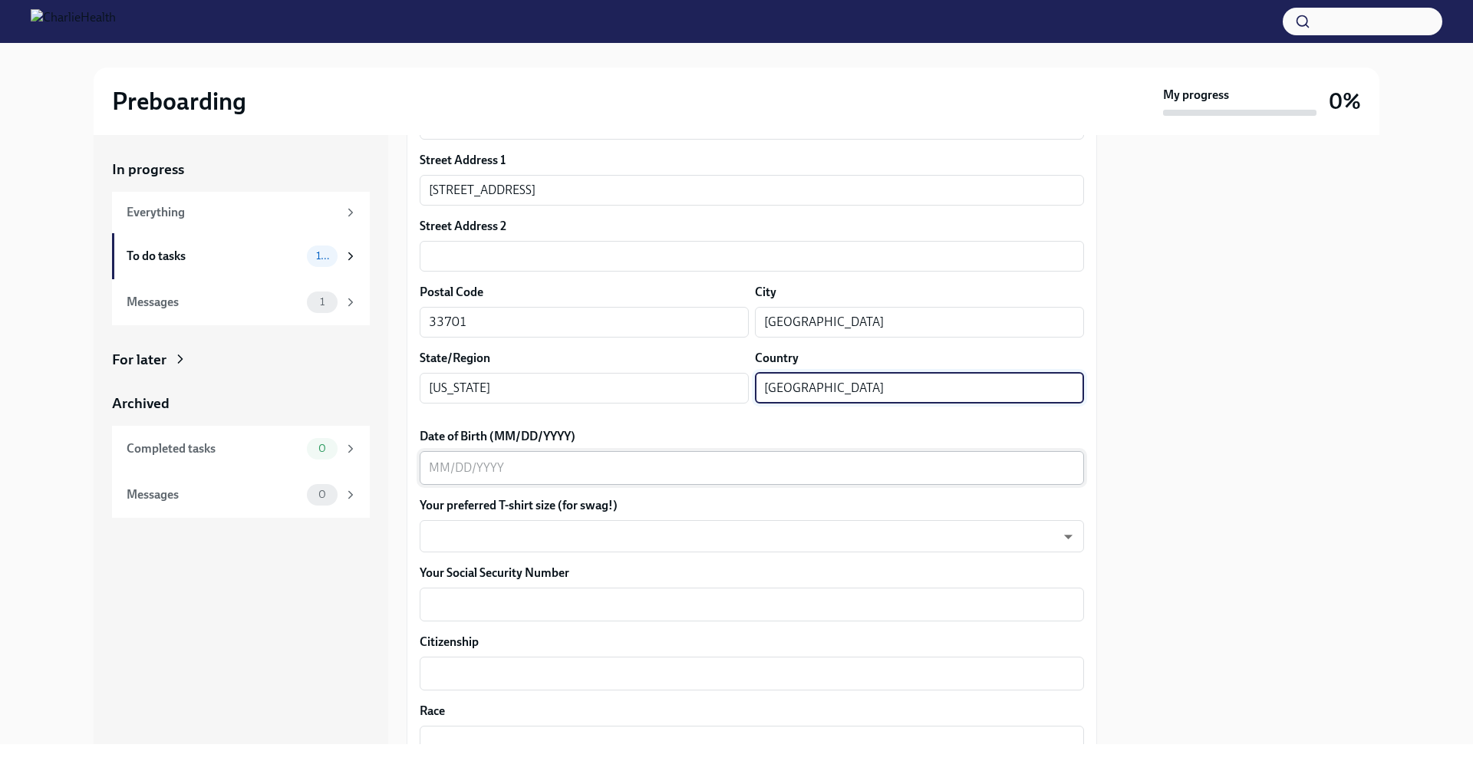
type input "[GEOGRAPHIC_DATA]"
click at [437, 470] on textarea "Date of Birth (MM/DD/YYYY)" at bounding box center [752, 468] width 646 height 18
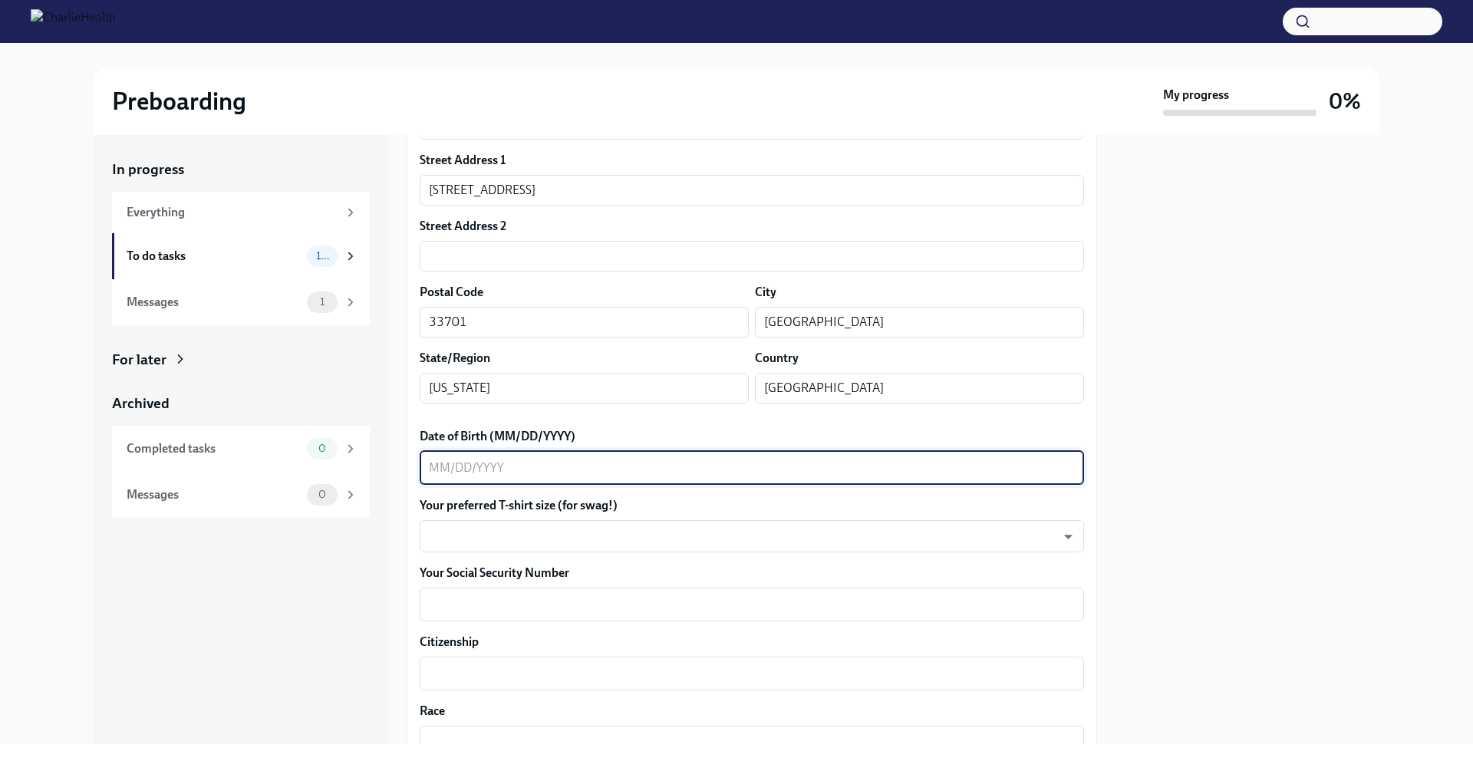
type textarea "0"
type textarea "[DATE]"
click at [476, 529] on body "Preboarding My progress 0% In progress Everything To do tasks 10 Messages 1 For…" at bounding box center [736, 380] width 1473 height 761
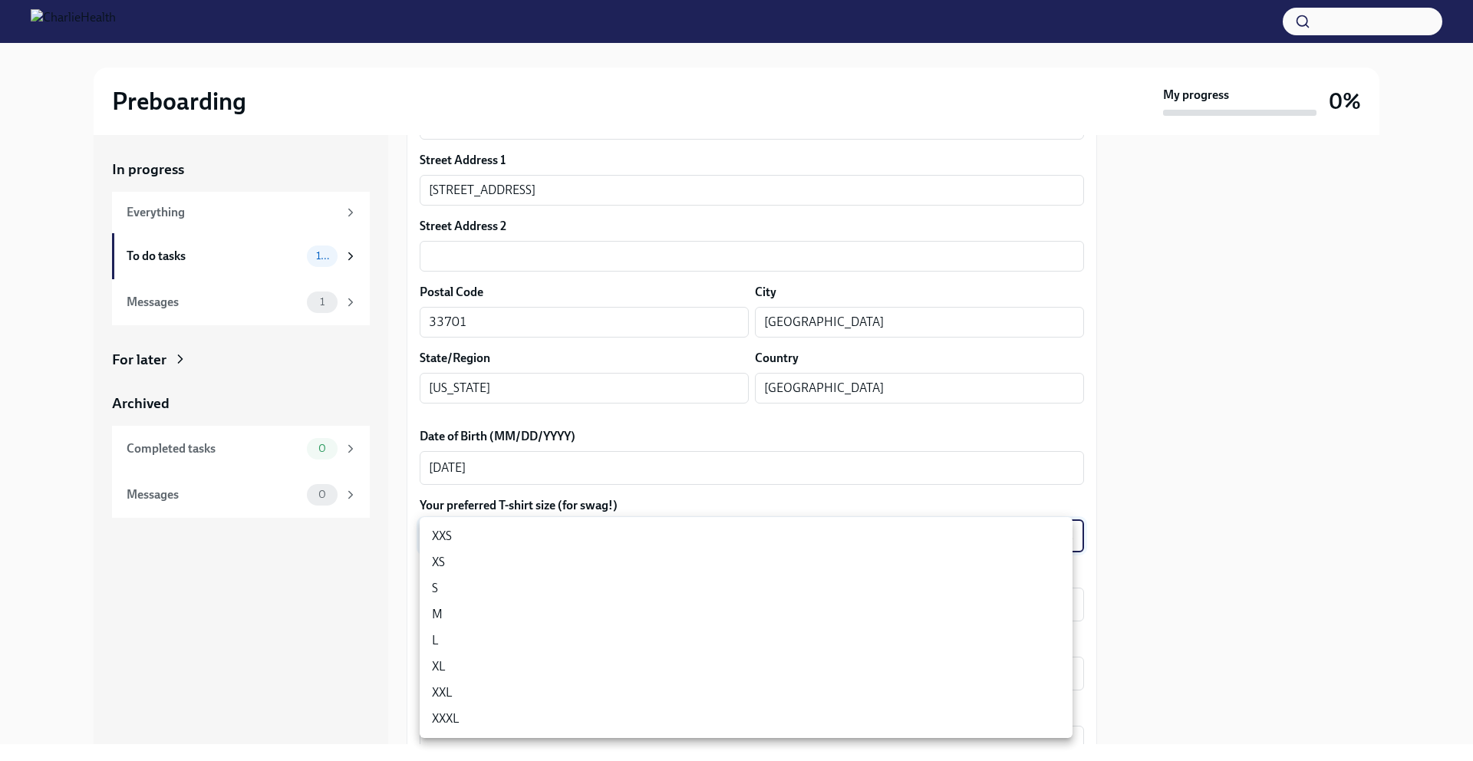
click at [510, 614] on li "M" at bounding box center [746, 615] width 653 height 26
type input "wd3N6mQyWZ"
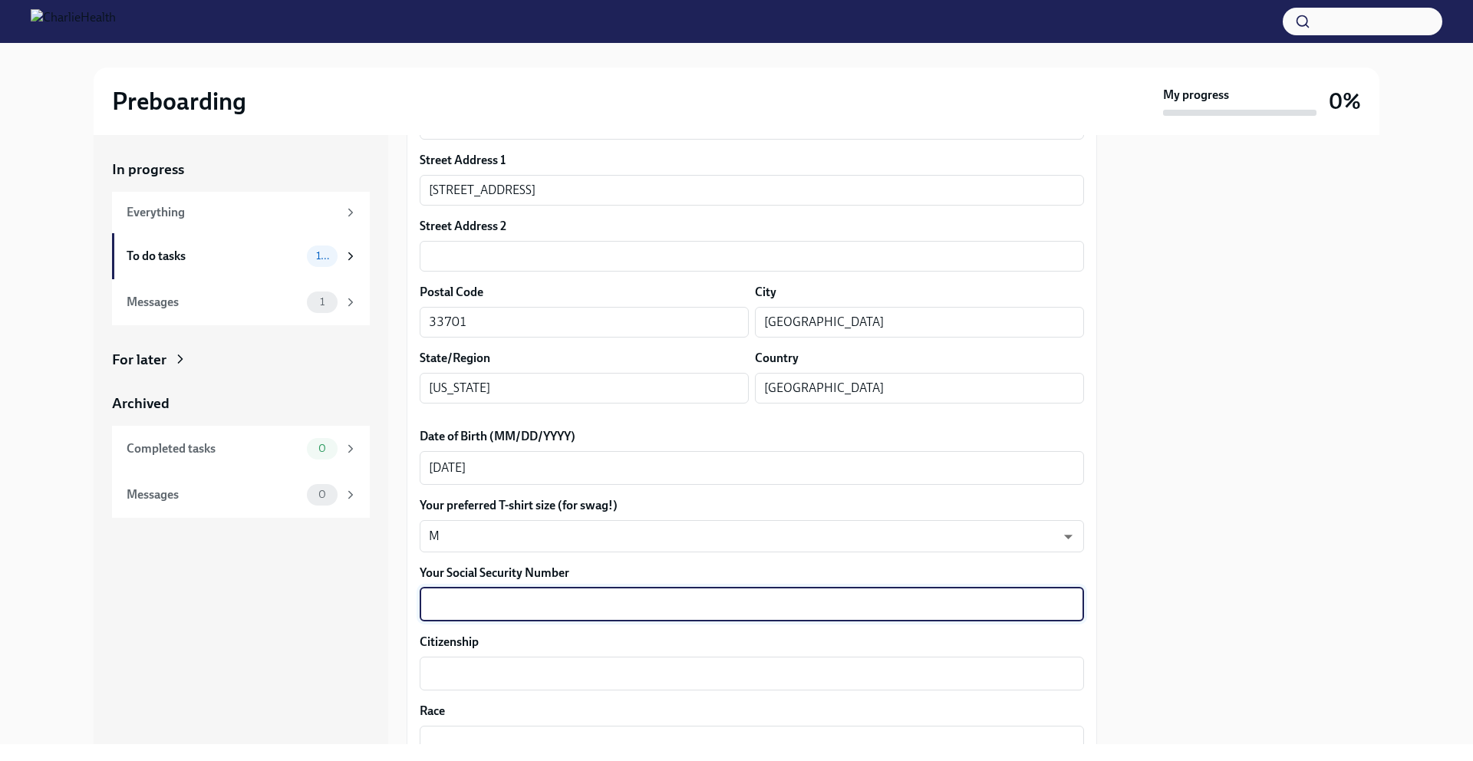
click at [498, 599] on textarea "Your Social Security Number" at bounding box center [752, 604] width 646 height 18
type textarea "603-17-0986"
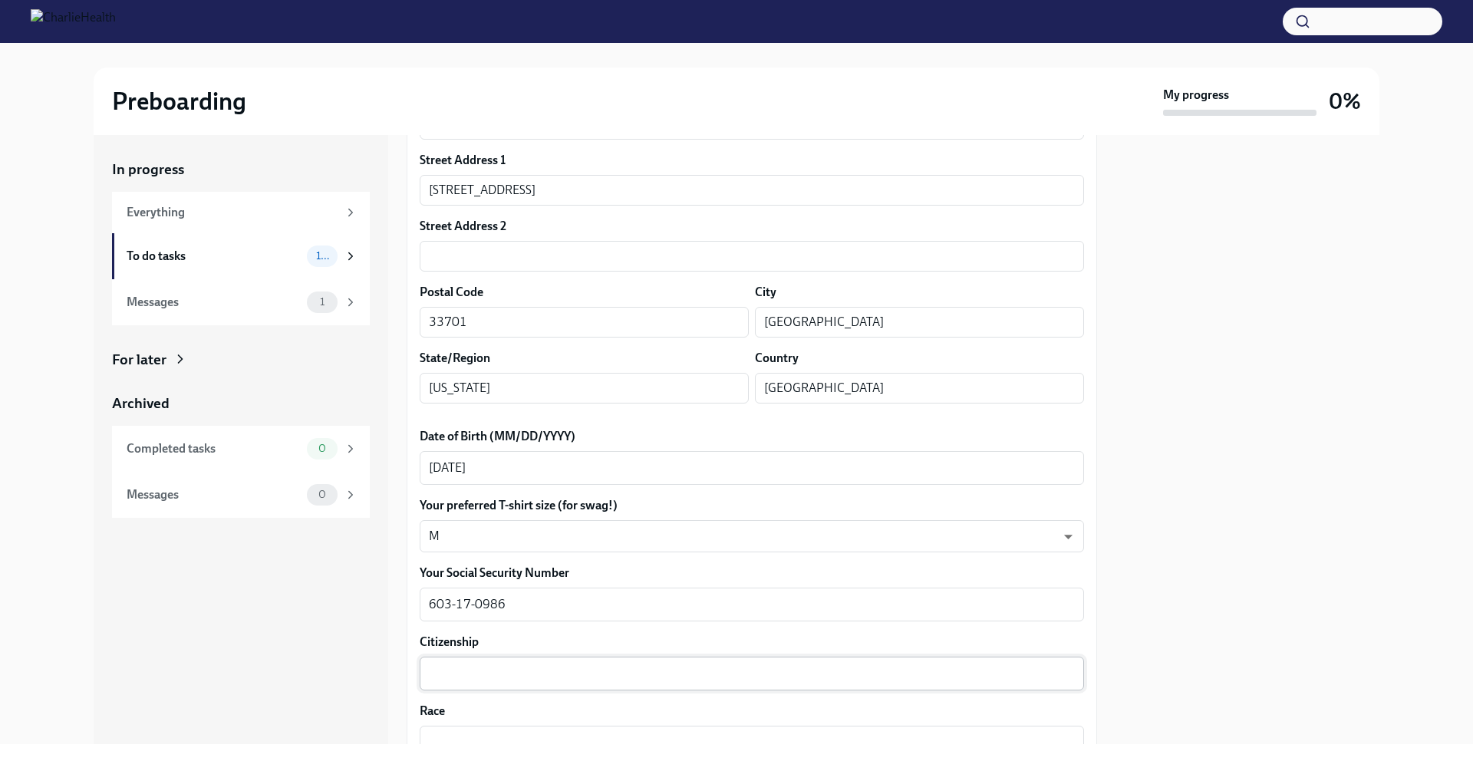
click at [524, 661] on div "x ​" at bounding box center [752, 674] width 665 height 34
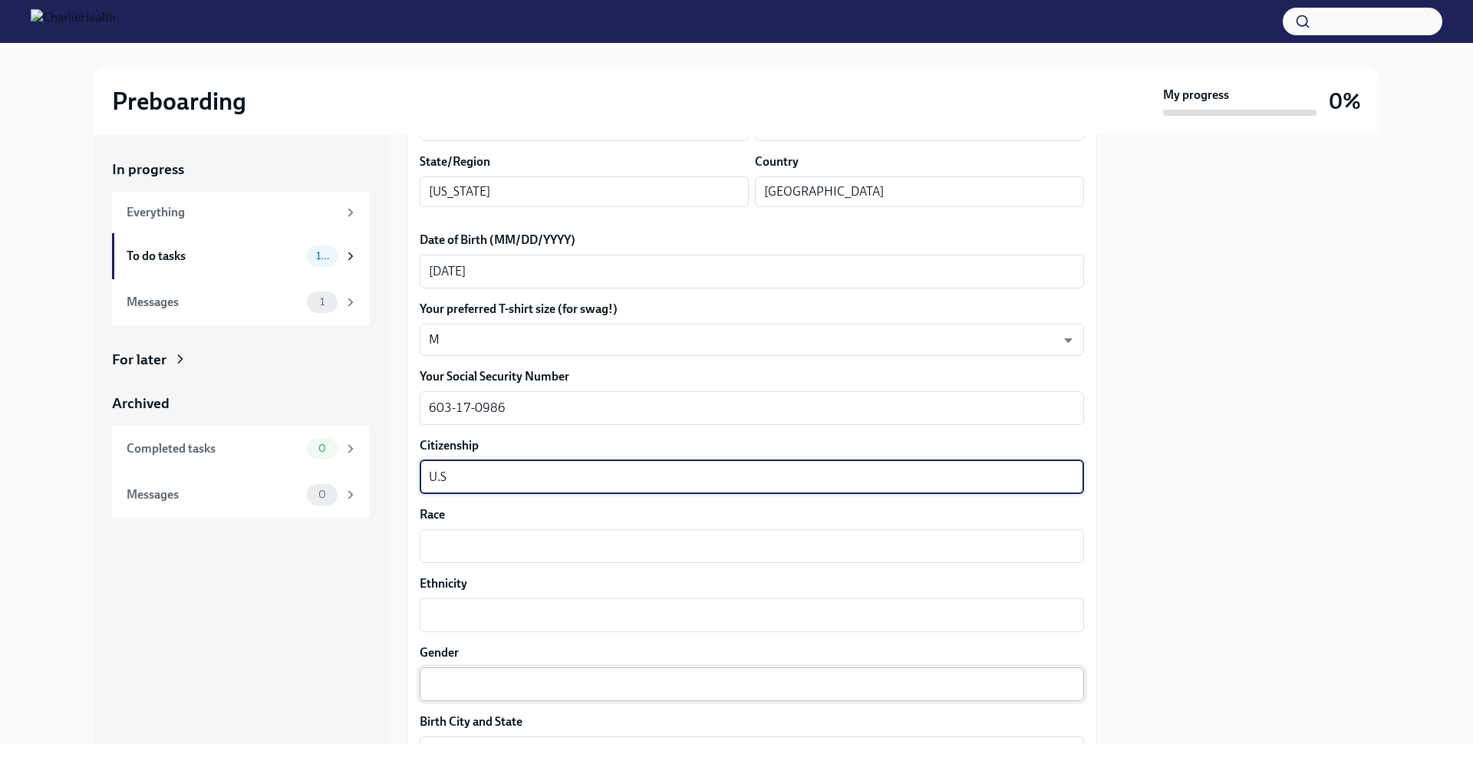
scroll to position [729, 0]
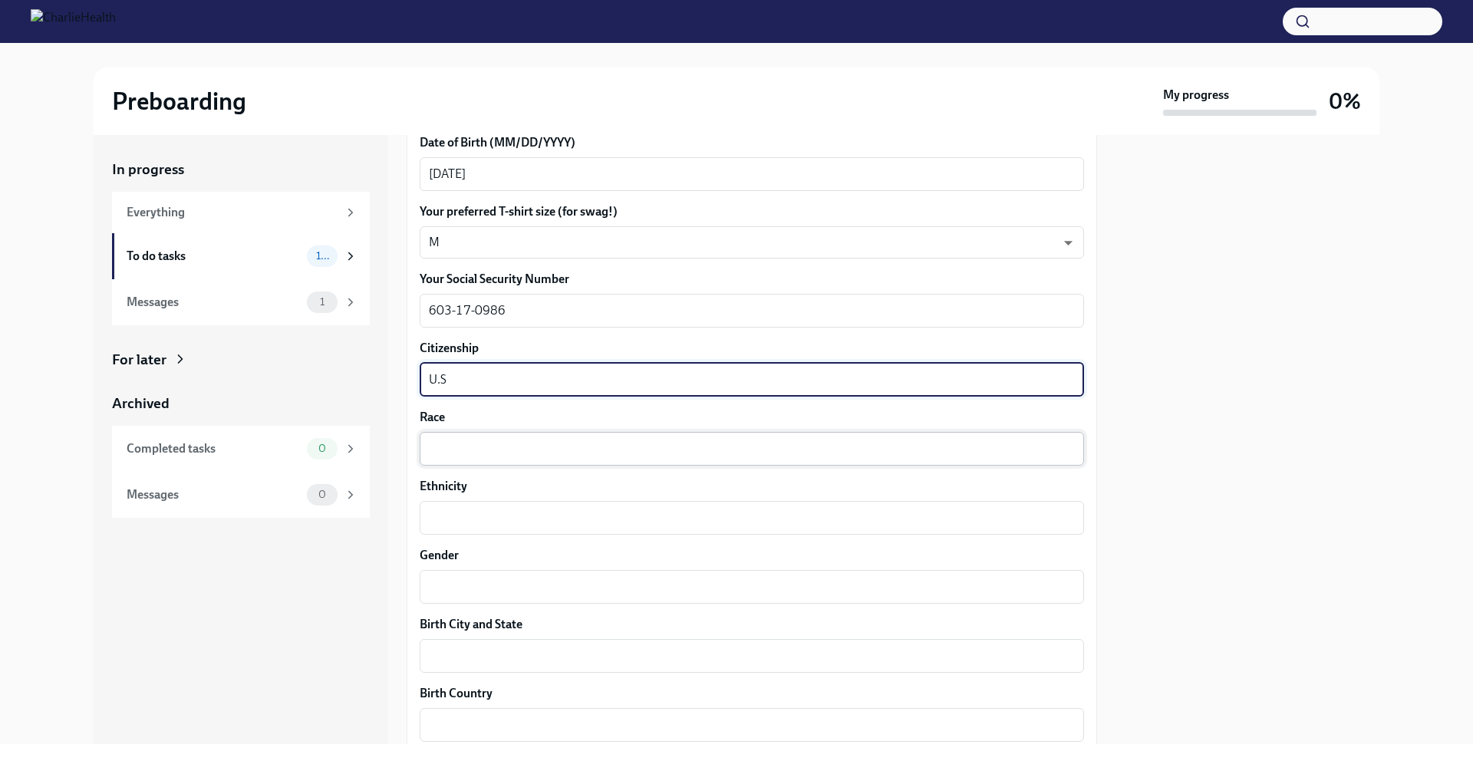
type textarea "U.S"
click at [446, 457] on textarea "Race" at bounding box center [752, 449] width 646 height 18
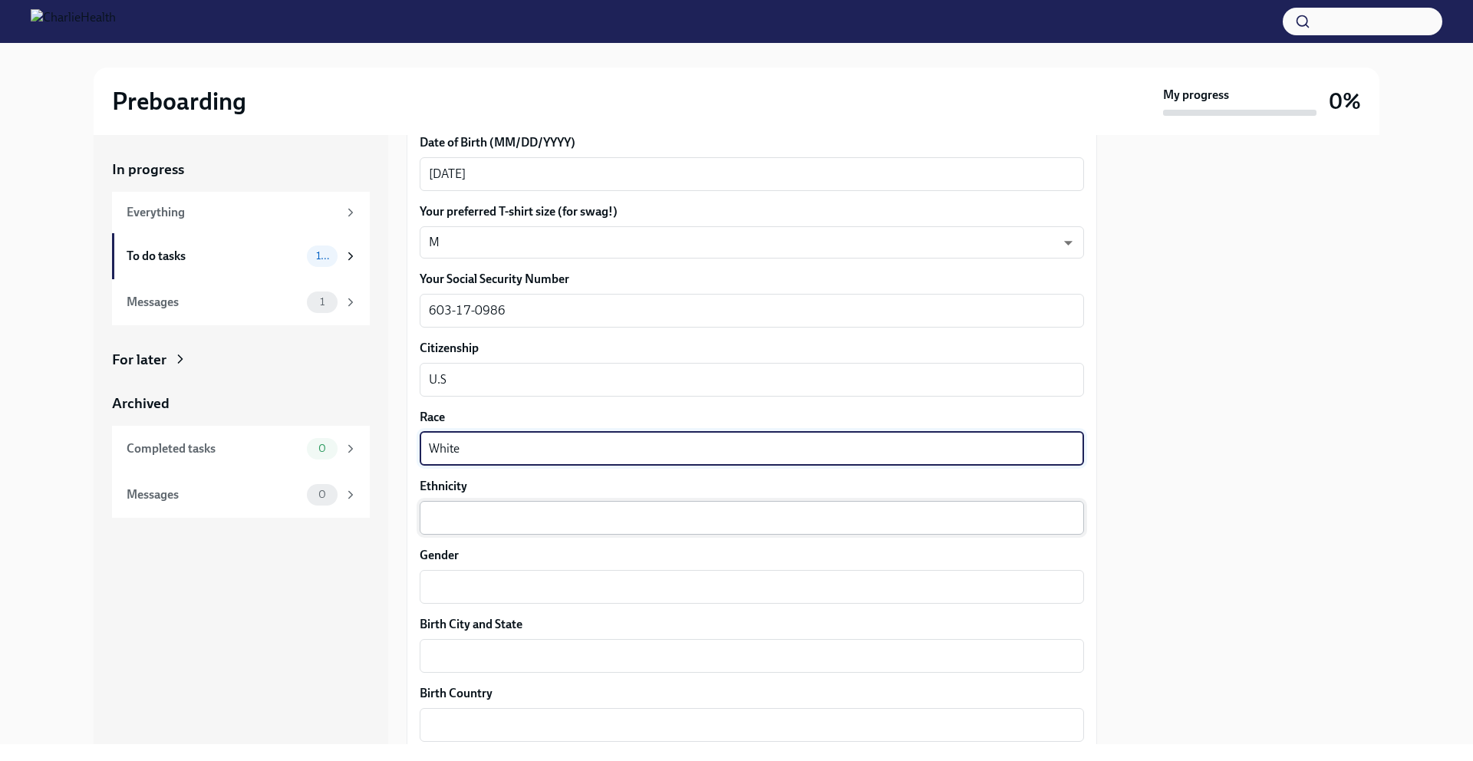
type textarea "White"
click at [477, 517] on textarea "Ethnicity" at bounding box center [752, 518] width 646 height 18
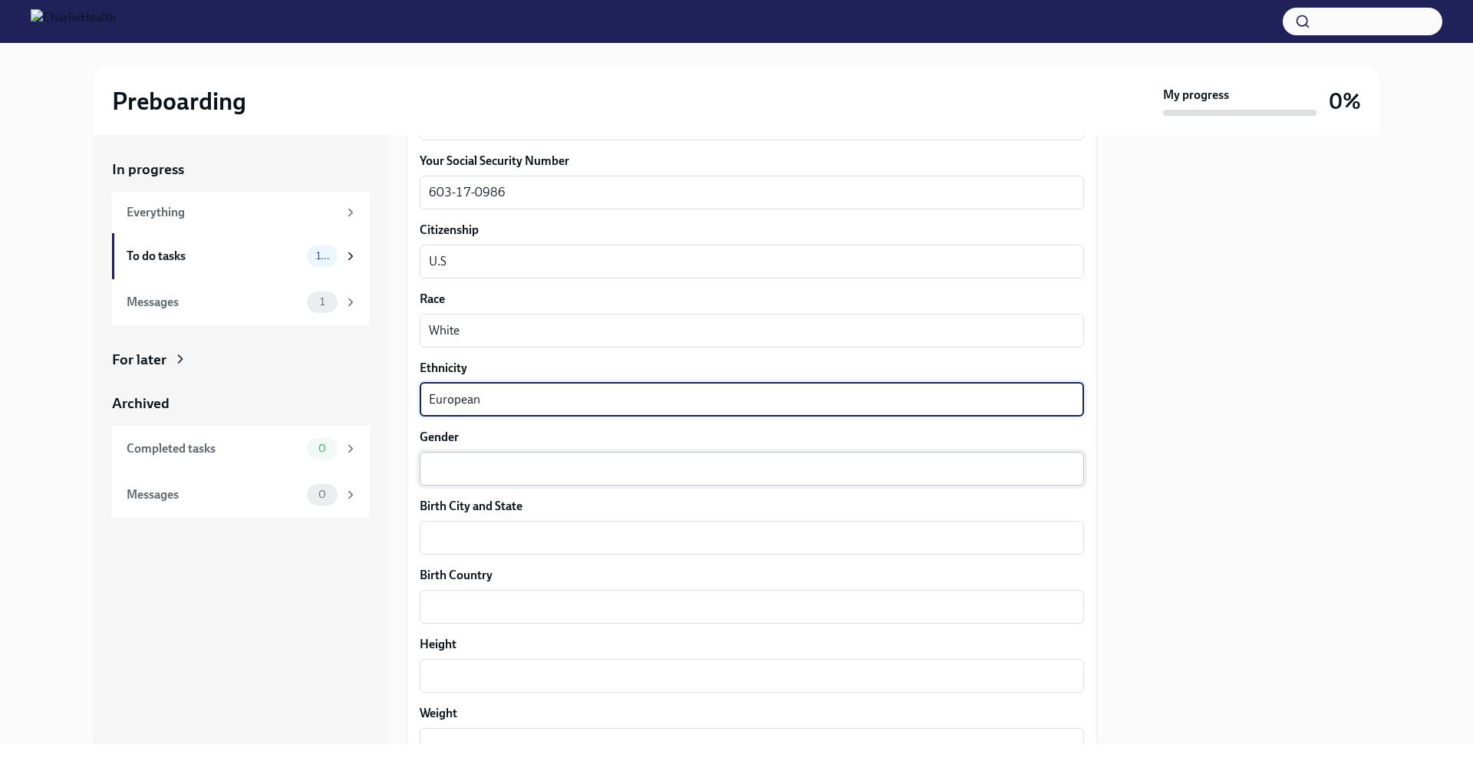
scroll to position [850, 0]
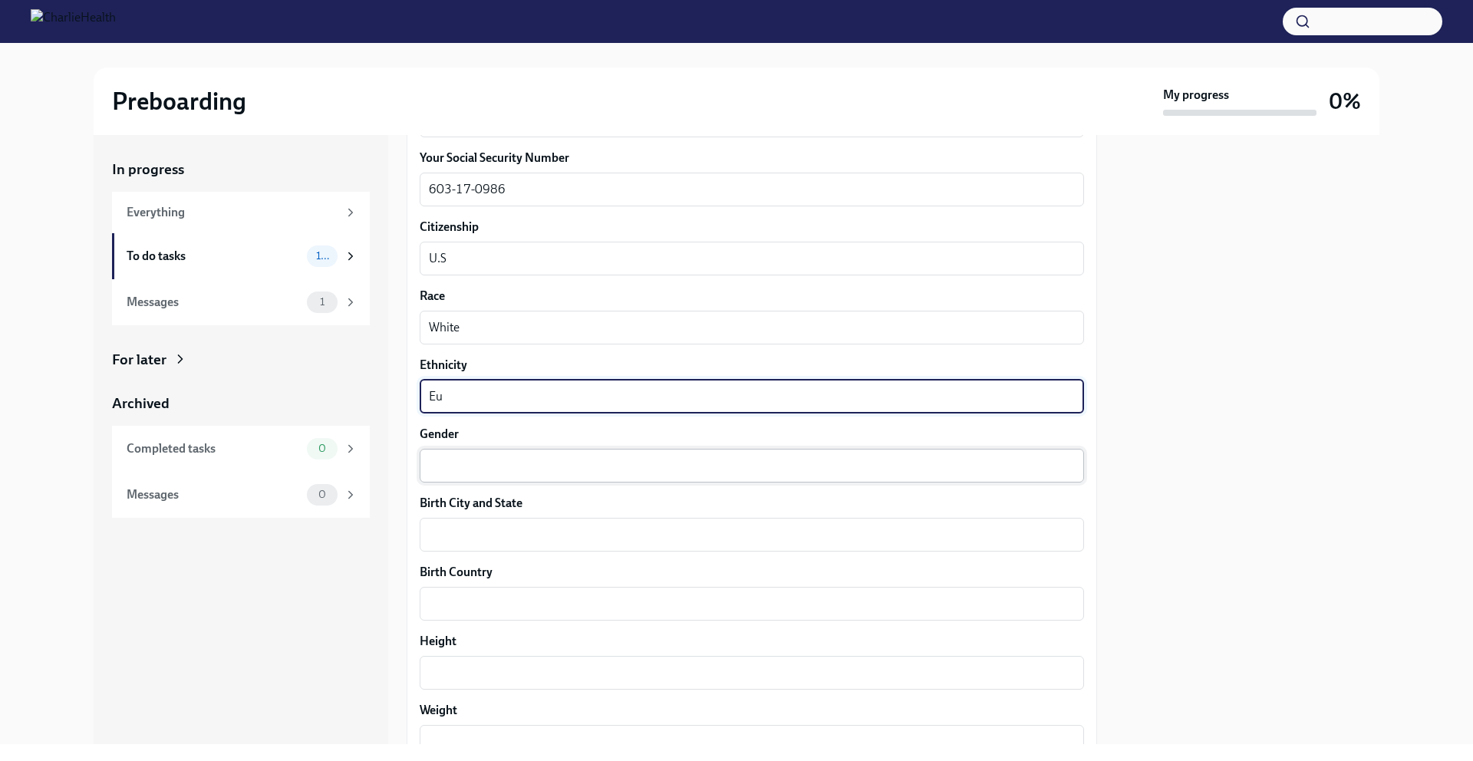
type textarea "E"
type textarea "W"
click at [430, 397] on textarea "American" at bounding box center [752, 397] width 646 height 18
click at [485, 402] on textarea "American" at bounding box center [752, 397] width 646 height 18
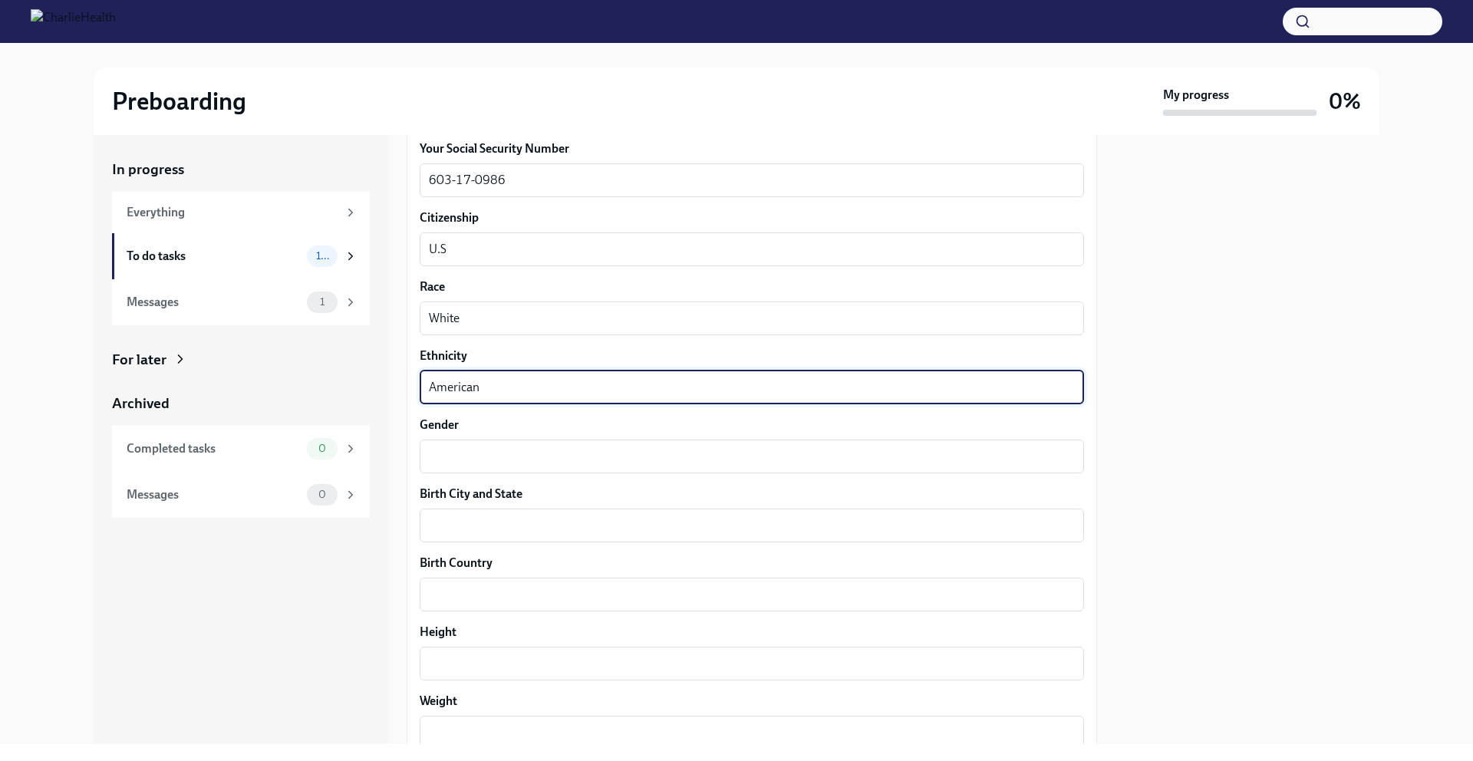
scroll to position [863, 0]
type textarea "American"
click at [500, 451] on textarea "Gender" at bounding box center [752, 453] width 646 height 18
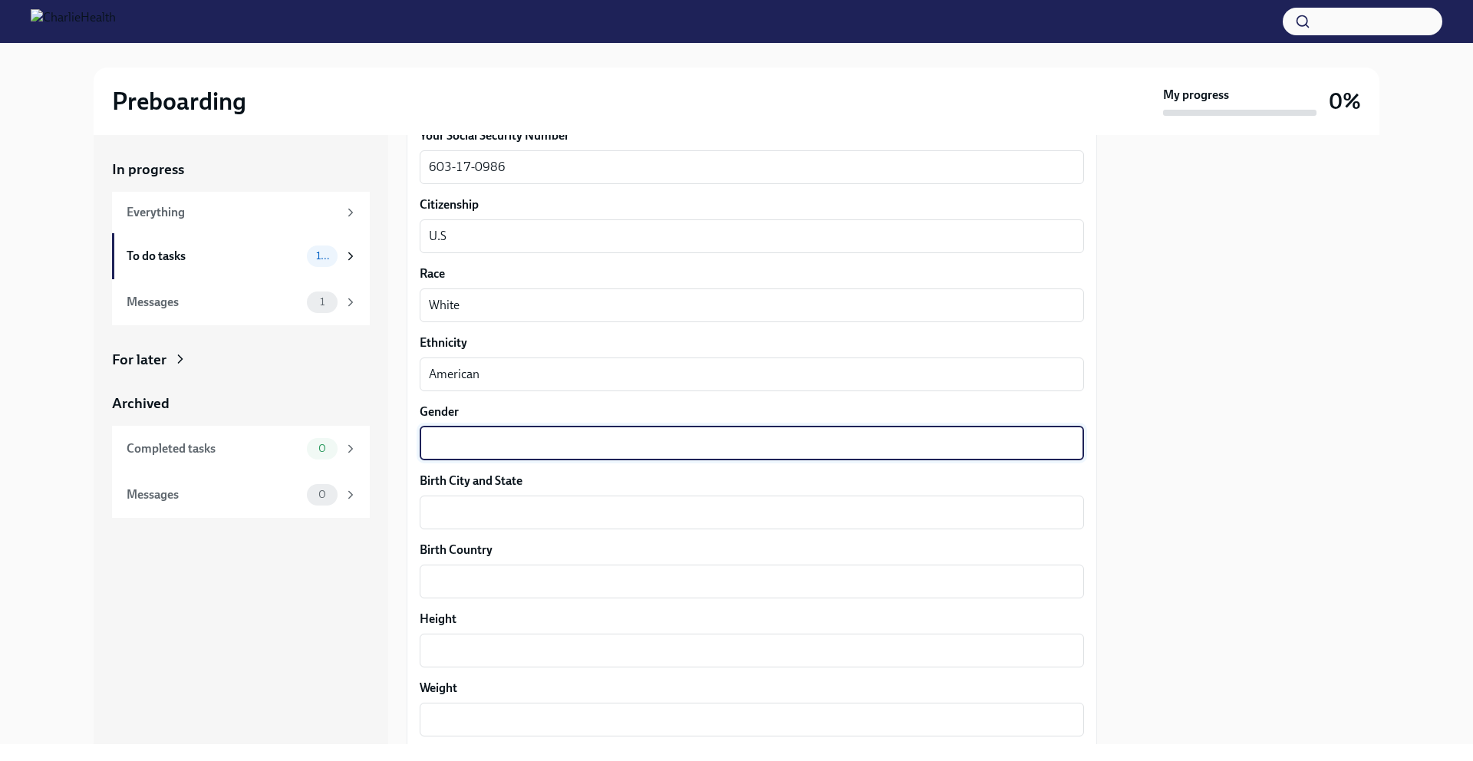
scroll to position [887, 0]
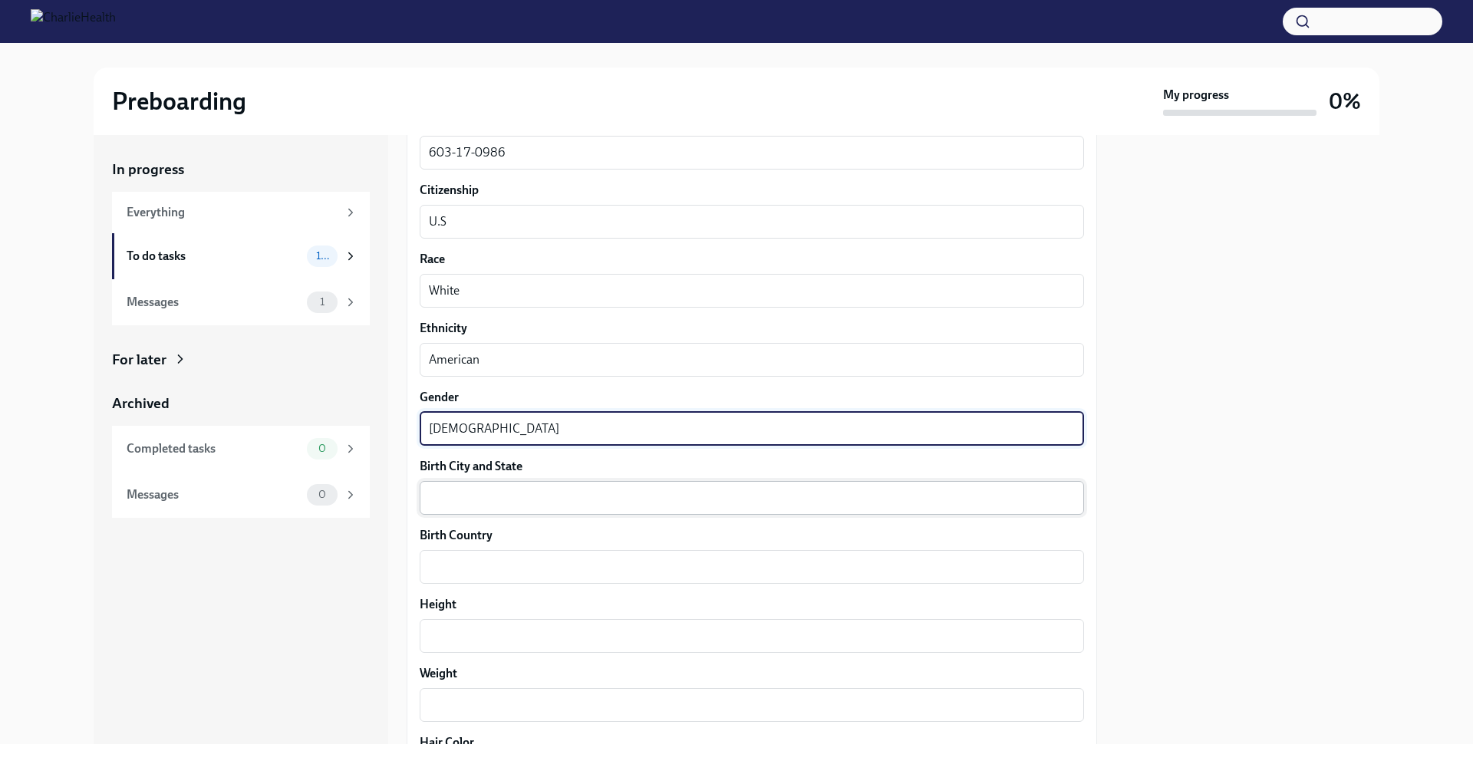
type textarea "[DEMOGRAPHIC_DATA]"
click at [490, 489] on textarea "Birth City and State" at bounding box center [752, 498] width 646 height 18
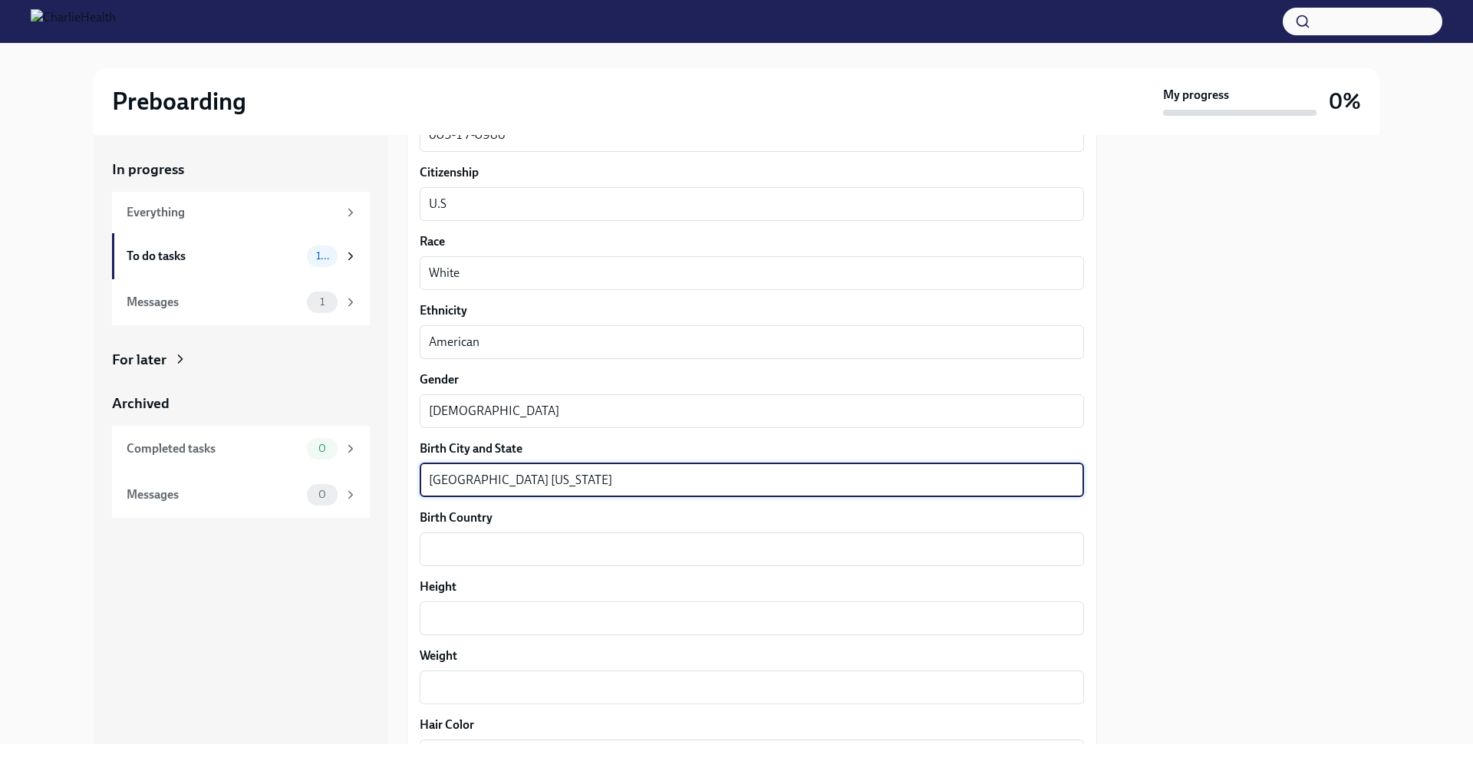
scroll to position [913, 0]
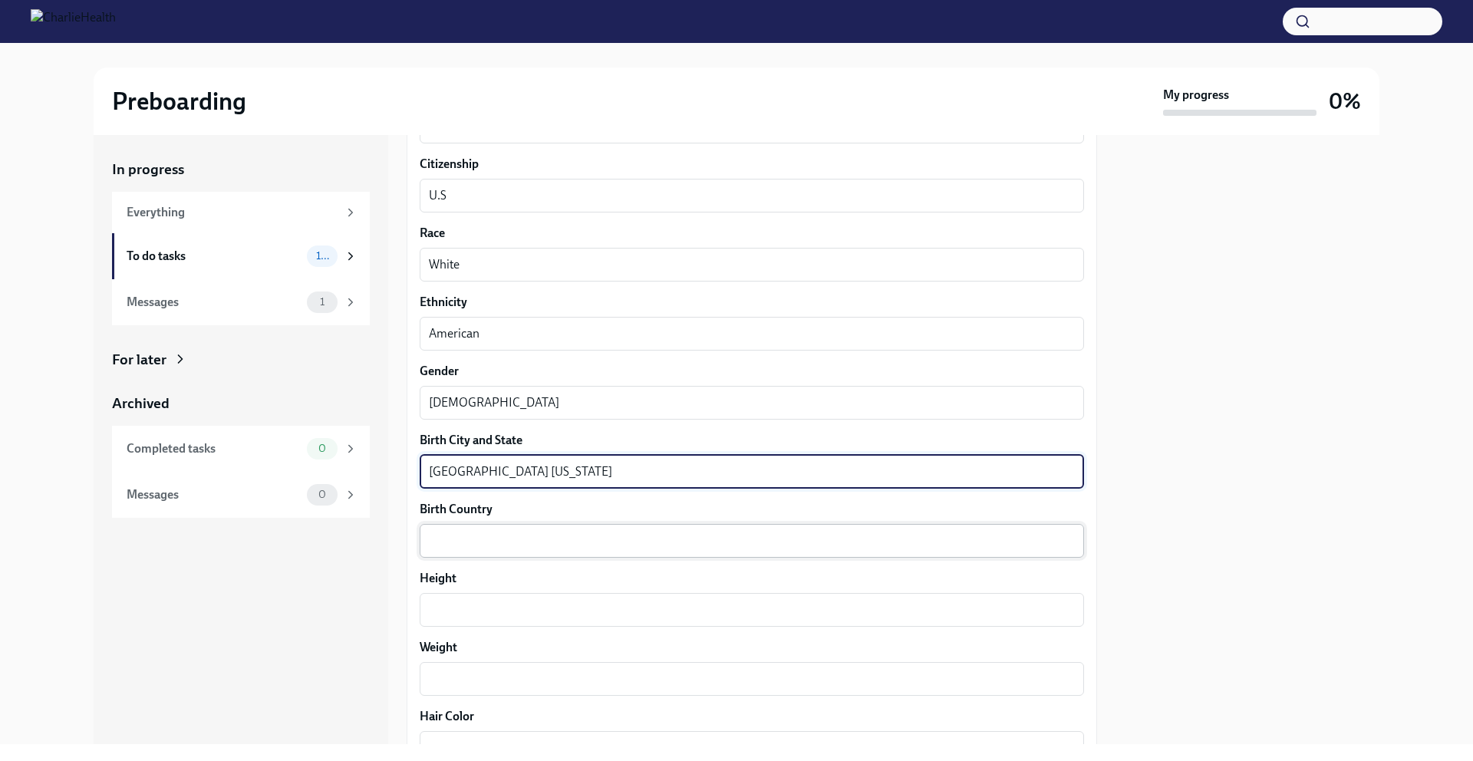
type textarea "[GEOGRAPHIC_DATA] [US_STATE]"
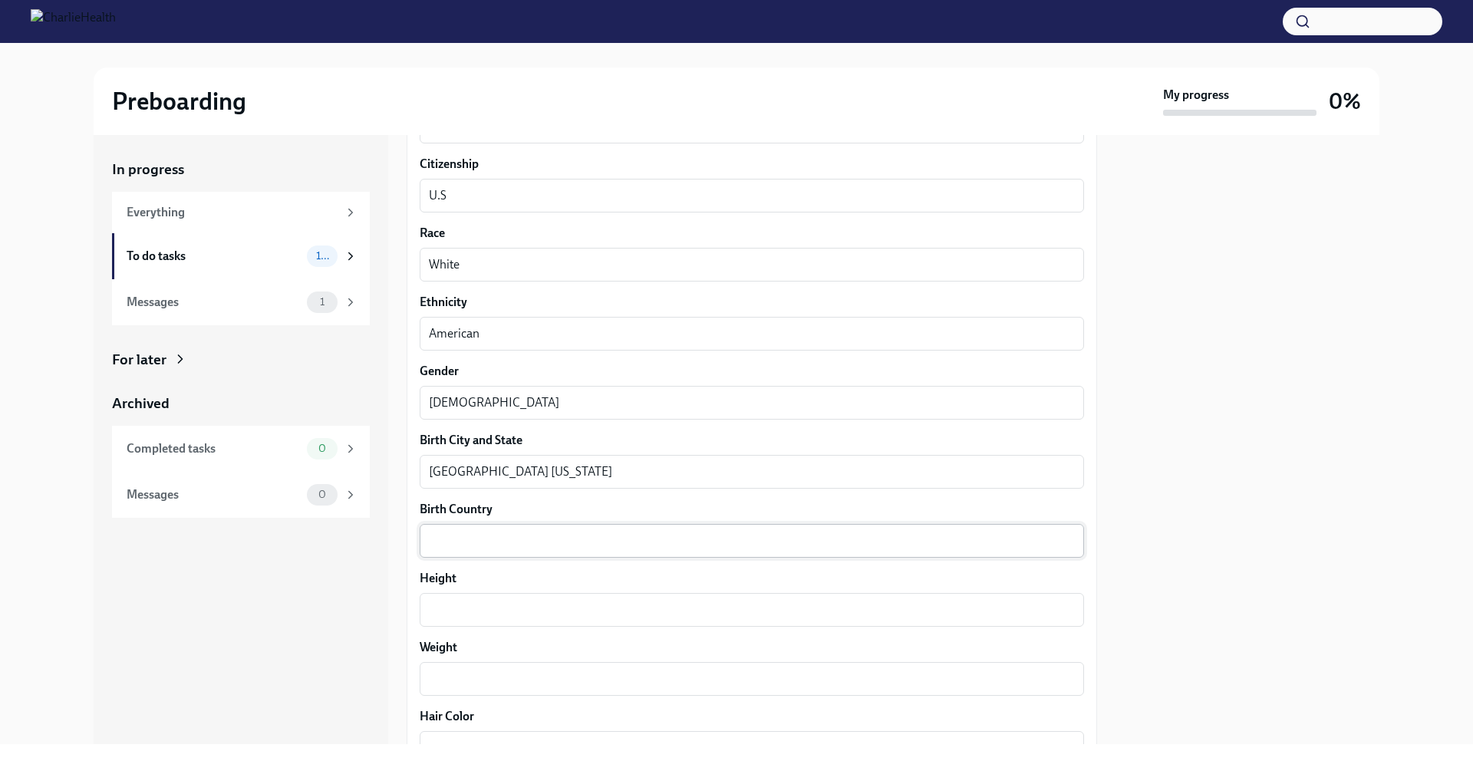
click at [480, 527] on div "x ​" at bounding box center [752, 541] width 665 height 34
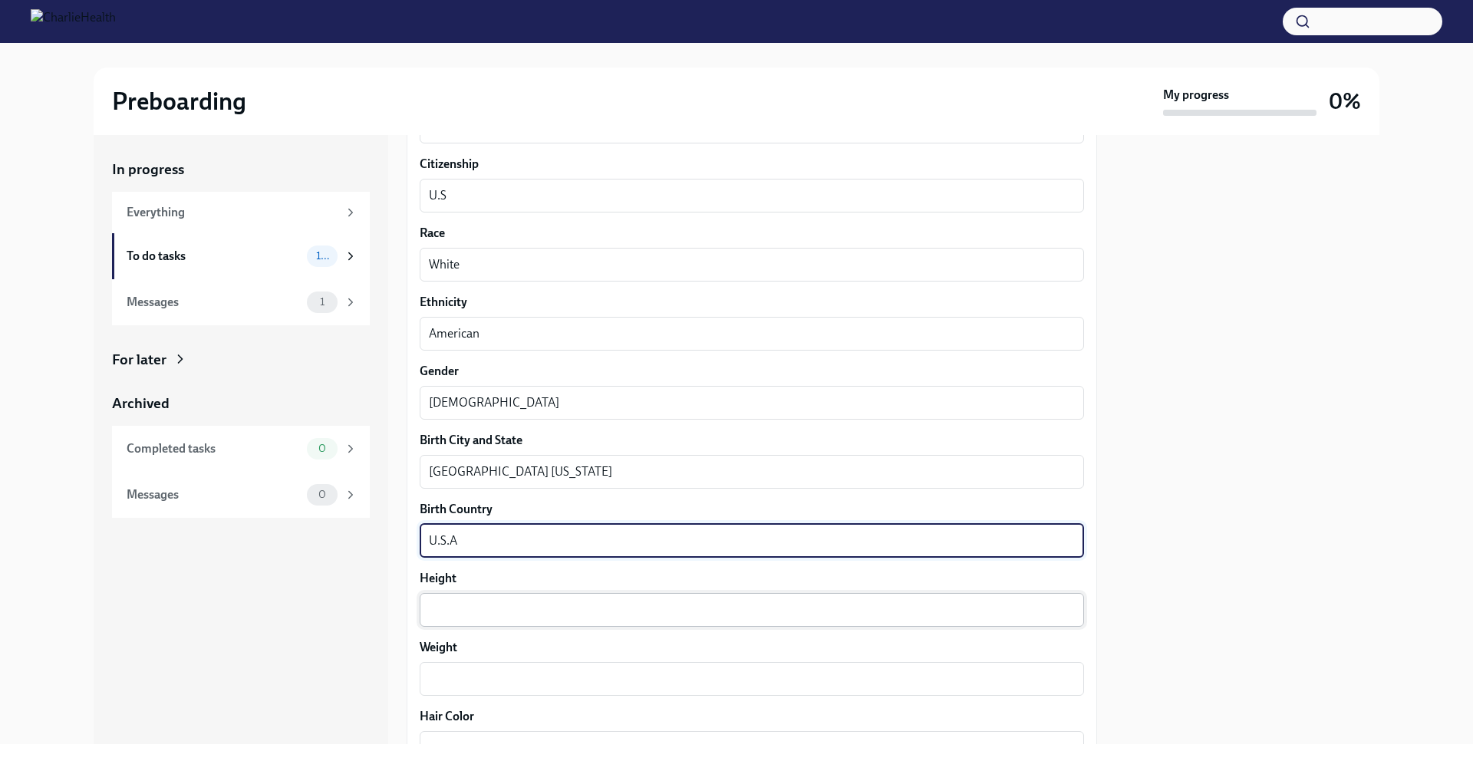
type textarea "U.S.A"
click at [482, 598] on div "x ​" at bounding box center [752, 610] width 665 height 34
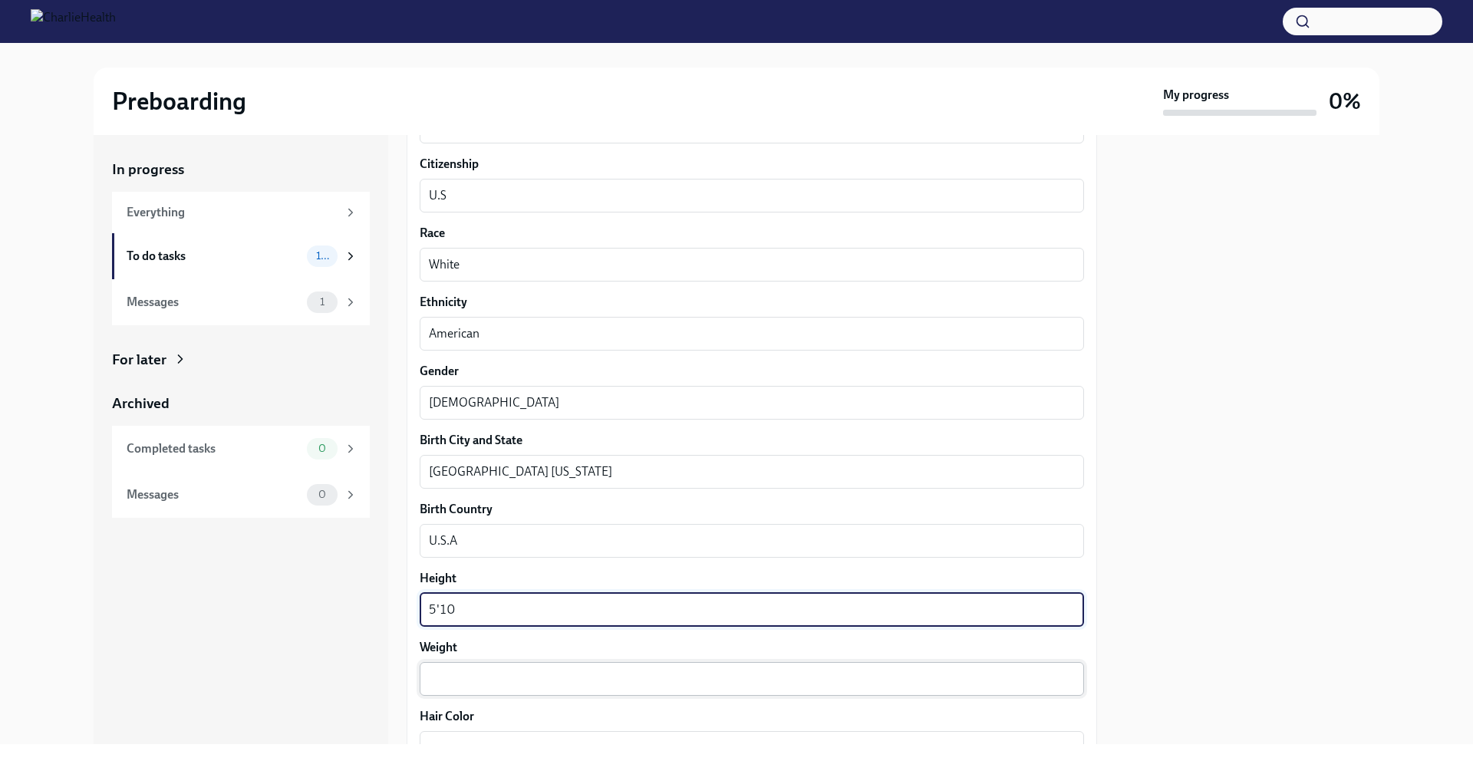
type textarea "5'10"
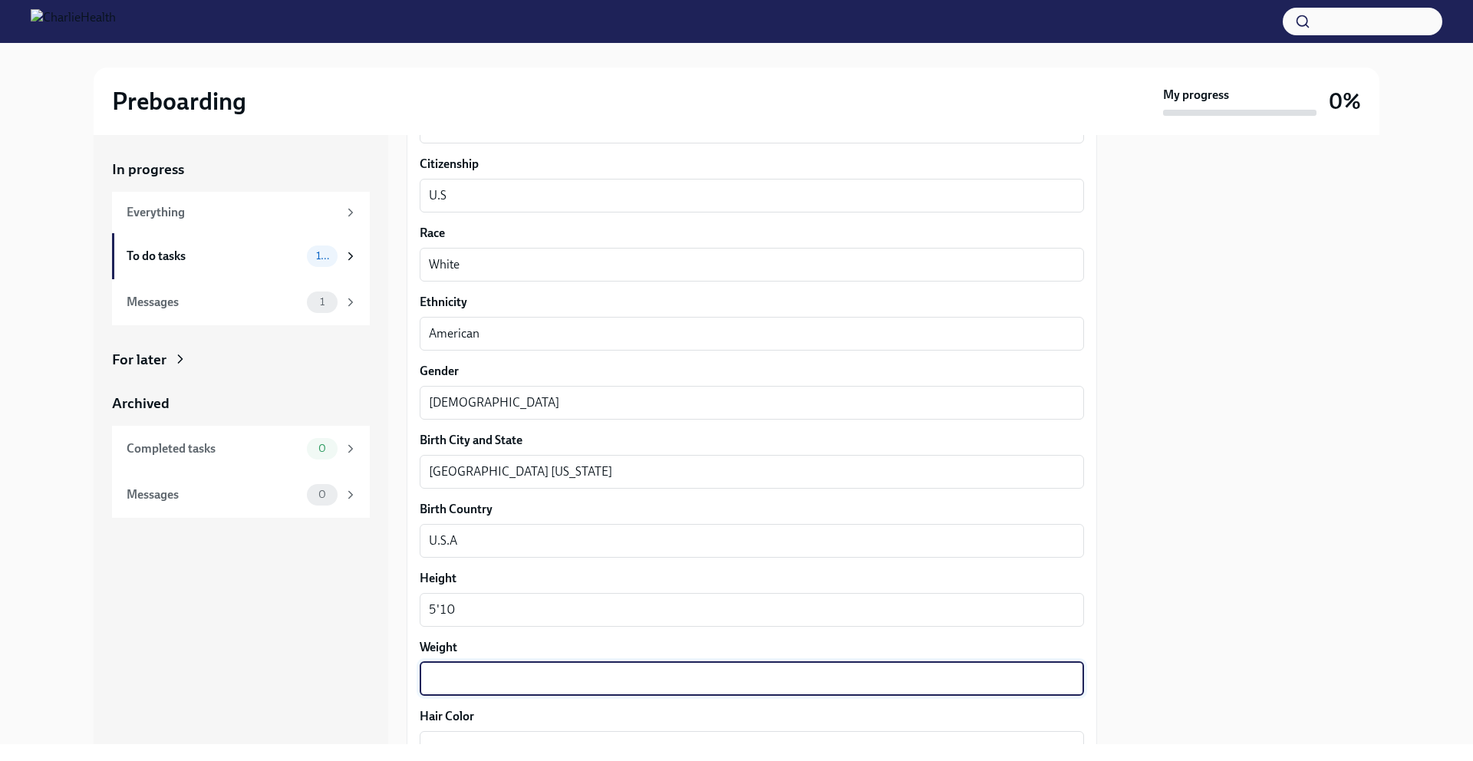
click at [522, 680] on textarea "Weight" at bounding box center [752, 679] width 646 height 18
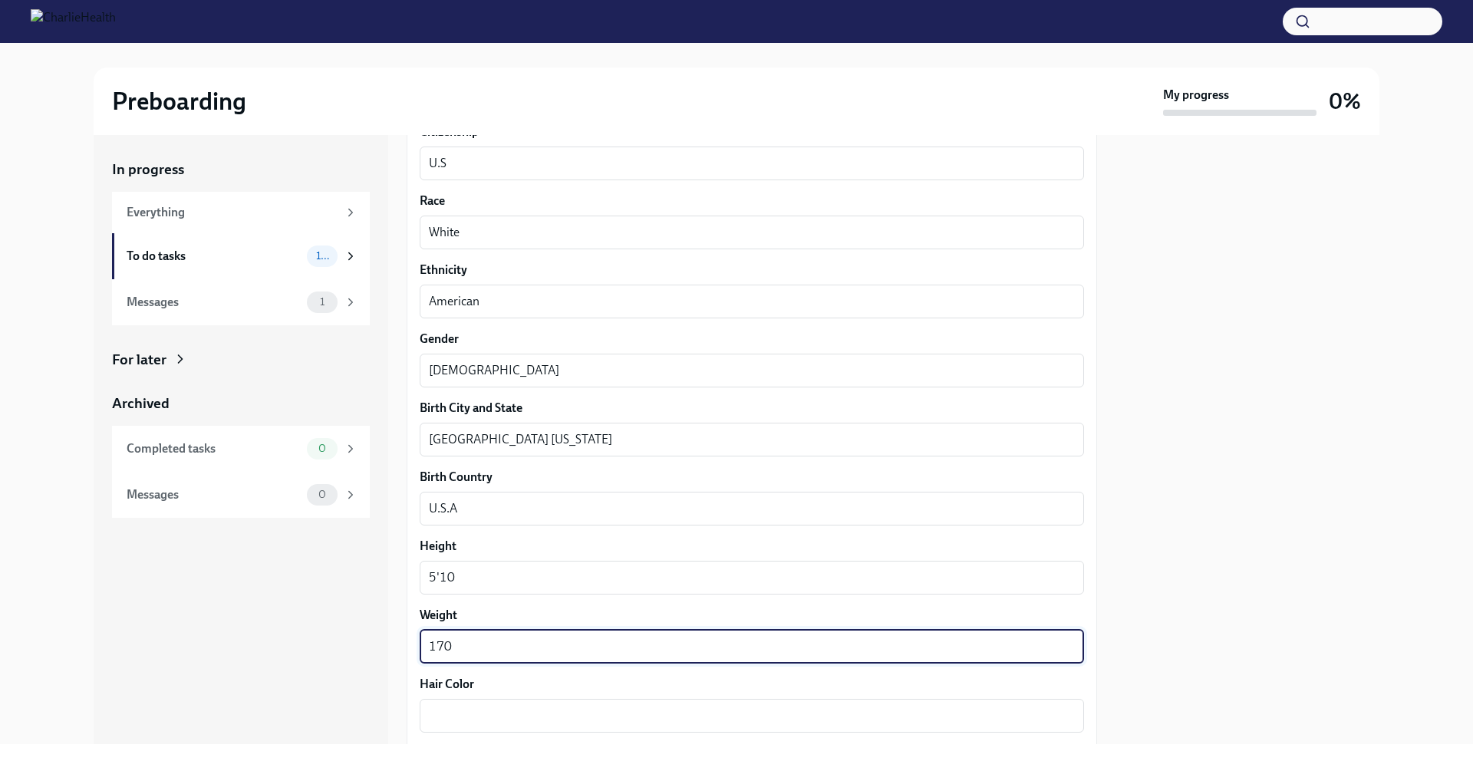
scroll to position [962, 0]
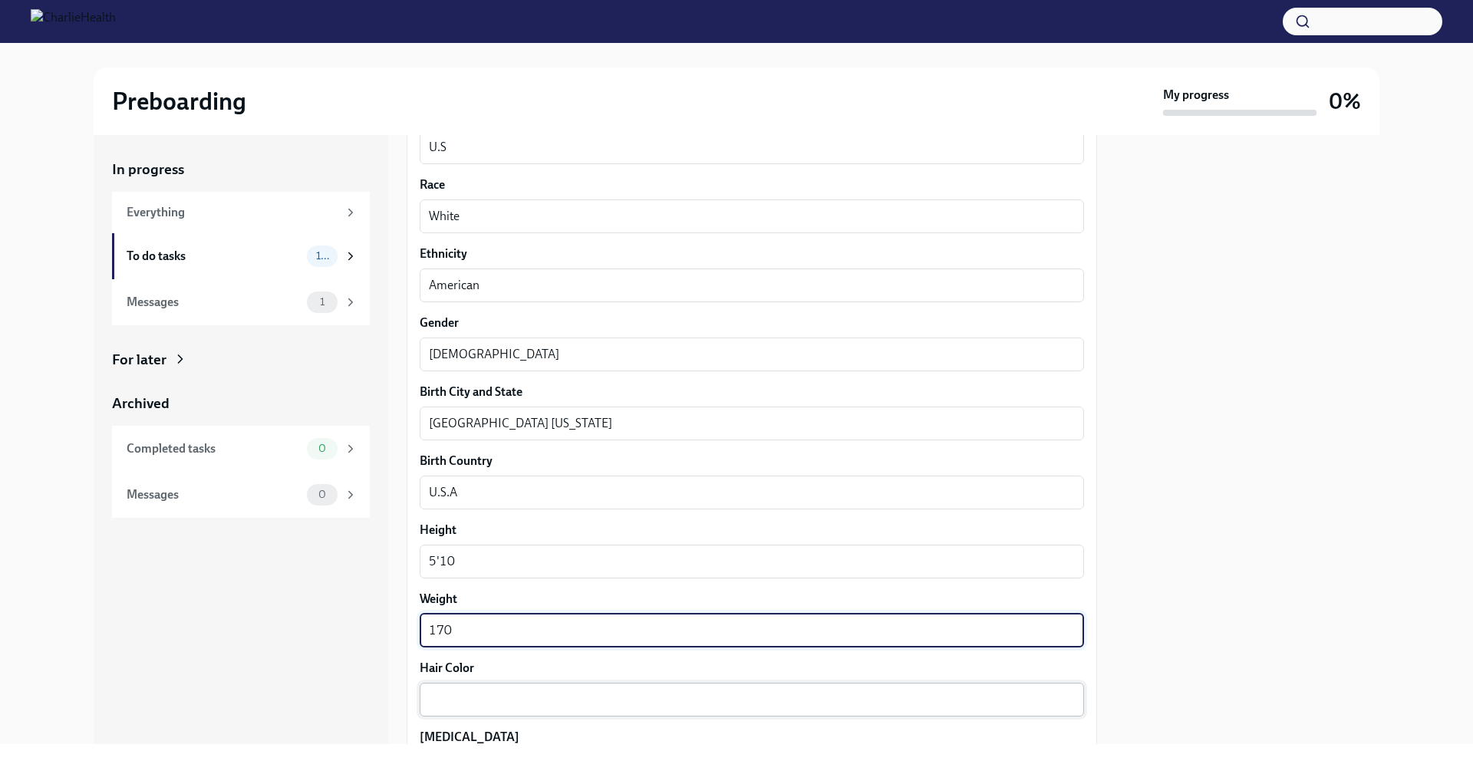
type textarea "170"
click at [514, 683] on div "x ​" at bounding box center [752, 700] width 665 height 34
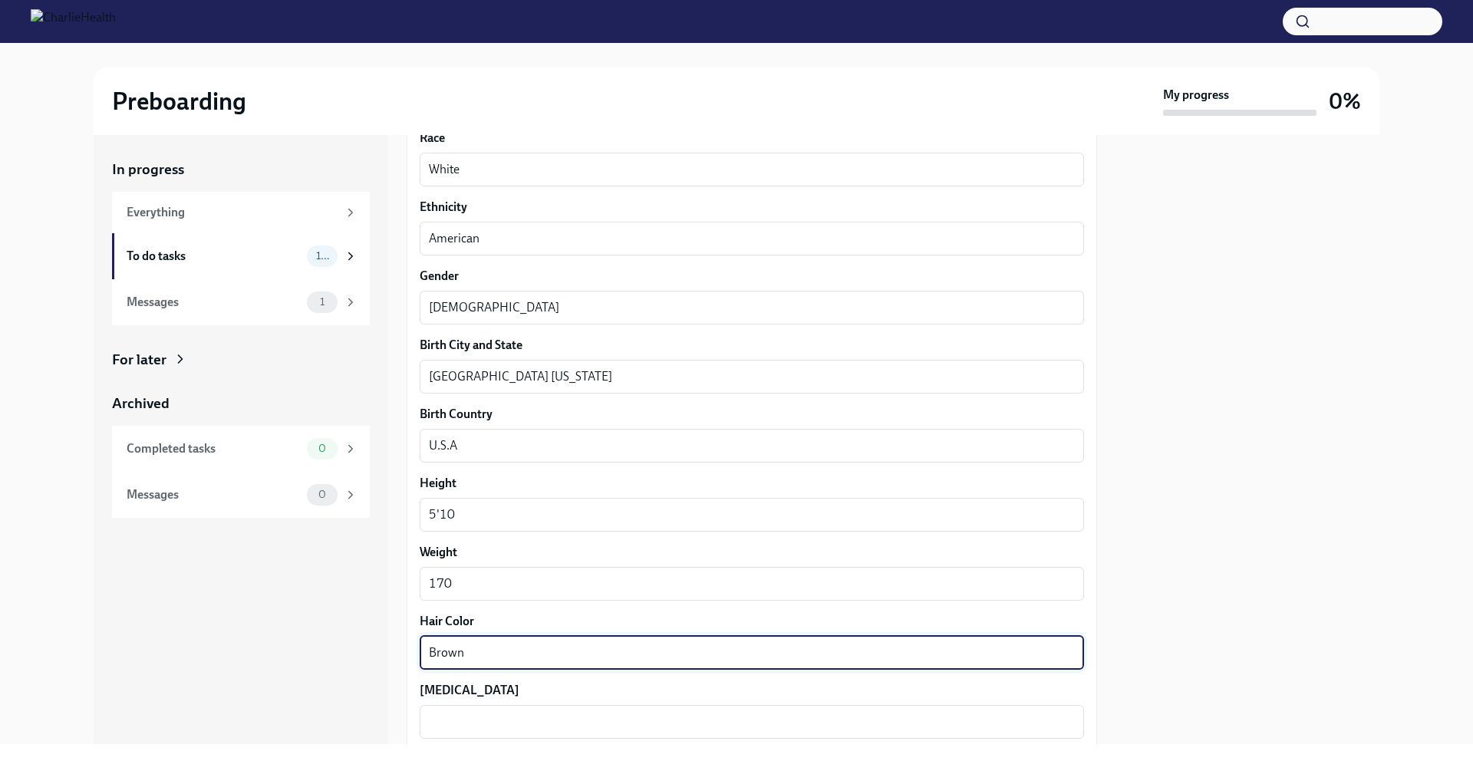
scroll to position [1082, 0]
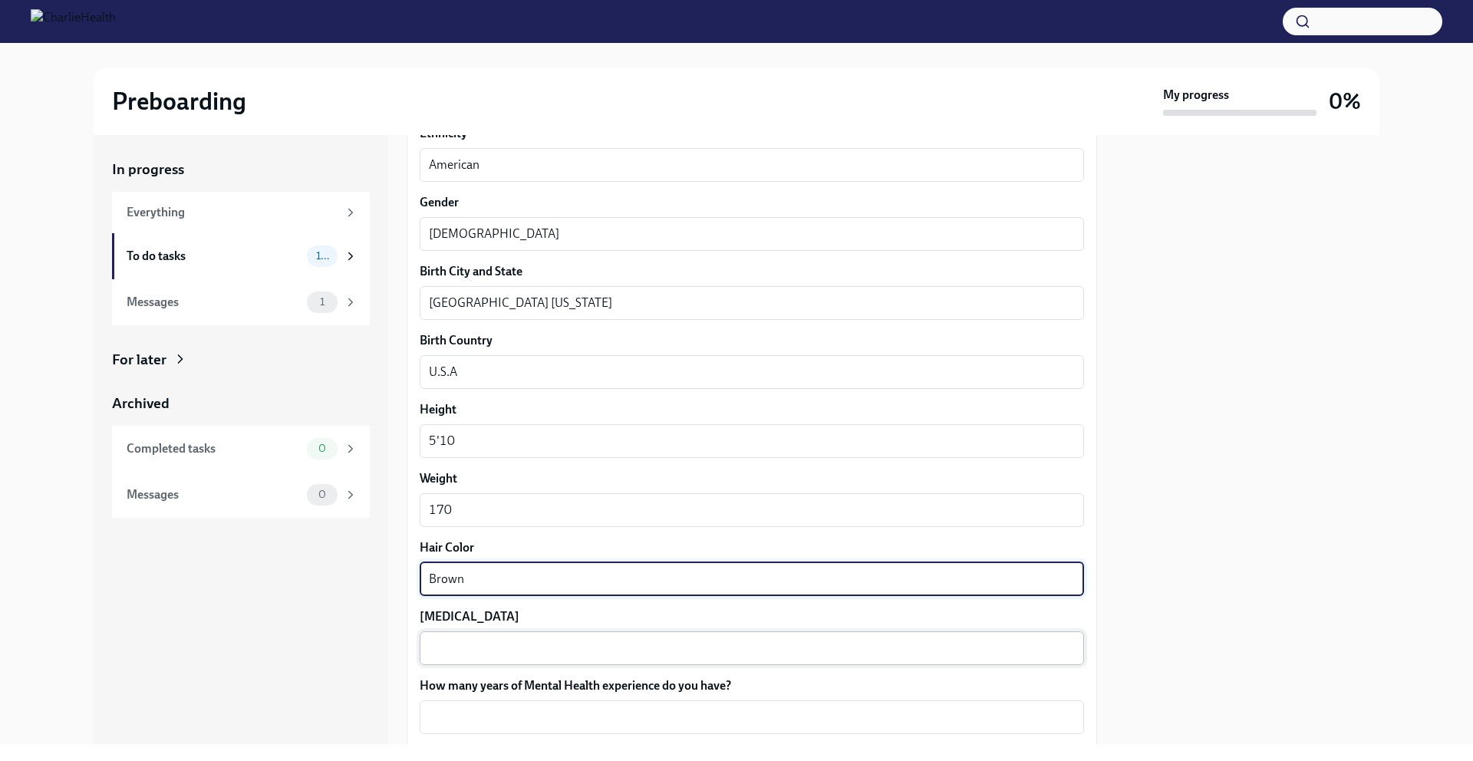
type textarea "Brown"
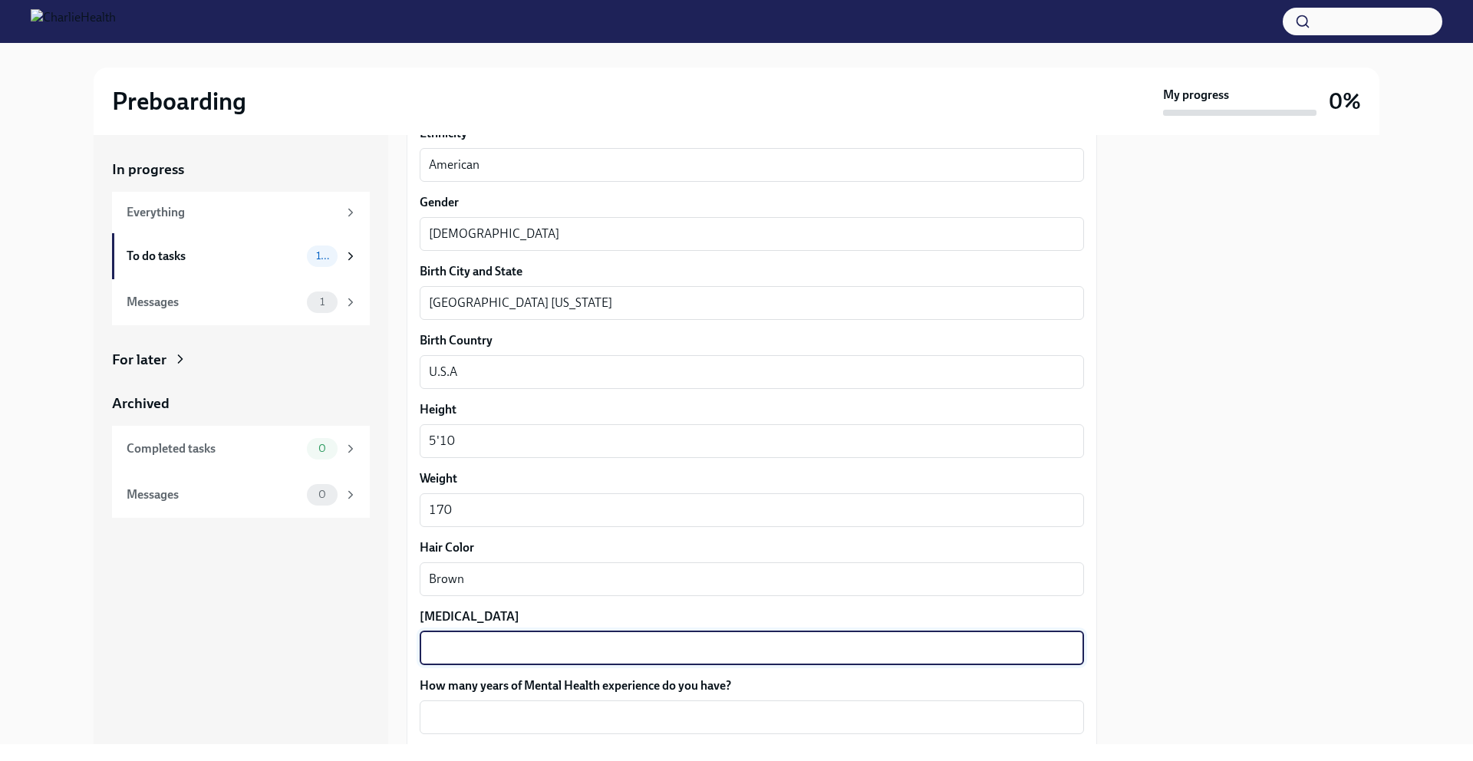
click at [498, 642] on textarea "[MEDICAL_DATA]" at bounding box center [752, 648] width 646 height 18
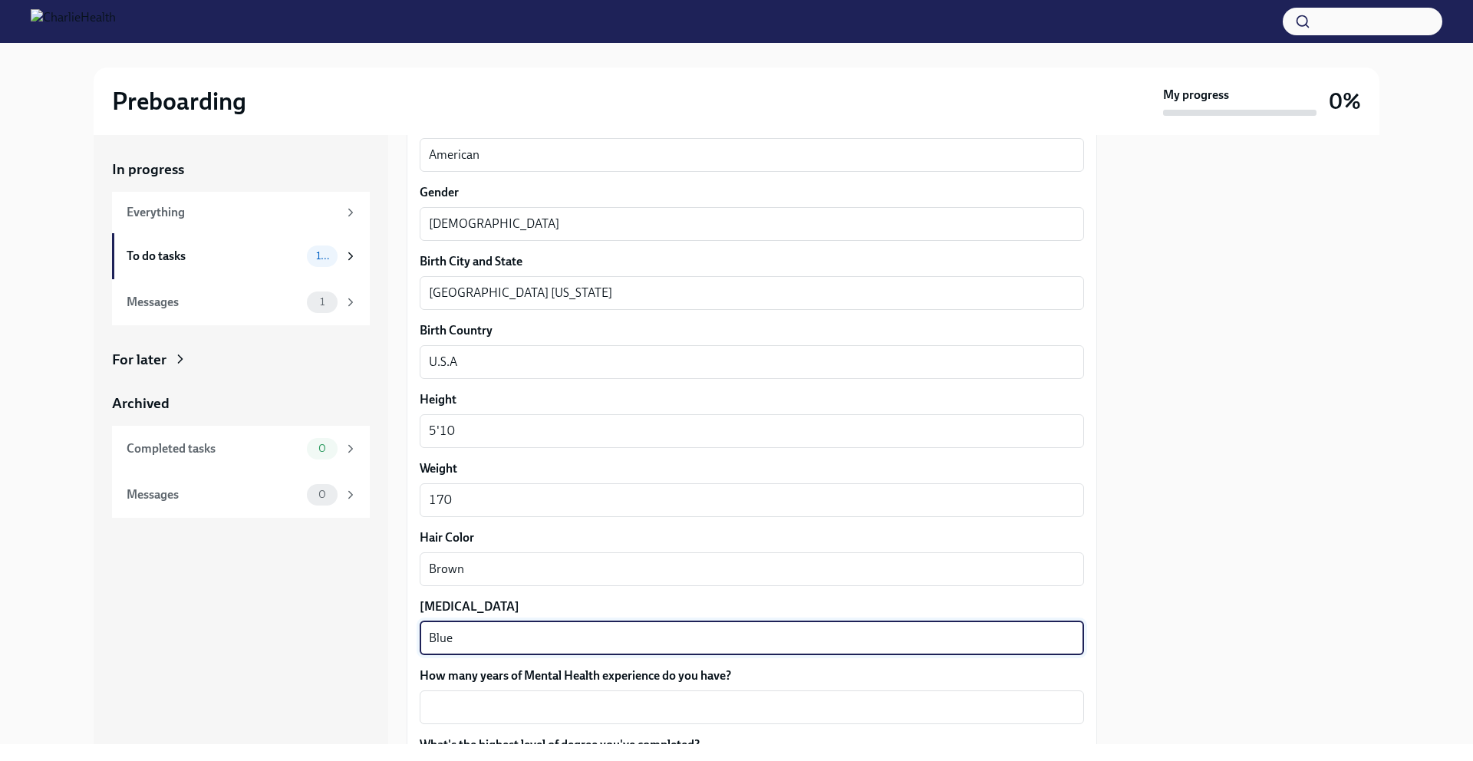
scroll to position [1105, 0]
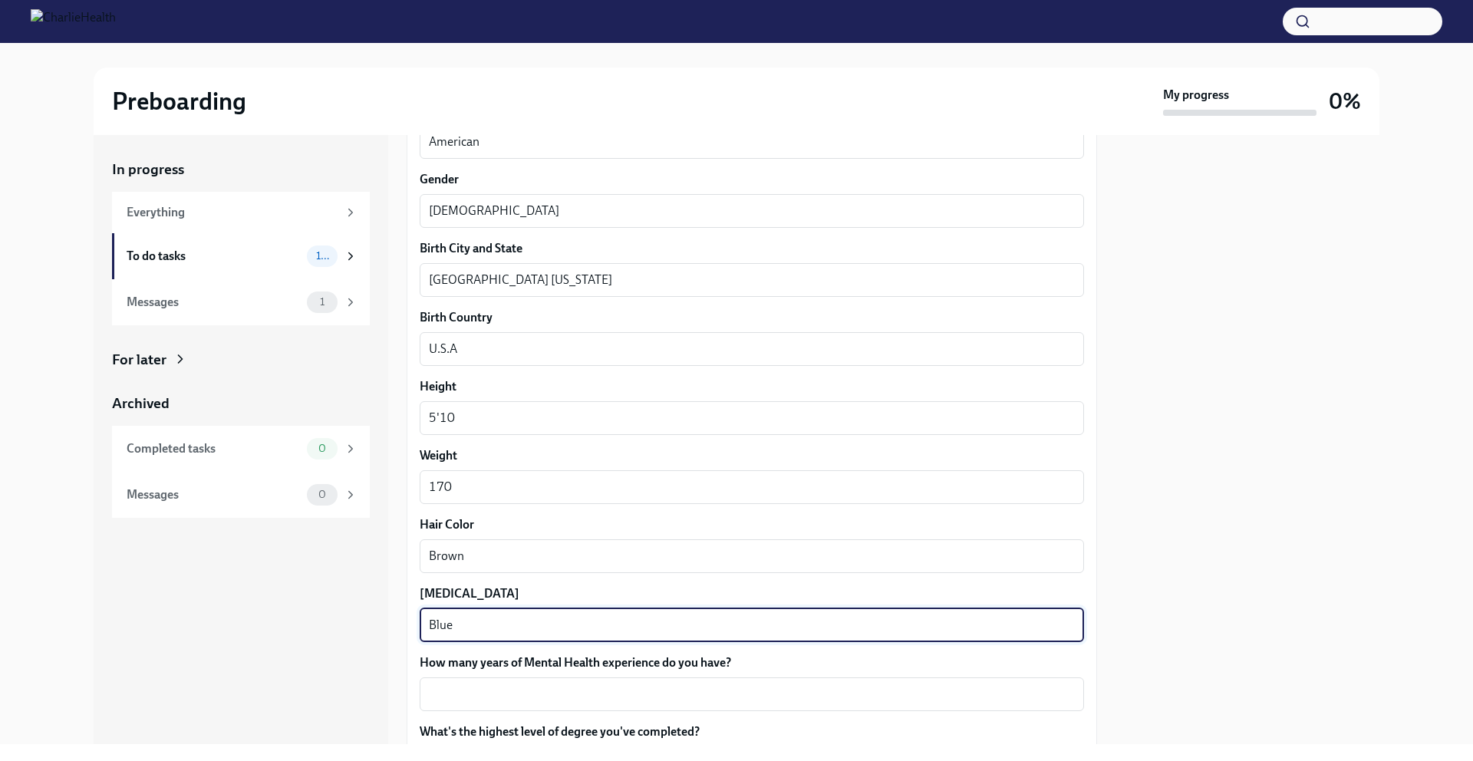
type textarea "Blue"
click at [490, 674] on div "How many years of Mental Health experience do you have? x ​" at bounding box center [752, 683] width 665 height 57
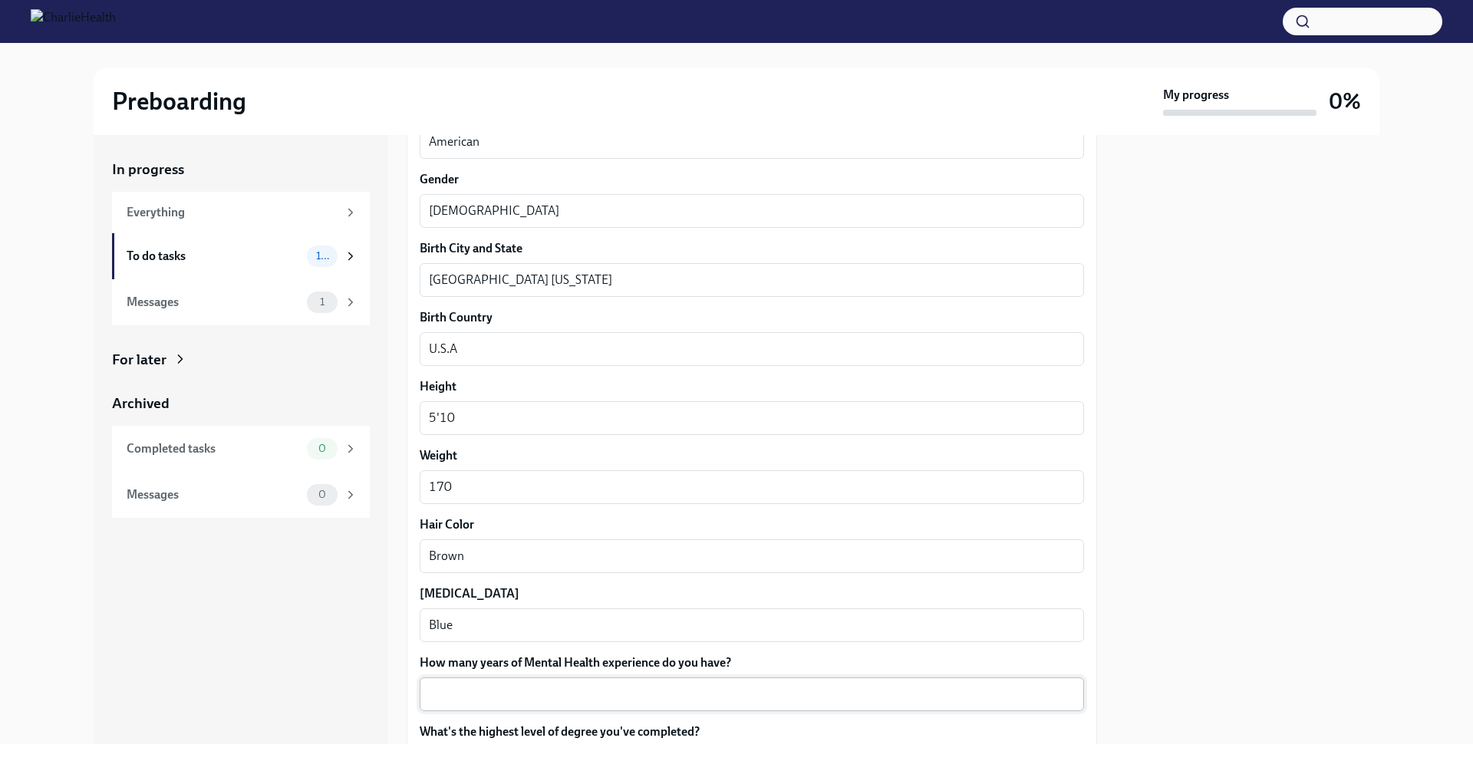
click at [497, 685] on textarea "How many years of Mental Health experience do you have?" at bounding box center [752, 694] width 646 height 18
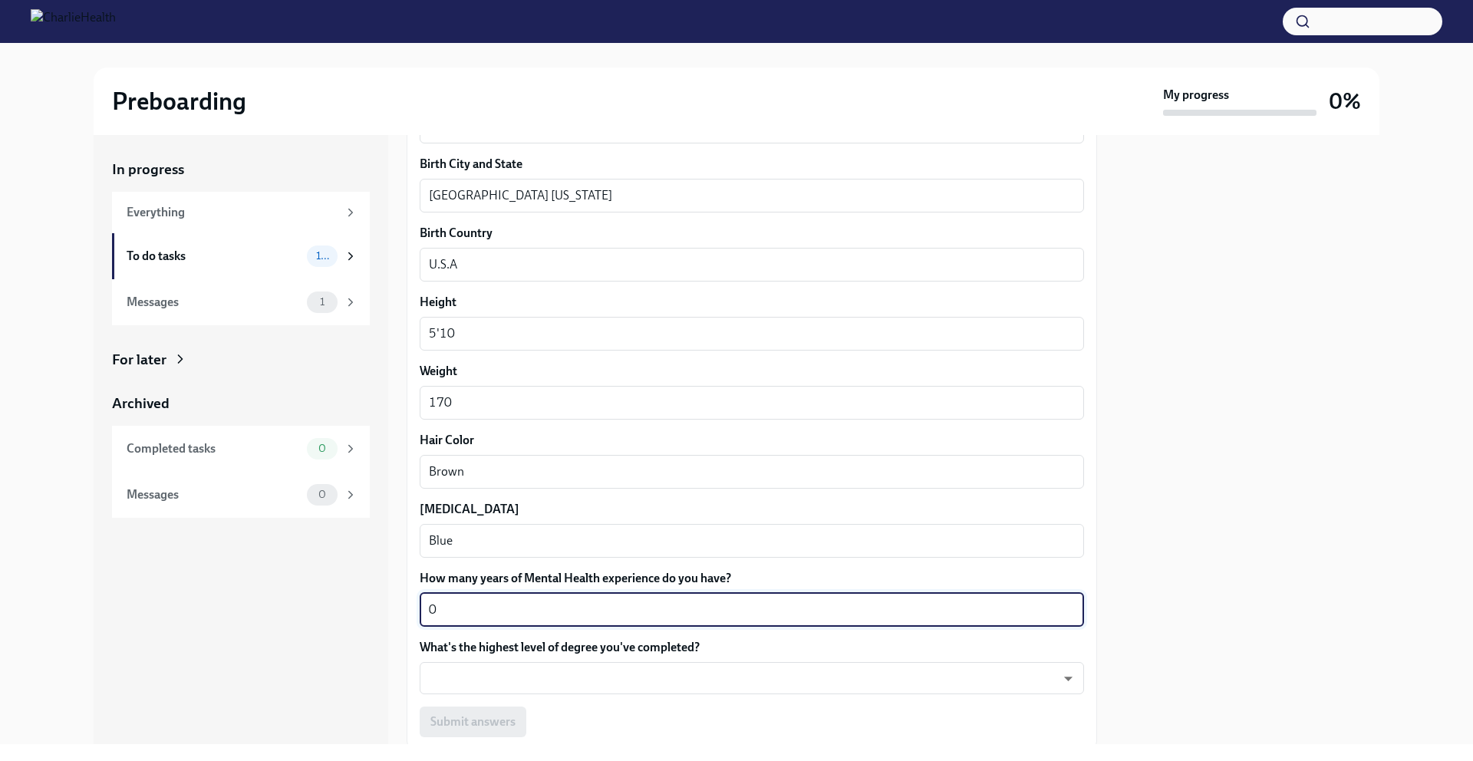
scroll to position [1294, 0]
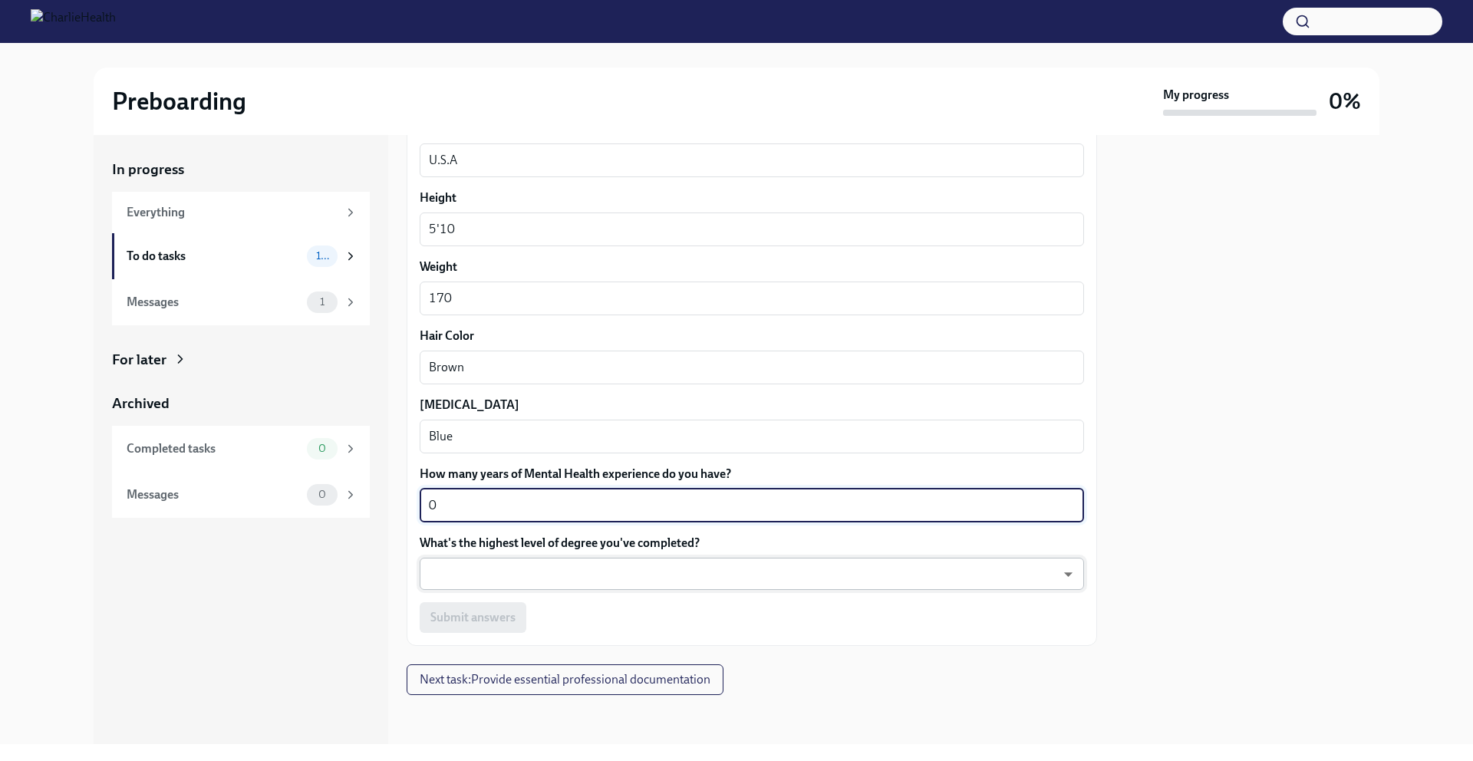
type textarea "0"
click at [476, 566] on body "Preboarding My progress 0% In progress Everything To do tasks 10 Messages 1 For…" at bounding box center [736, 380] width 1473 height 761
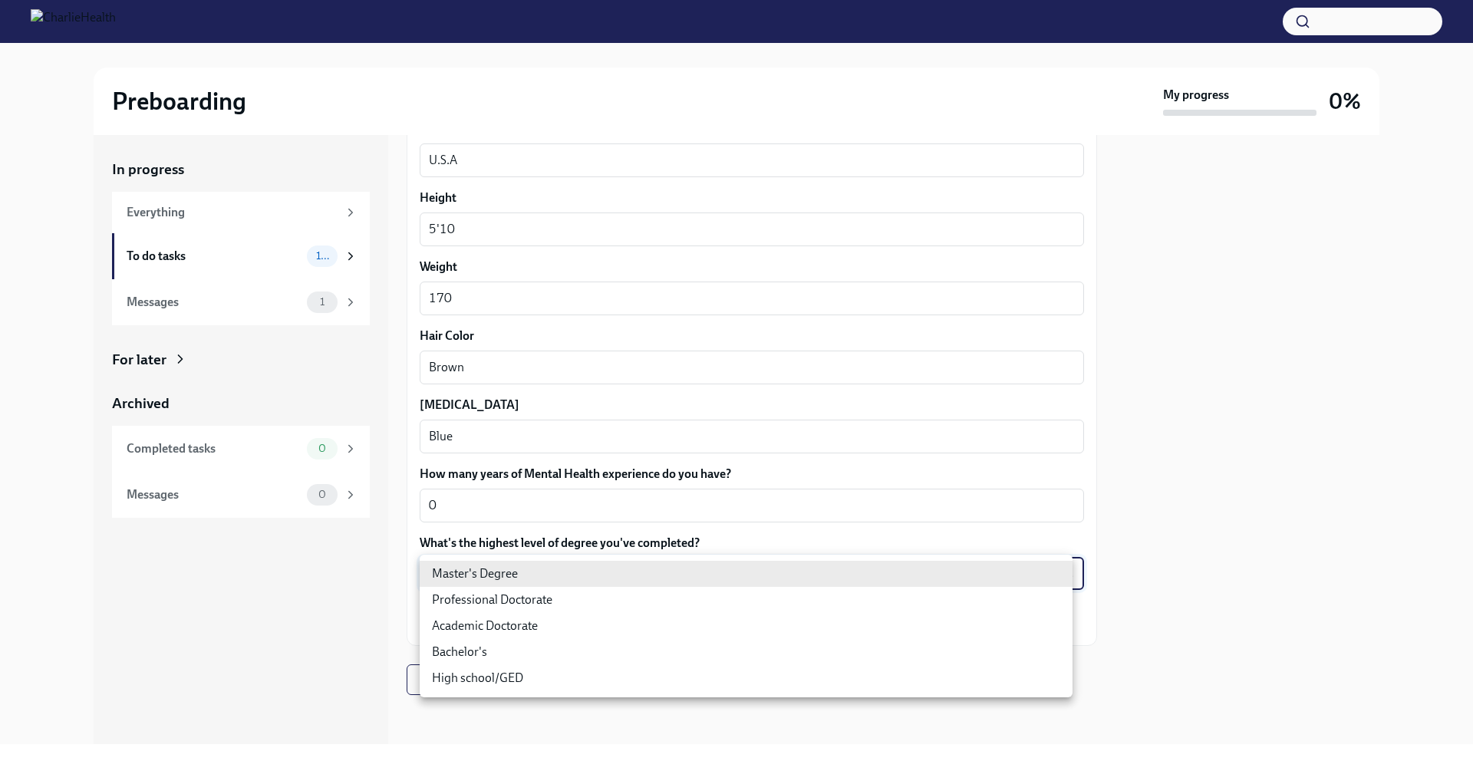
click at [553, 646] on li "Bachelor's" at bounding box center [746, 652] width 653 height 26
type input "oQxEXK86X"
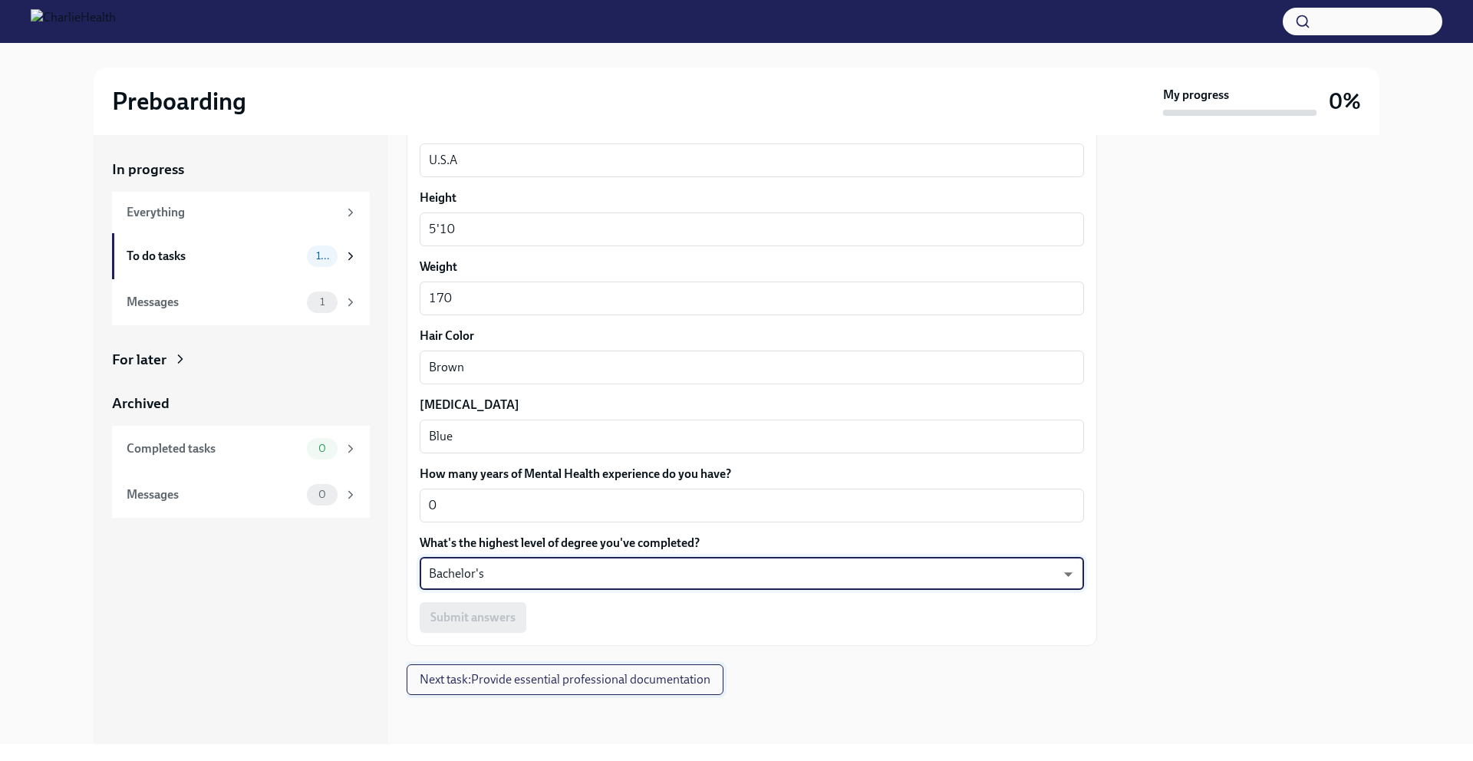
click at [536, 685] on span "Next task : Provide essential professional documentation" at bounding box center [565, 679] width 291 height 15
